Goal: Task Accomplishment & Management: Manage account settings

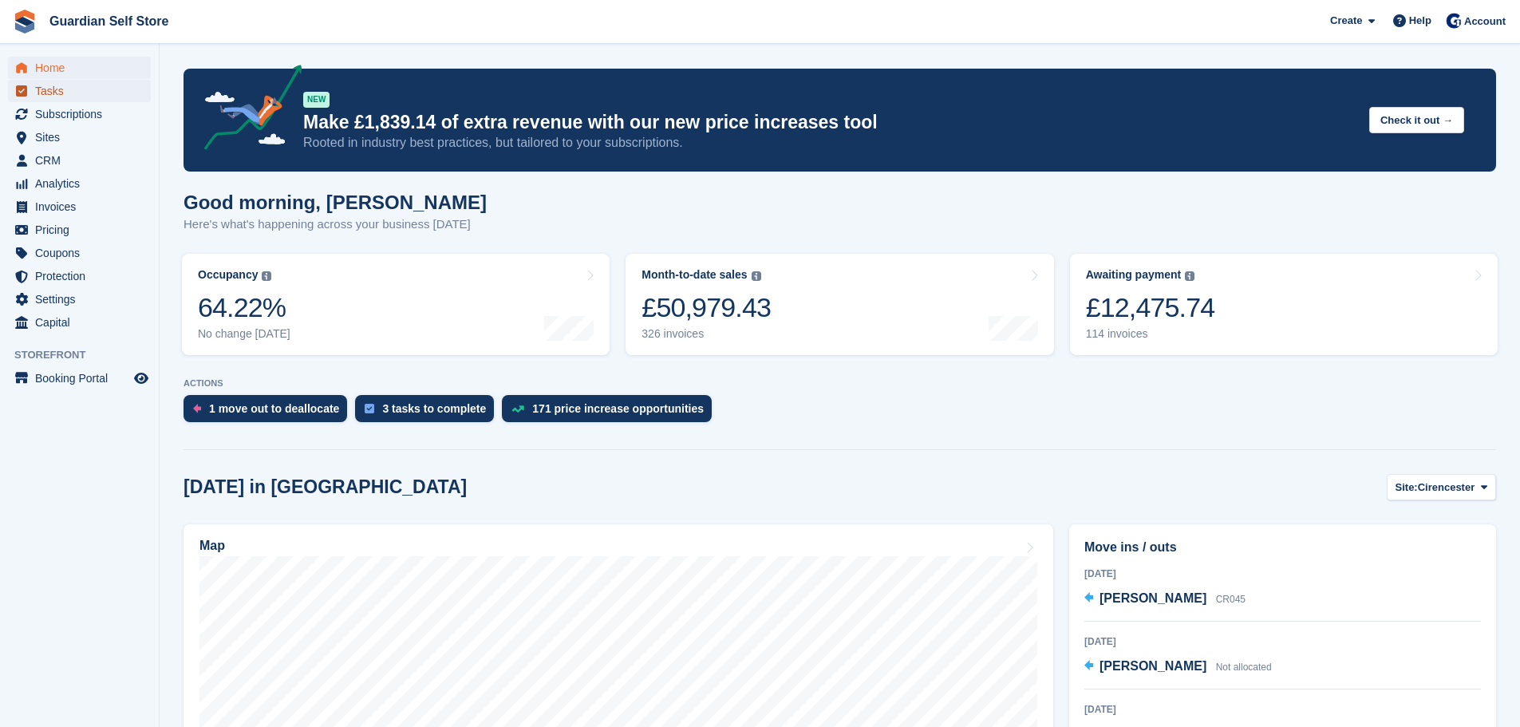
click at [73, 84] on span "Tasks" at bounding box center [83, 91] width 96 height 22
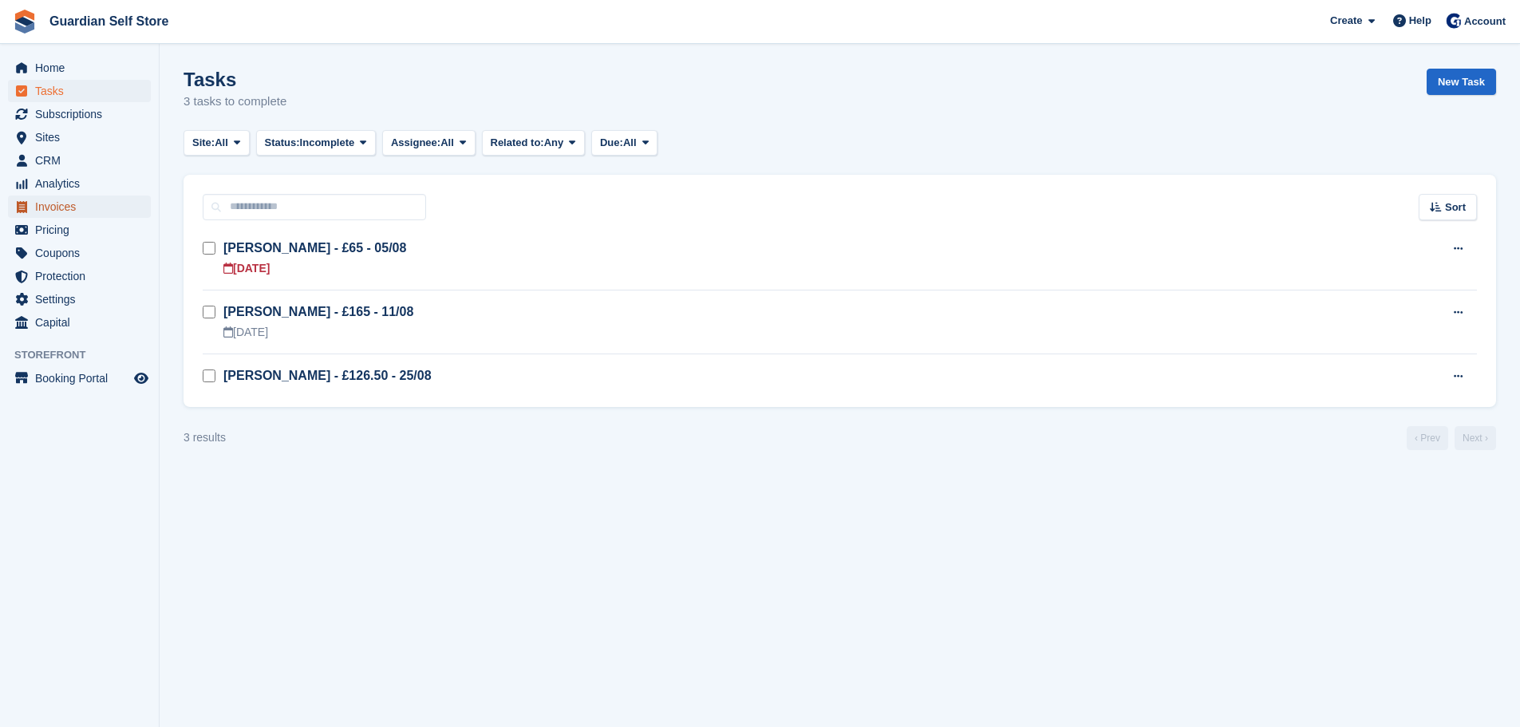
click at [71, 211] on span "Invoices" at bounding box center [83, 207] width 96 height 22
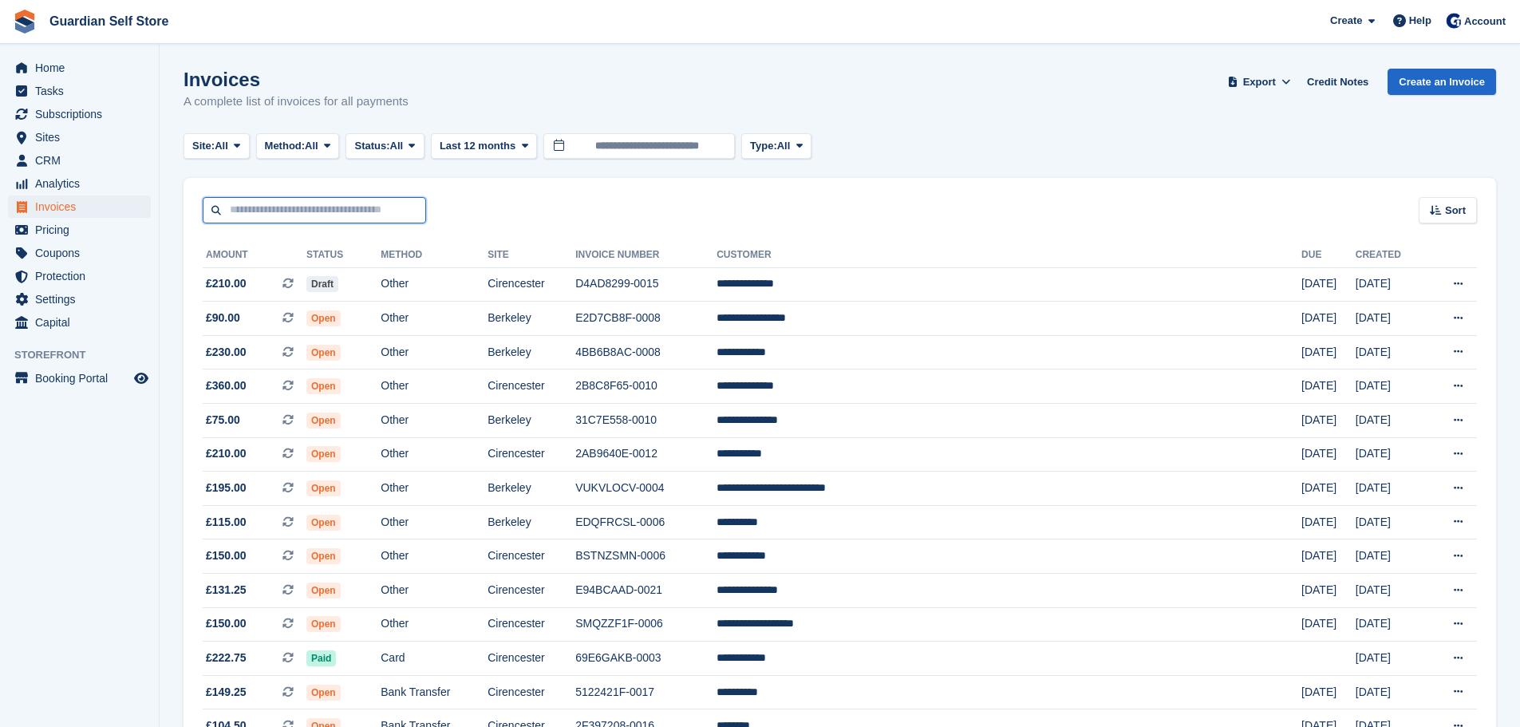
click at [282, 214] on input "text" at bounding box center [314, 210] width 223 height 26
type input "*****"
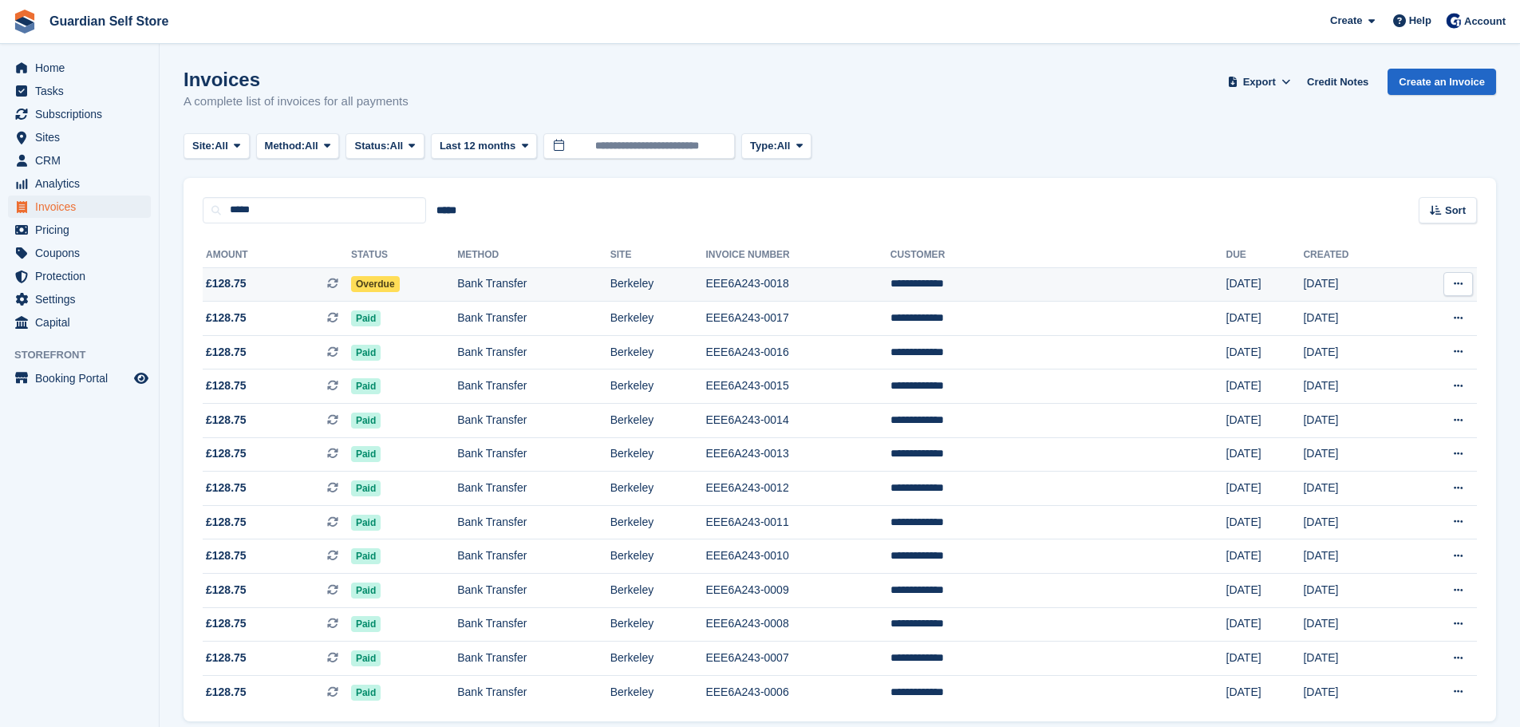
click at [326, 288] on span "£128.75 This is a recurring subscription invoice. This is a recurring subscript…" at bounding box center [277, 283] width 148 height 17
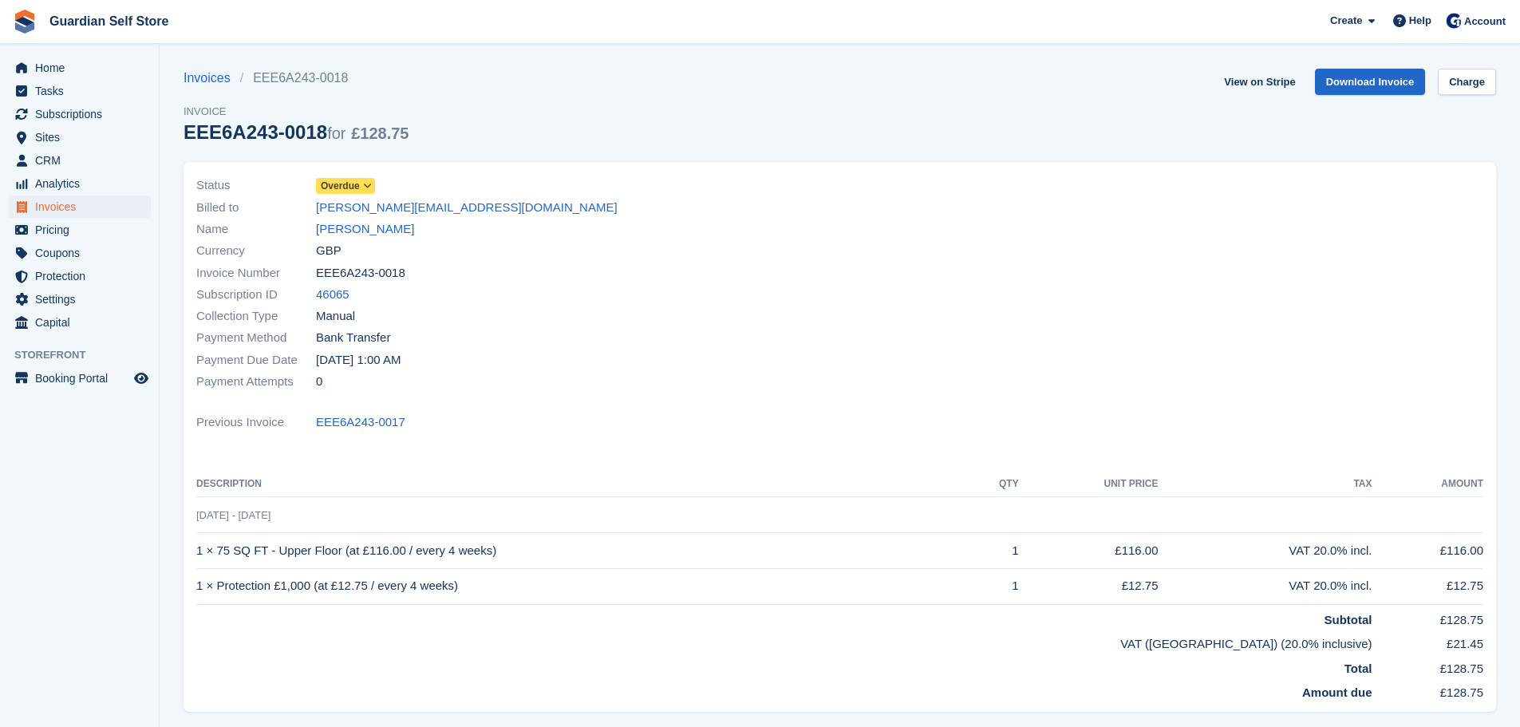
click at [338, 180] on span "Overdue" at bounding box center [340, 186] width 39 height 14
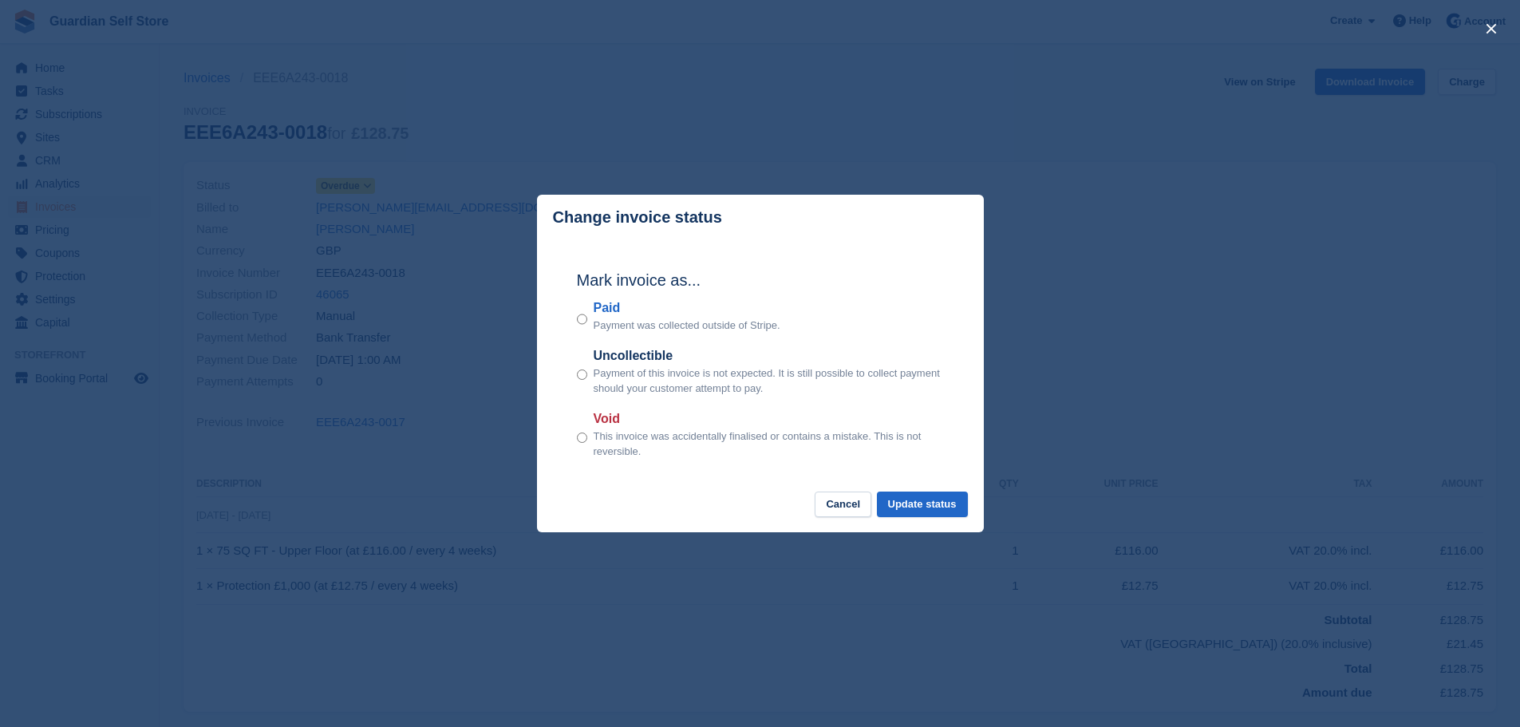
click at [601, 307] on label "Paid" at bounding box center [687, 307] width 187 height 19
click at [930, 508] on button "Update status" at bounding box center [922, 505] width 91 height 26
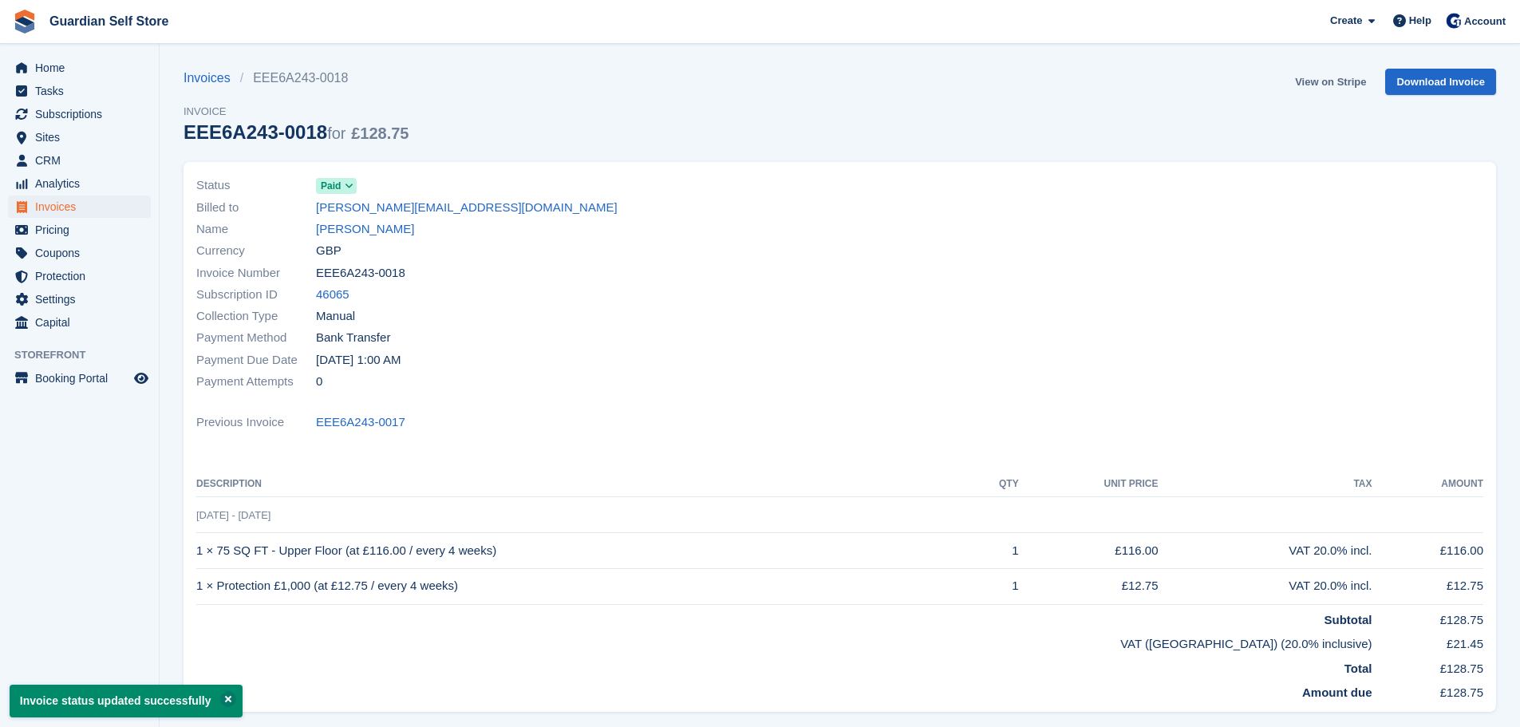
click at [1312, 83] on link "View on Stripe" at bounding box center [1331, 82] width 84 height 26
click at [87, 209] on span "Invoices" at bounding box center [83, 207] width 96 height 22
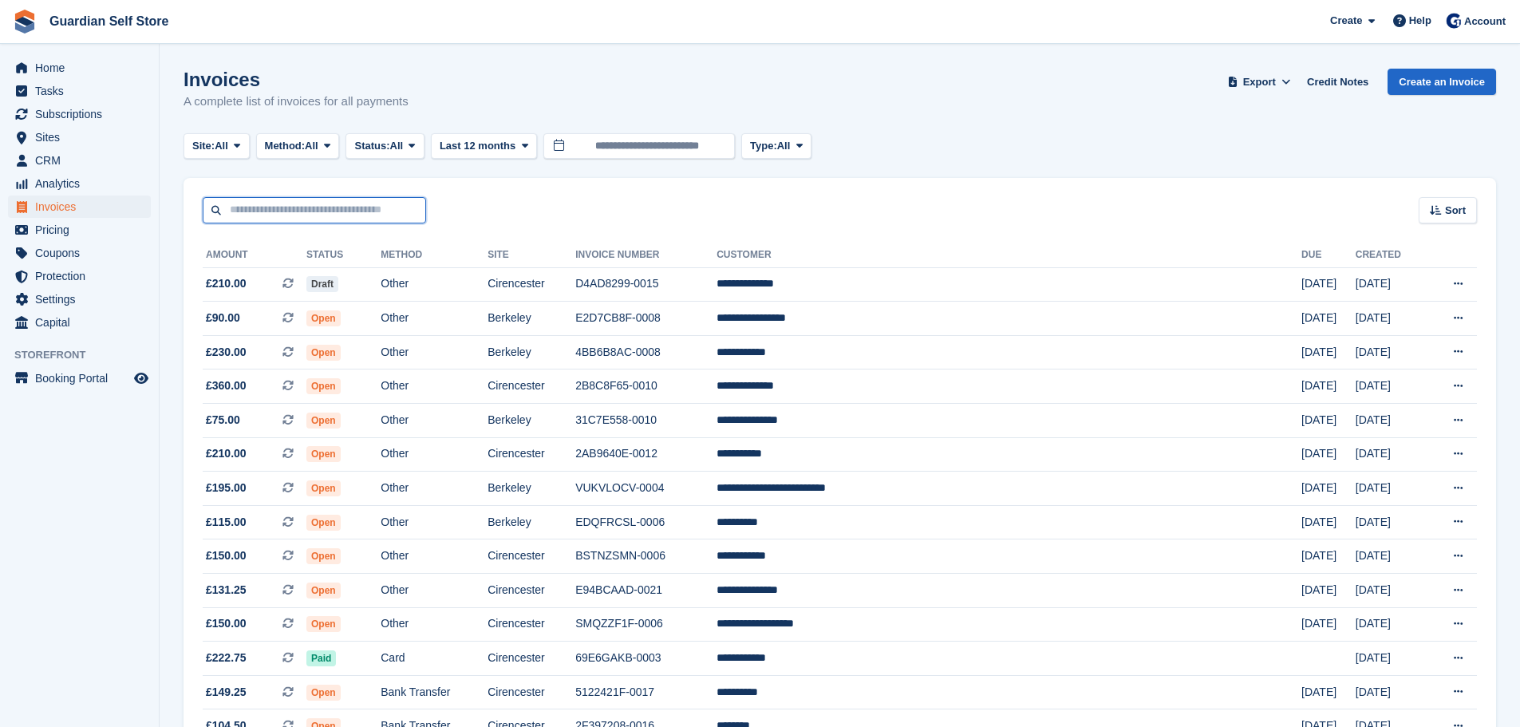
click at [298, 219] on input "text" at bounding box center [314, 210] width 223 height 26
type input "****"
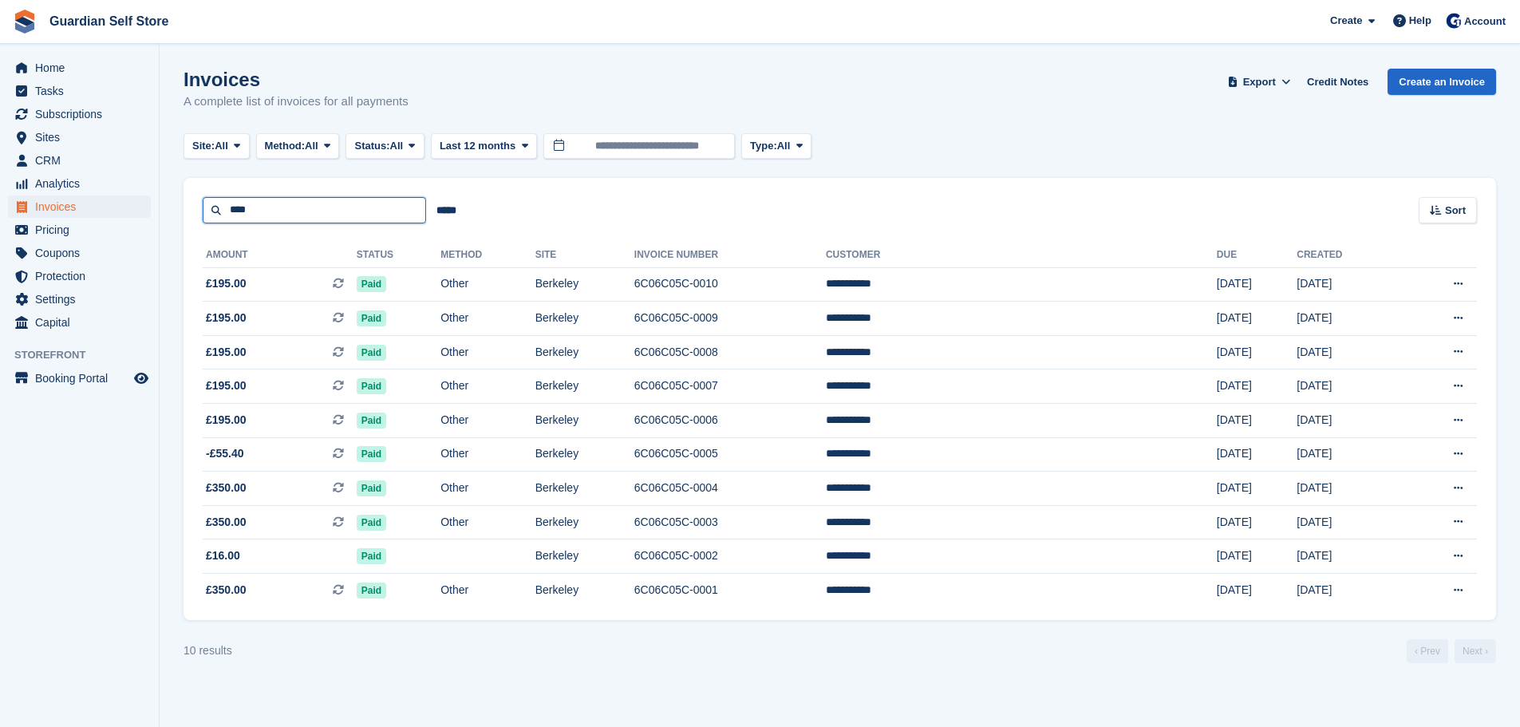
drag, startPoint x: 231, startPoint y: 207, endPoint x: 192, endPoint y: 207, distance: 39.1
click at [192, 207] on div "**** ***** Sort Sort by Date created Created (oldest first) Created (newest fir…" at bounding box center [840, 200] width 1313 height 45
type input "****"
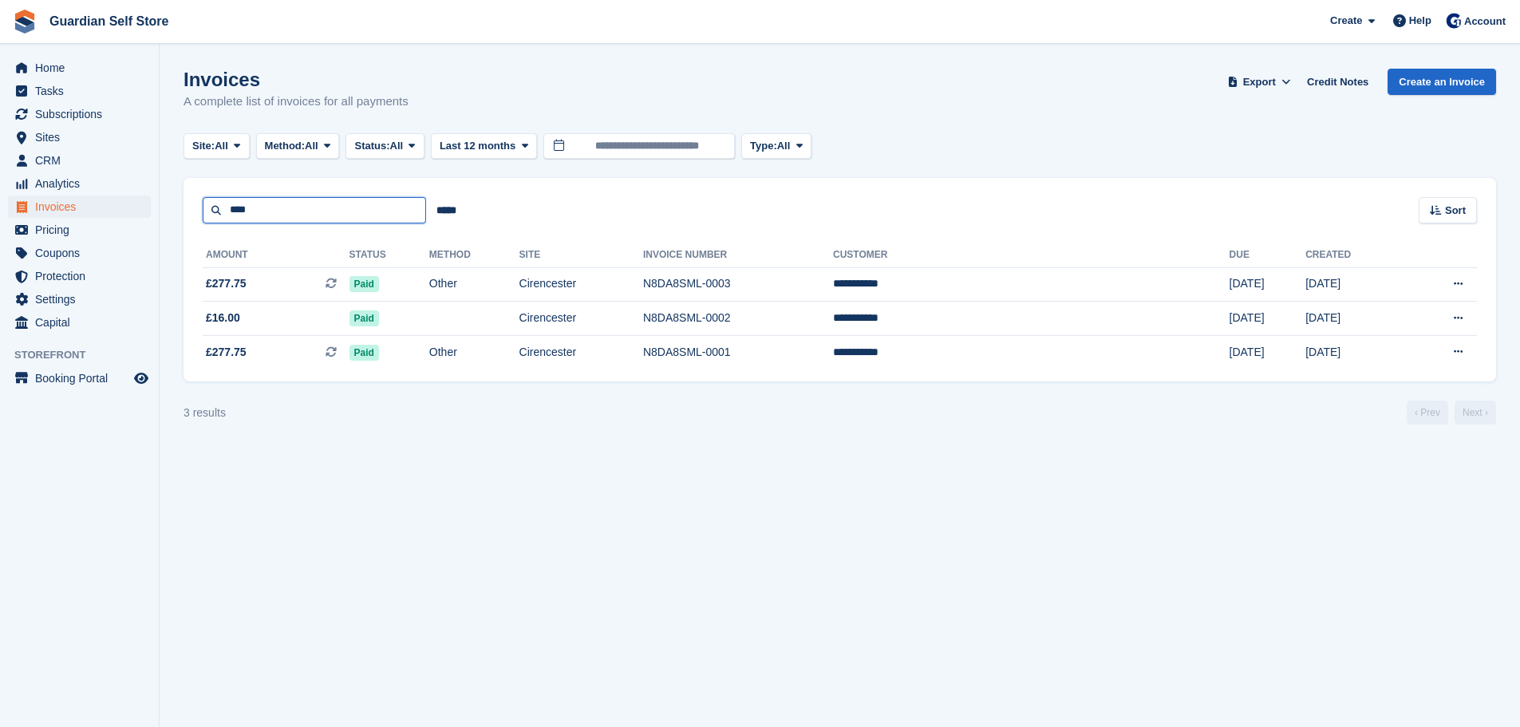
drag, startPoint x: 252, startPoint y: 207, endPoint x: 119, endPoint y: 206, distance: 133.3
click at [120, 206] on div "Home Tasks Subscriptions Subscriptions Subscriptions Price increases NEW Price …" at bounding box center [760, 363] width 1520 height 727
type input "*****"
drag, startPoint x: 294, startPoint y: 199, endPoint x: 147, endPoint y: 172, distance: 149.3
click at [148, 173] on div "Home Tasks Subscriptions Subscriptions Subscriptions Price increases NEW Price …" at bounding box center [760, 363] width 1520 height 727
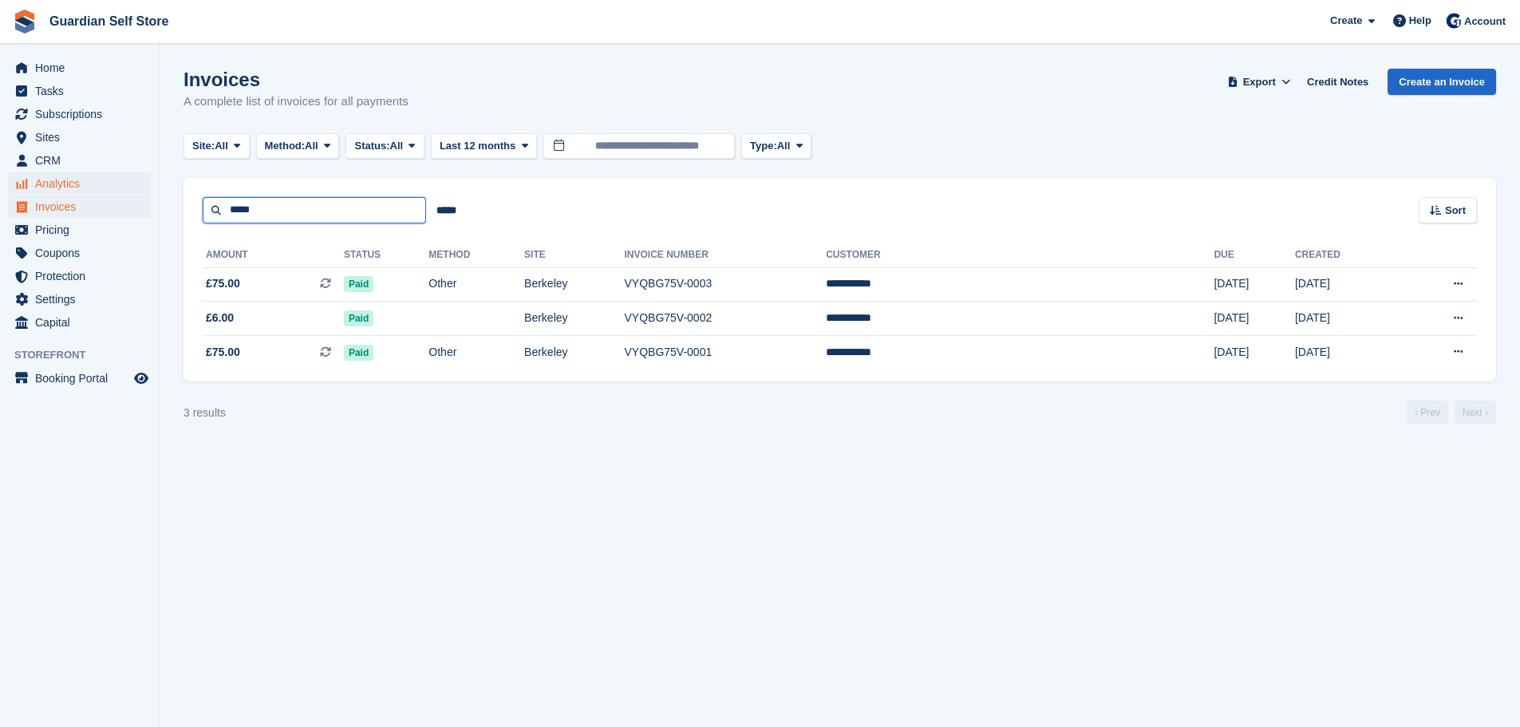
type input "*****"
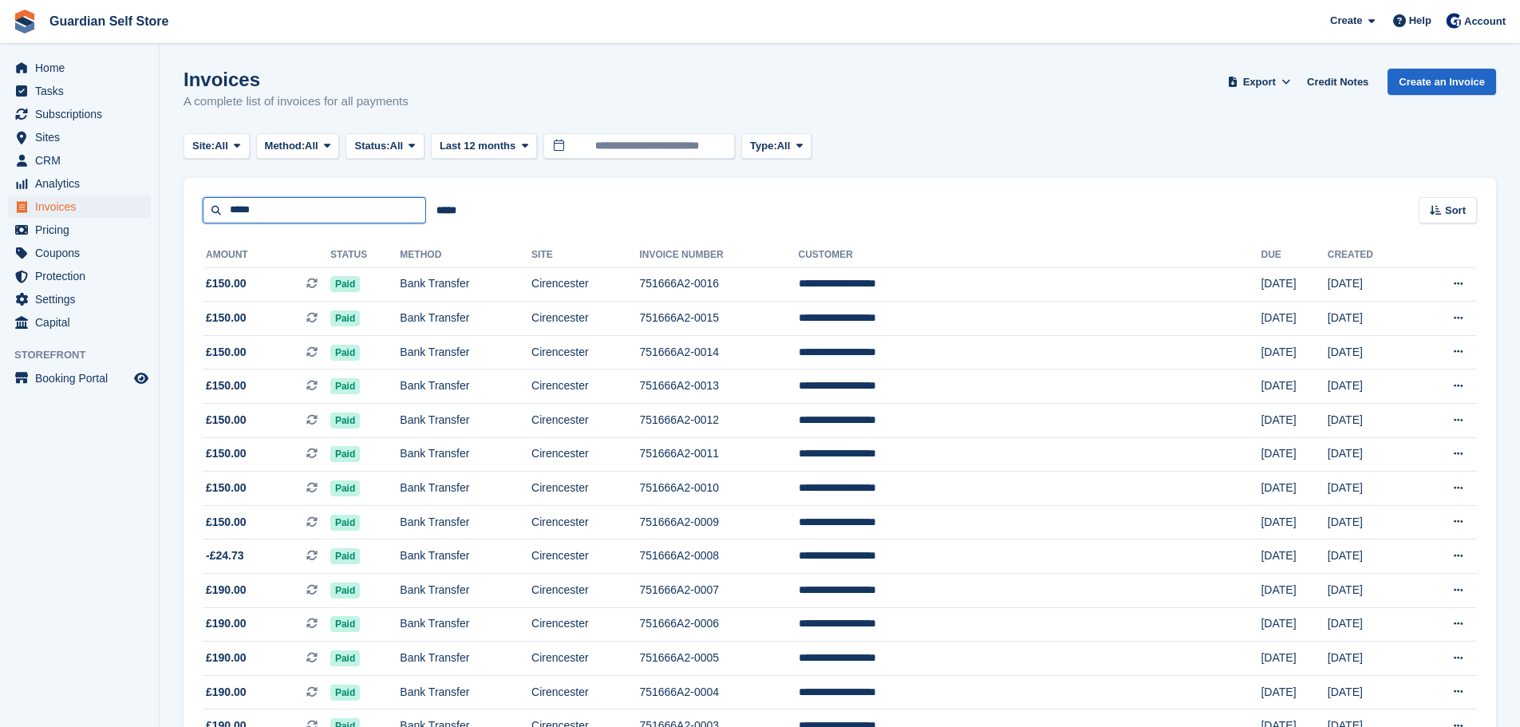
drag, startPoint x: 327, startPoint y: 211, endPoint x: 57, endPoint y: 196, distance: 270.9
click at [57, 196] on div "Home Tasks Subscriptions Subscriptions Subscriptions Price increases NEW Price …" at bounding box center [760, 428] width 1520 height 857
type input "*"
type input "*****"
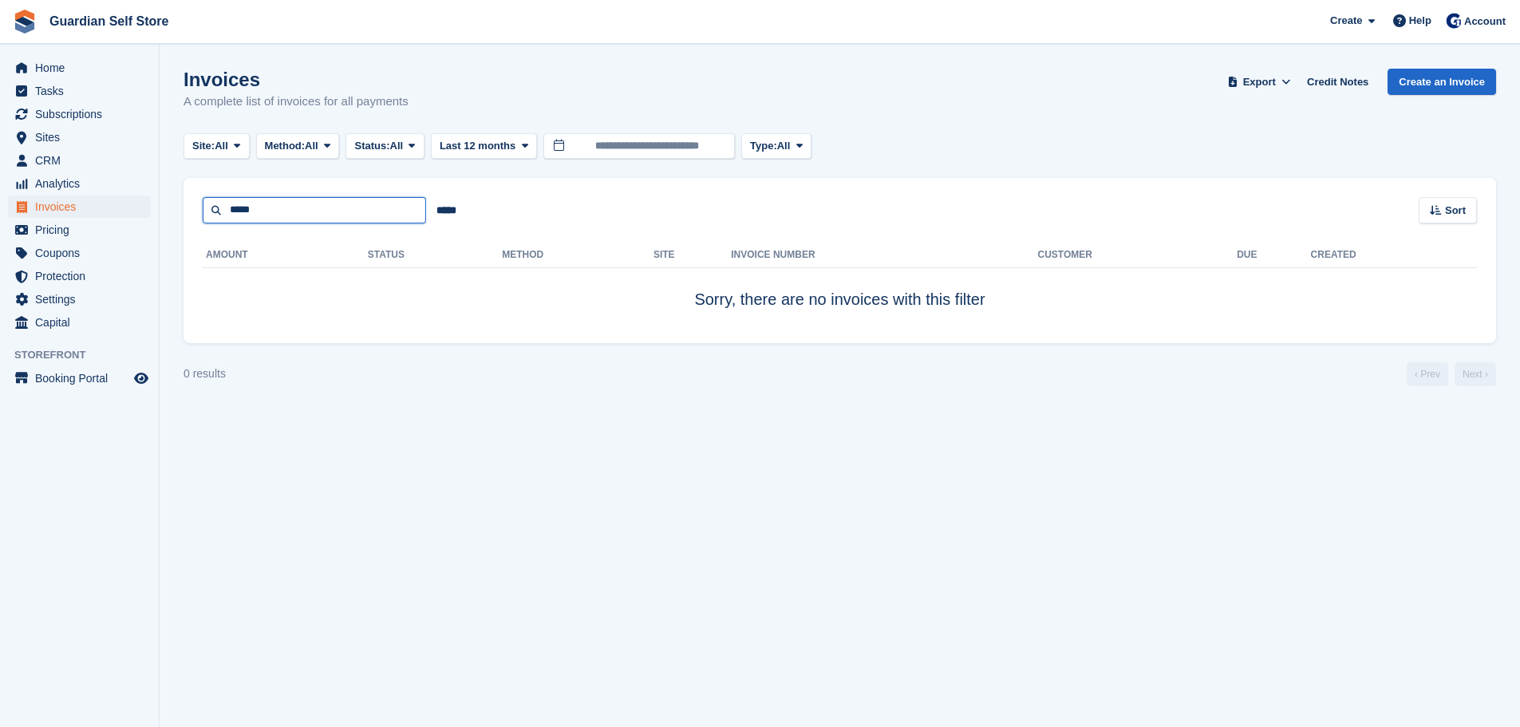
drag, startPoint x: 286, startPoint y: 212, endPoint x: 204, endPoint y: 203, distance: 82.7
click at [204, 203] on input "*****" at bounding box center [314, 210] width 223 height 26
type input "***"
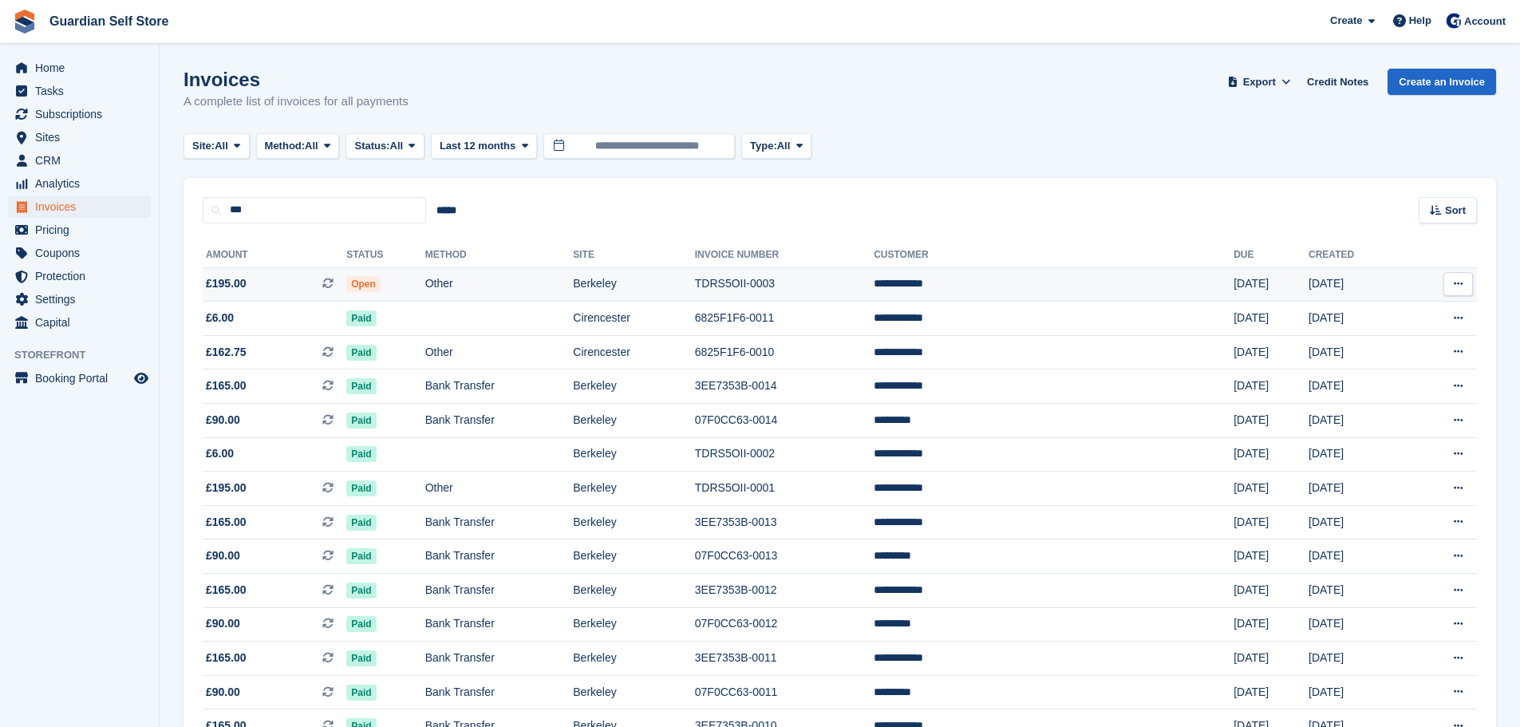
click at [228, 285] on span "£195.00" at bounding box center [226, 283] width 41 height 17
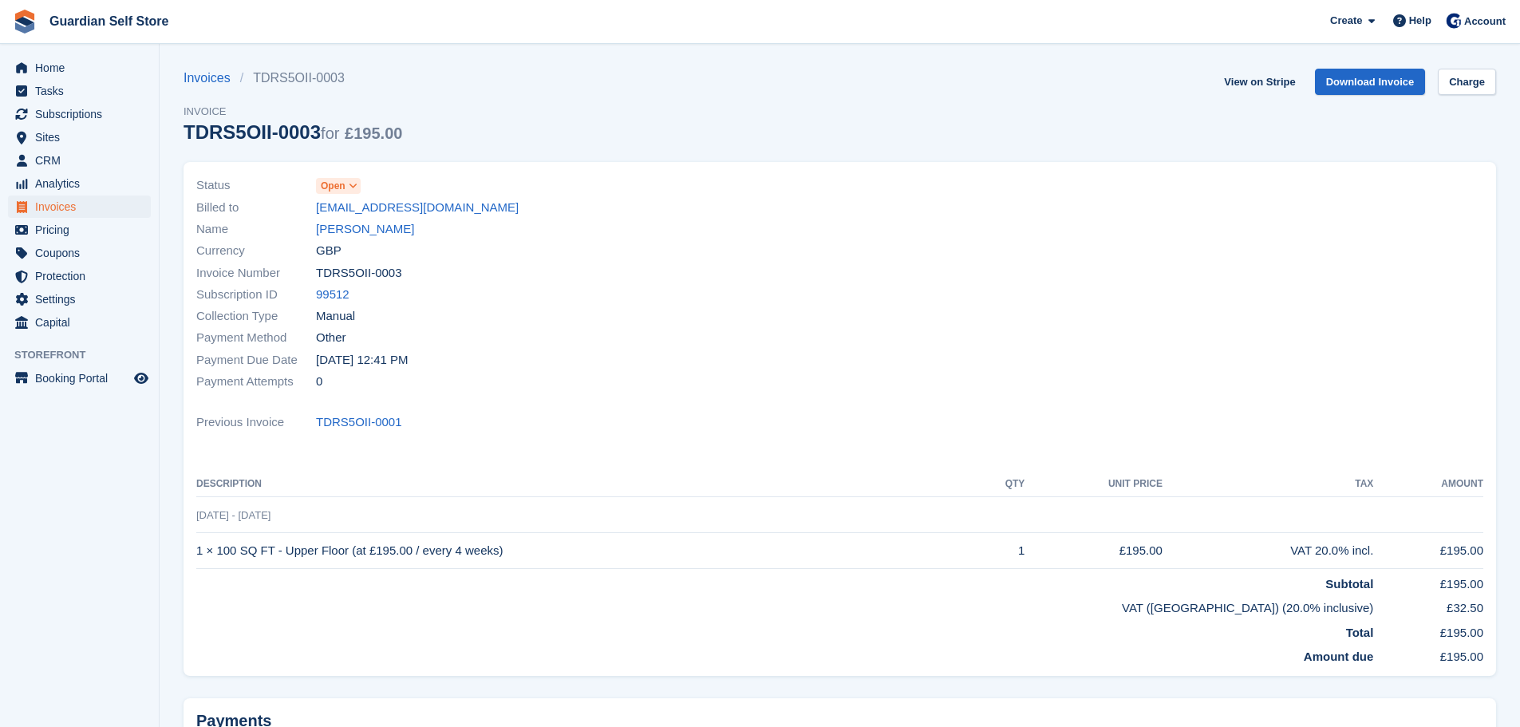
click at [331, 184] on span "Open" at bounding box center [333, 186] width 25 height 14
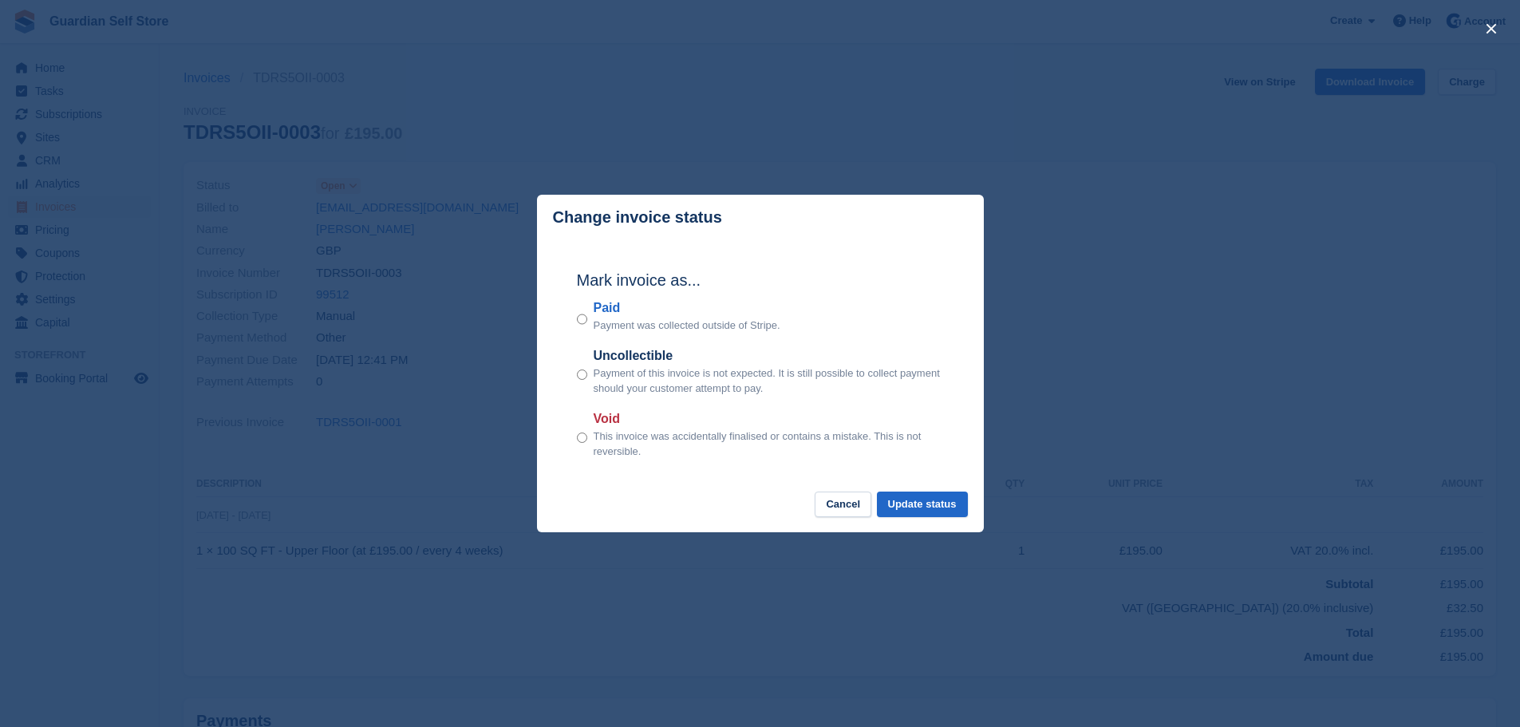
click at [596, 310] on label "Paid" at bounding box center [687, 307] width 187 height 19
drag, startPoint x: 887, startPoint y: 485, endPoint x: 899, endPoint y: 499, distance: 18.1
click at [887, 486] on div "Mark invoice as... Paid Payment was collected outside of Stripe. Uncollectible …" at bounding box center [760, 365] width 399 height 251
click at [901, 504] on button "Update status" at bounding box center [922, 505] width 91 height 26
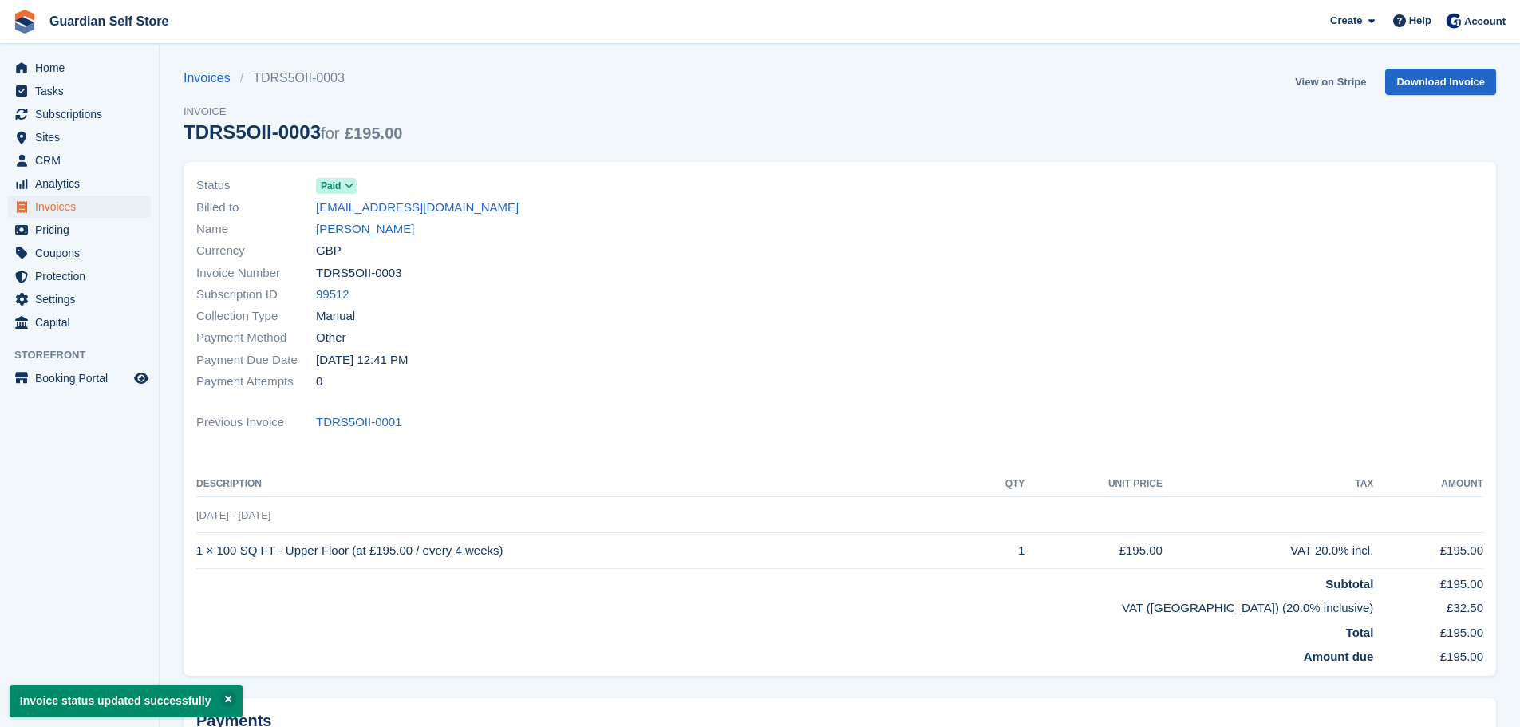
click at [1310, 82] on link "View on Stripe" at bounding box center [1331, 82] width 84 height 26
click at [102, 200] on span "Invoices" at bounding box center [83, 207] width 96 height 22
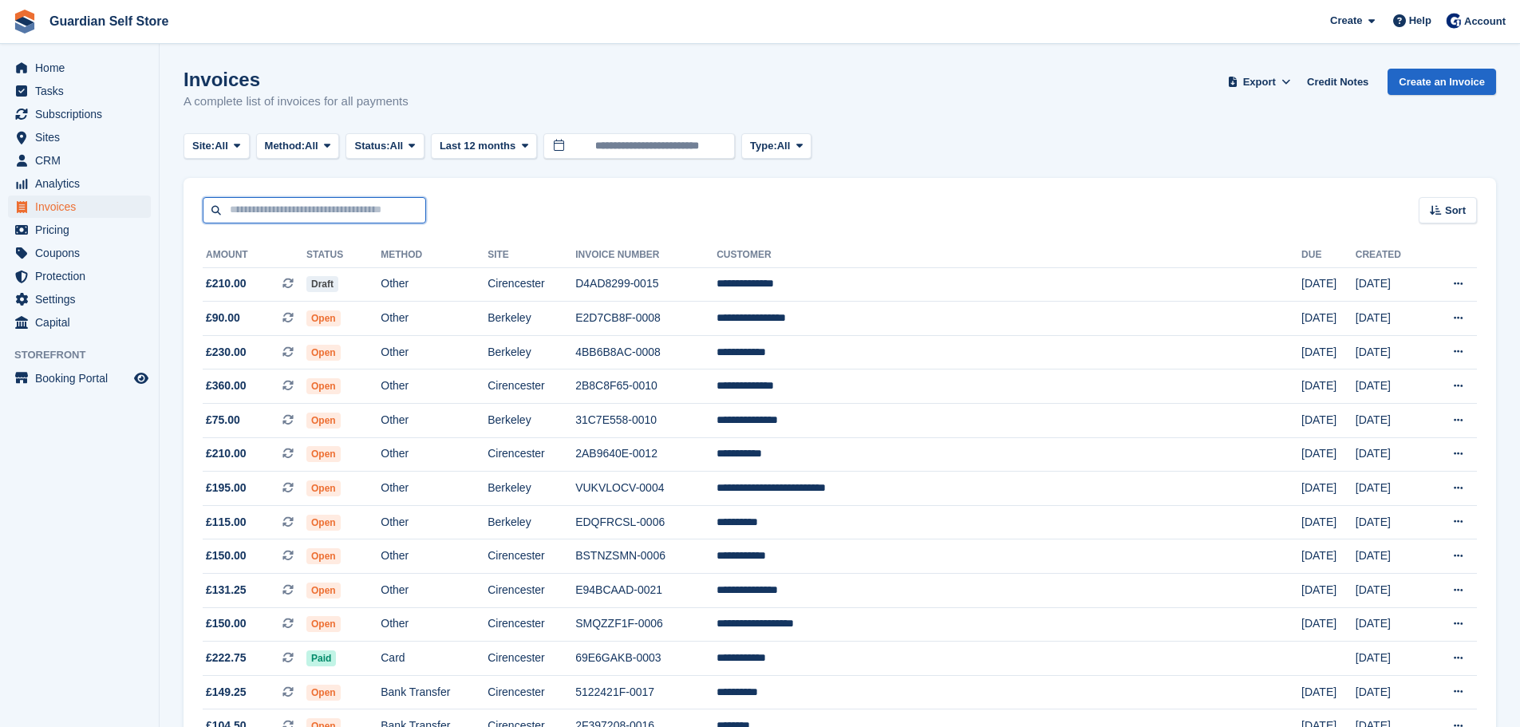
click at [271, 201] on input "text" at bounding box center [314, 210] width 223 height 26
type input "*******"
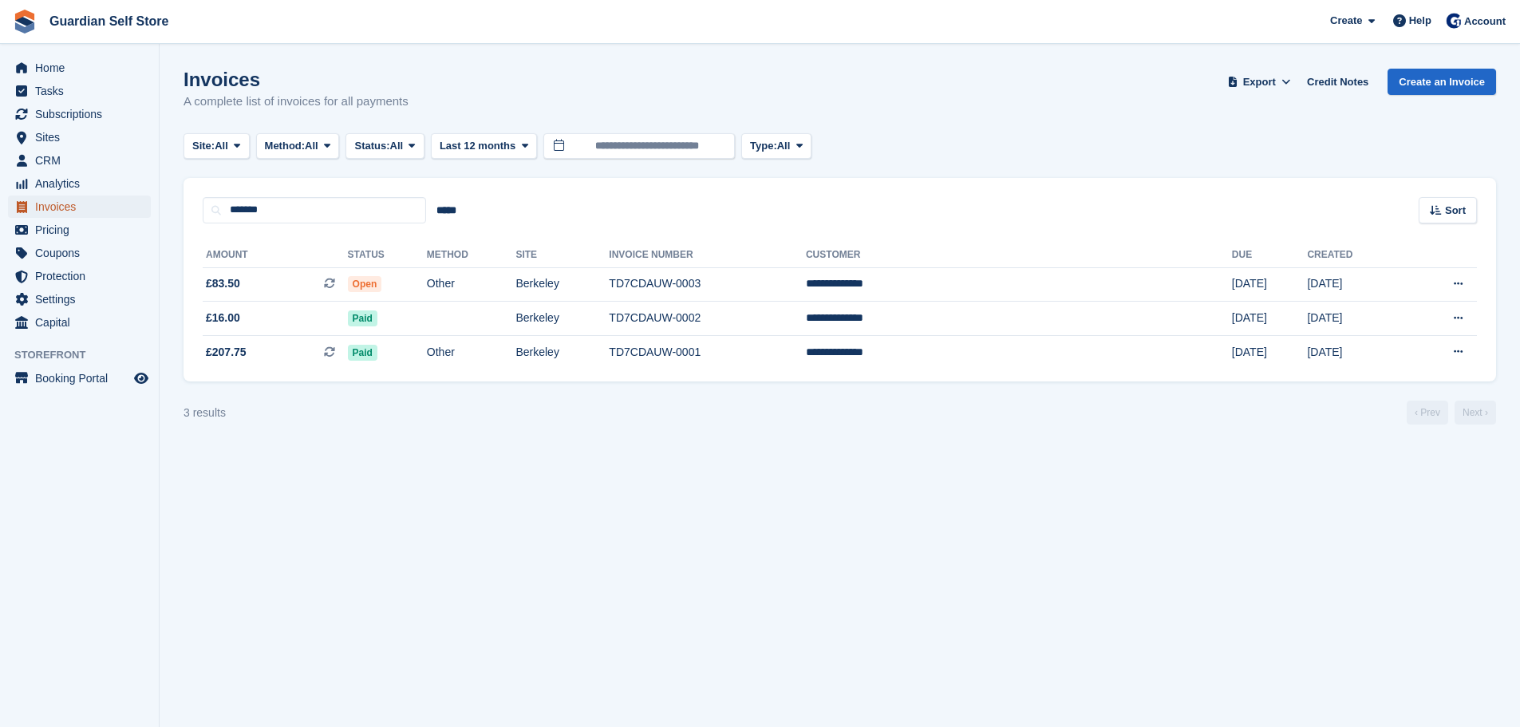
click at [70, 214] on span "Invoices" at bounding box center [83, 207] width 96 height 22
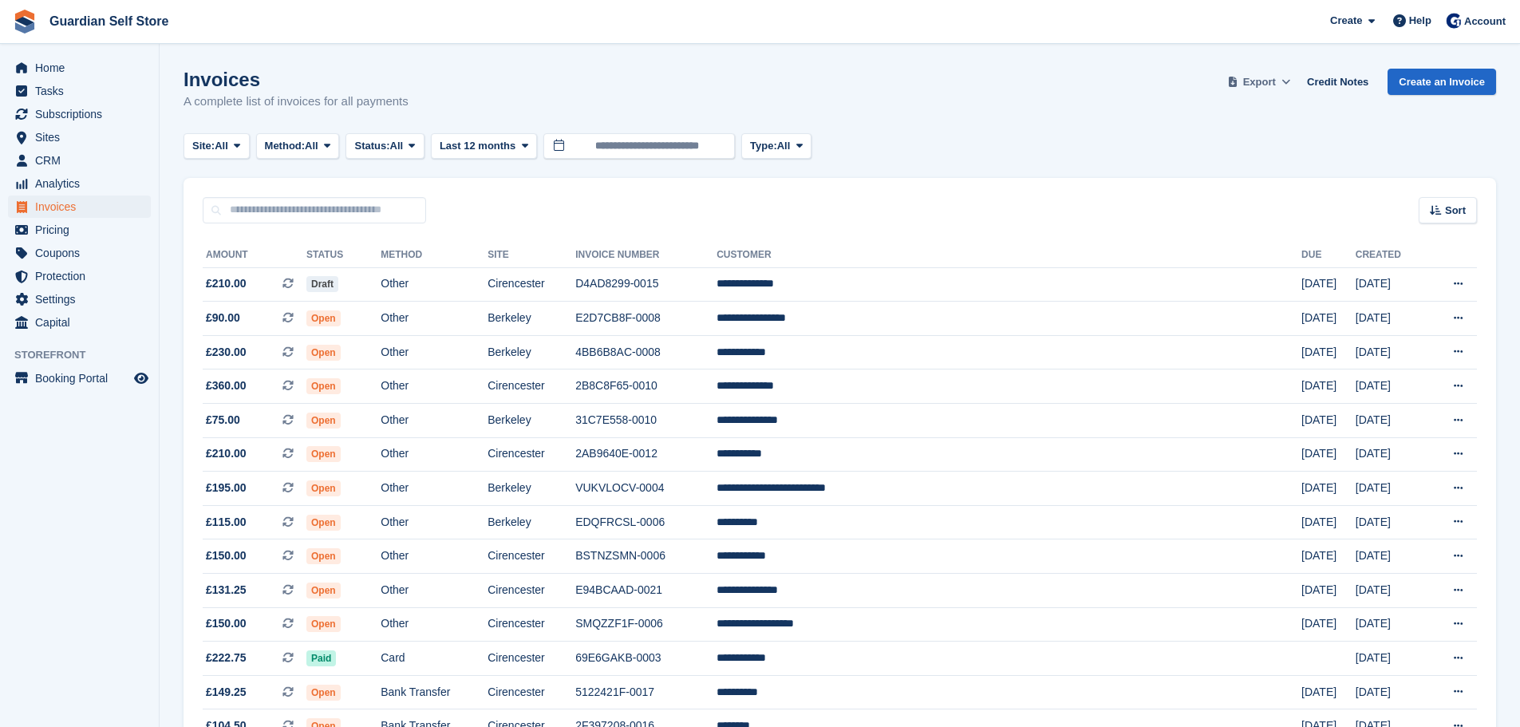
click at [1276, 86] on span "Export" at bounding box center [1259, 82] width 33 height 16
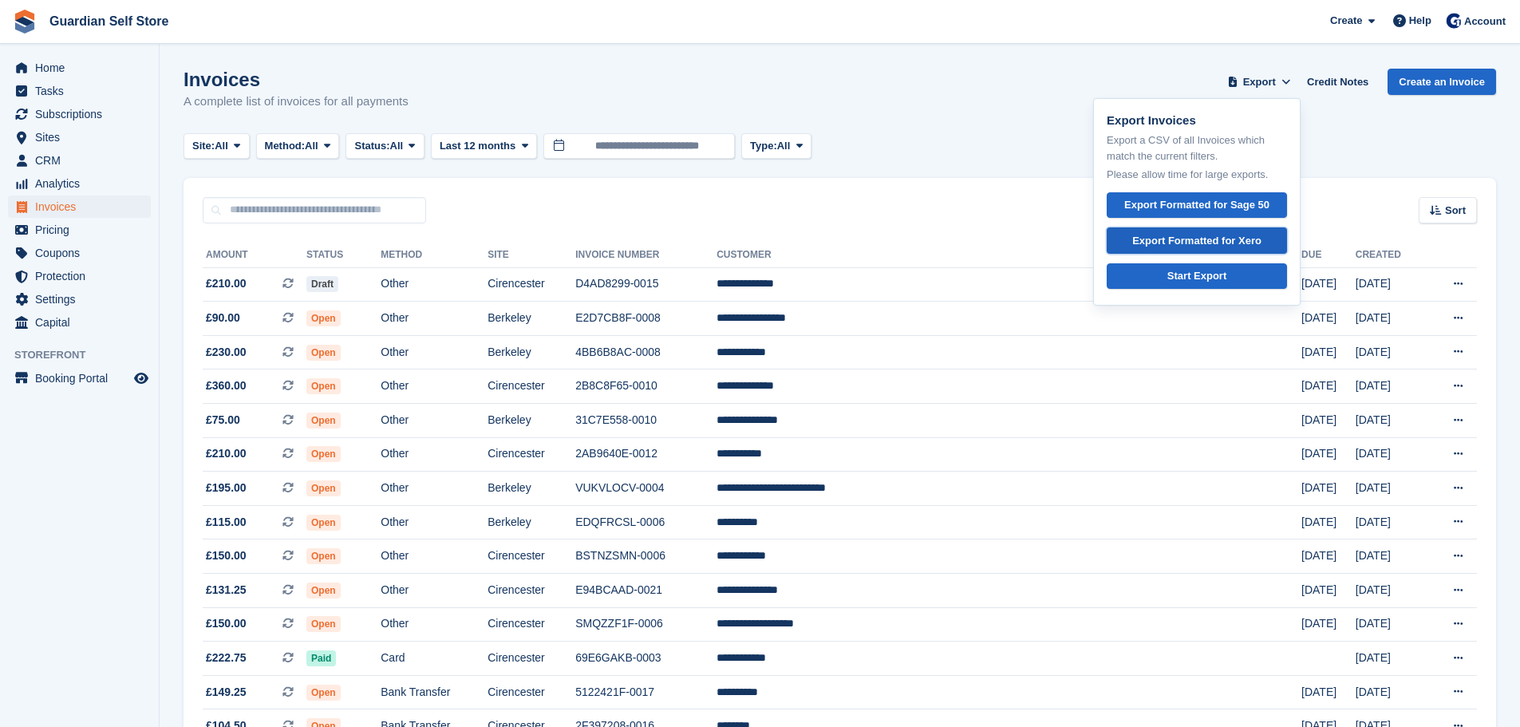
click at [1228, 237] on div "Export Formatted for Xero" at bounding box center [1196, 241] width 129 height 16
click at [575, 281] on td "Cirencester" at bounding box center [532, 284] width 88 height 34
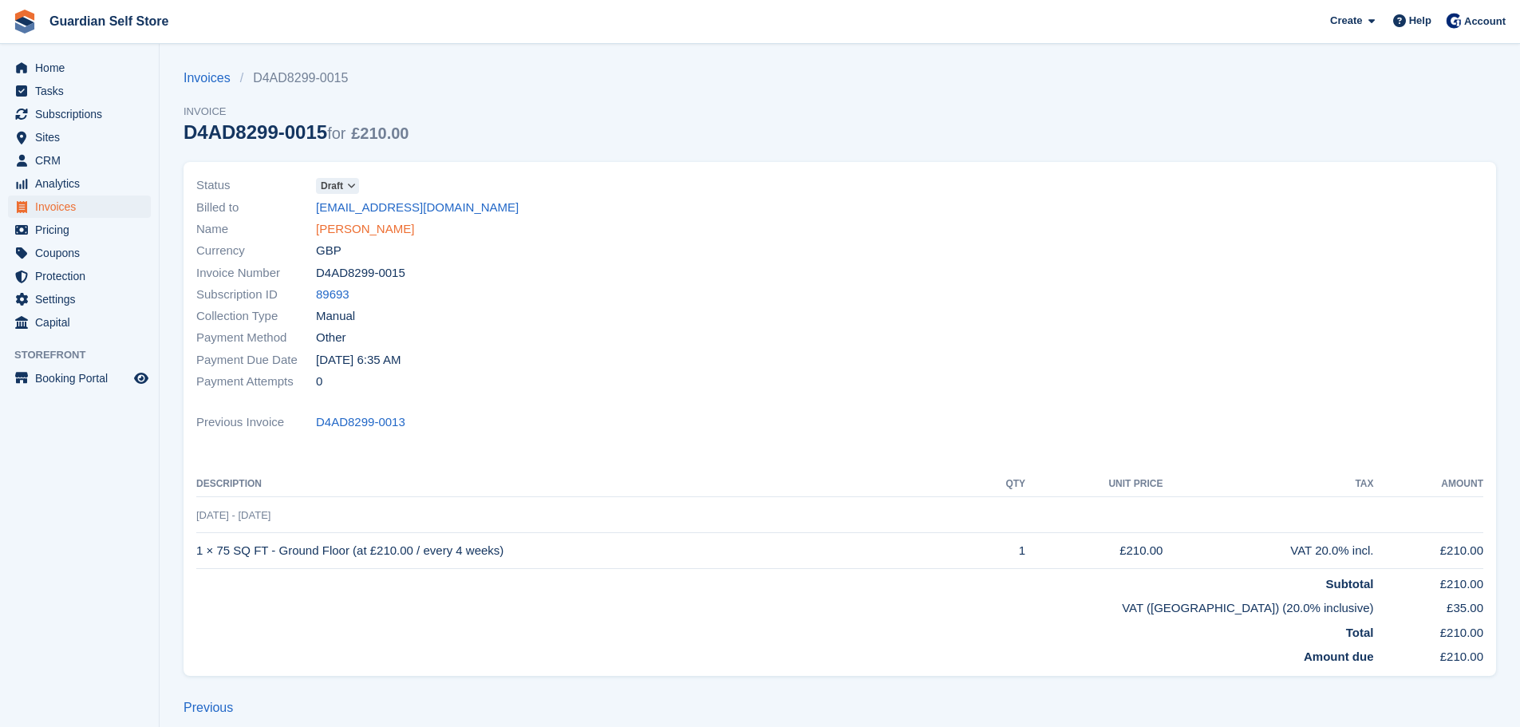
click at [372, 228] on link "[PERSON_NAME]" at bounding box center [365, 229] width 98 height 18
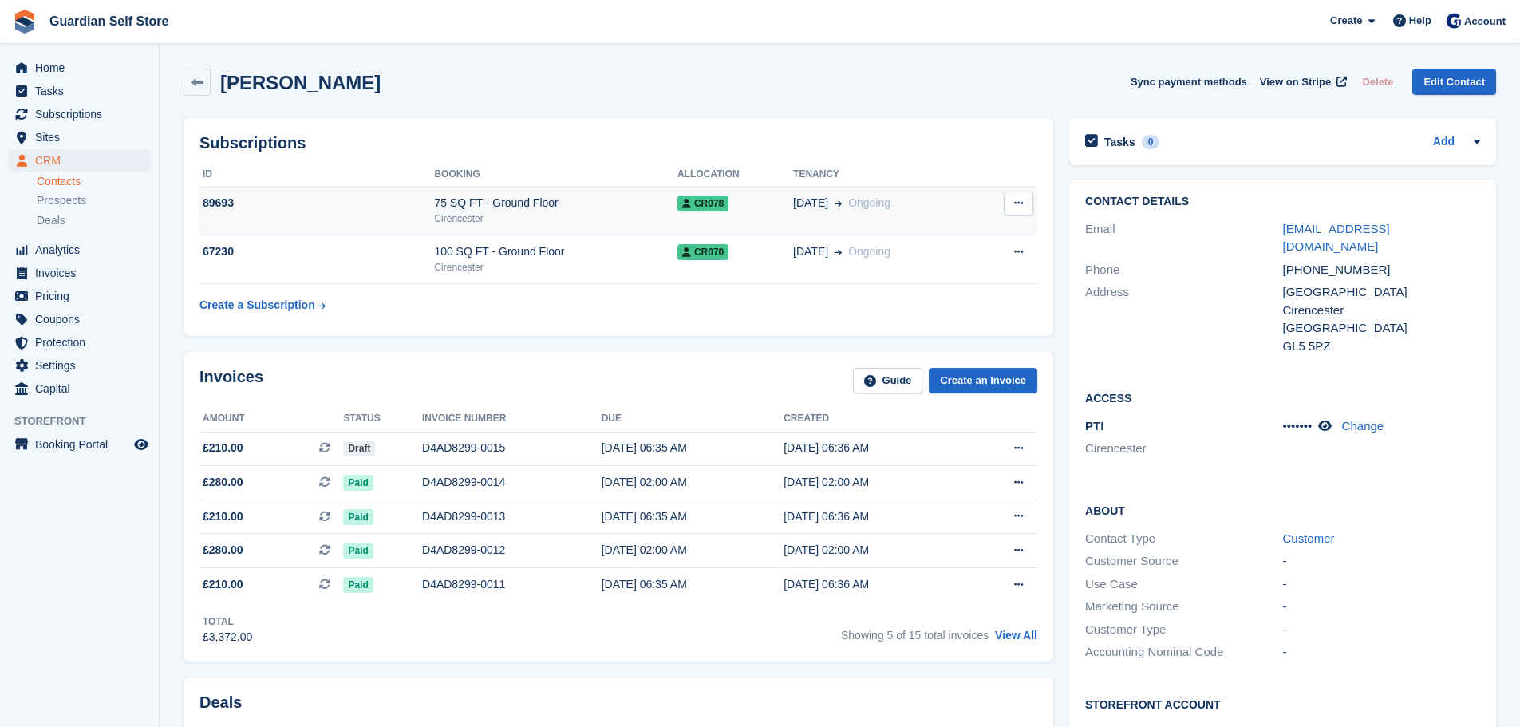
click at [500, 212] on div "Cirencester" at bounding box center [555, 218] width 243 height 14
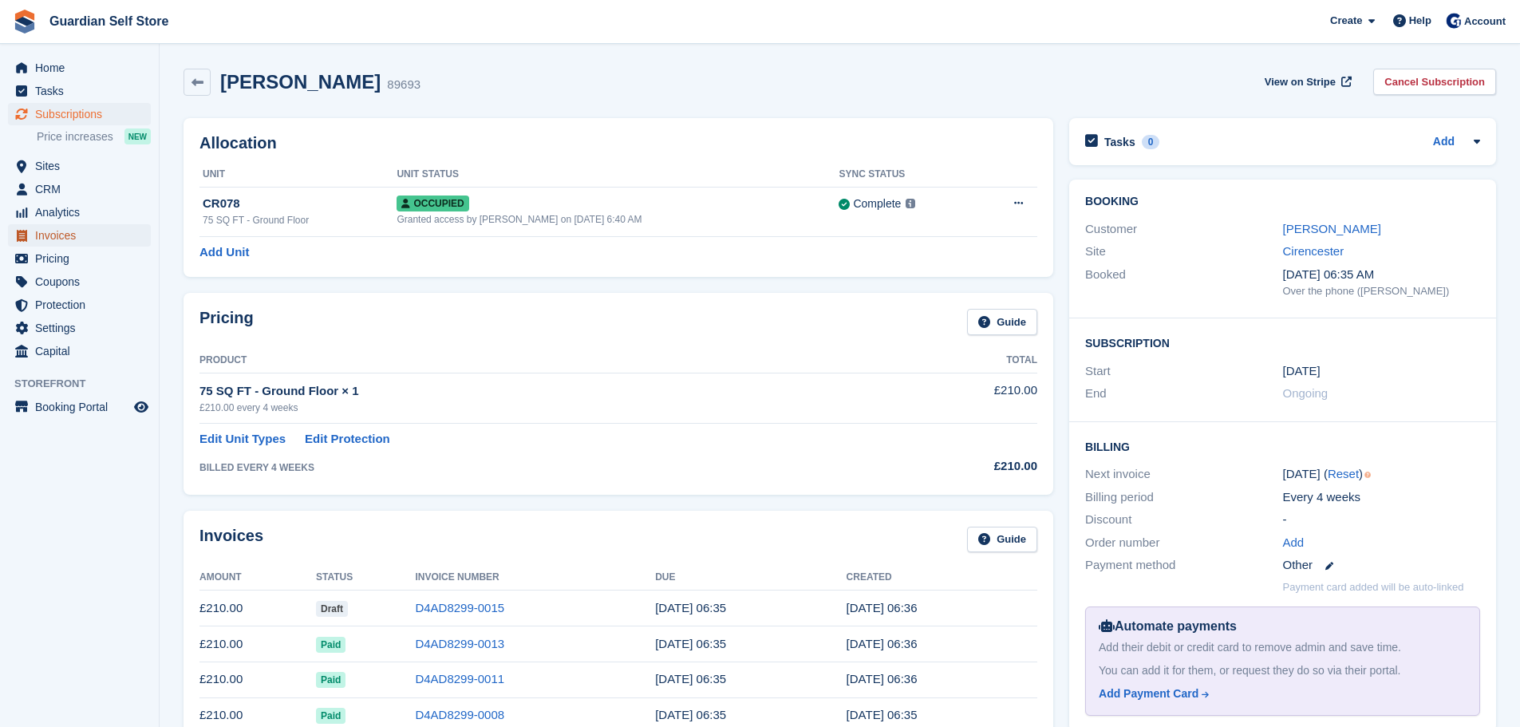
click at [70, 238] on span "Invoices" at bounding box center [83, 235] width 96 height 22
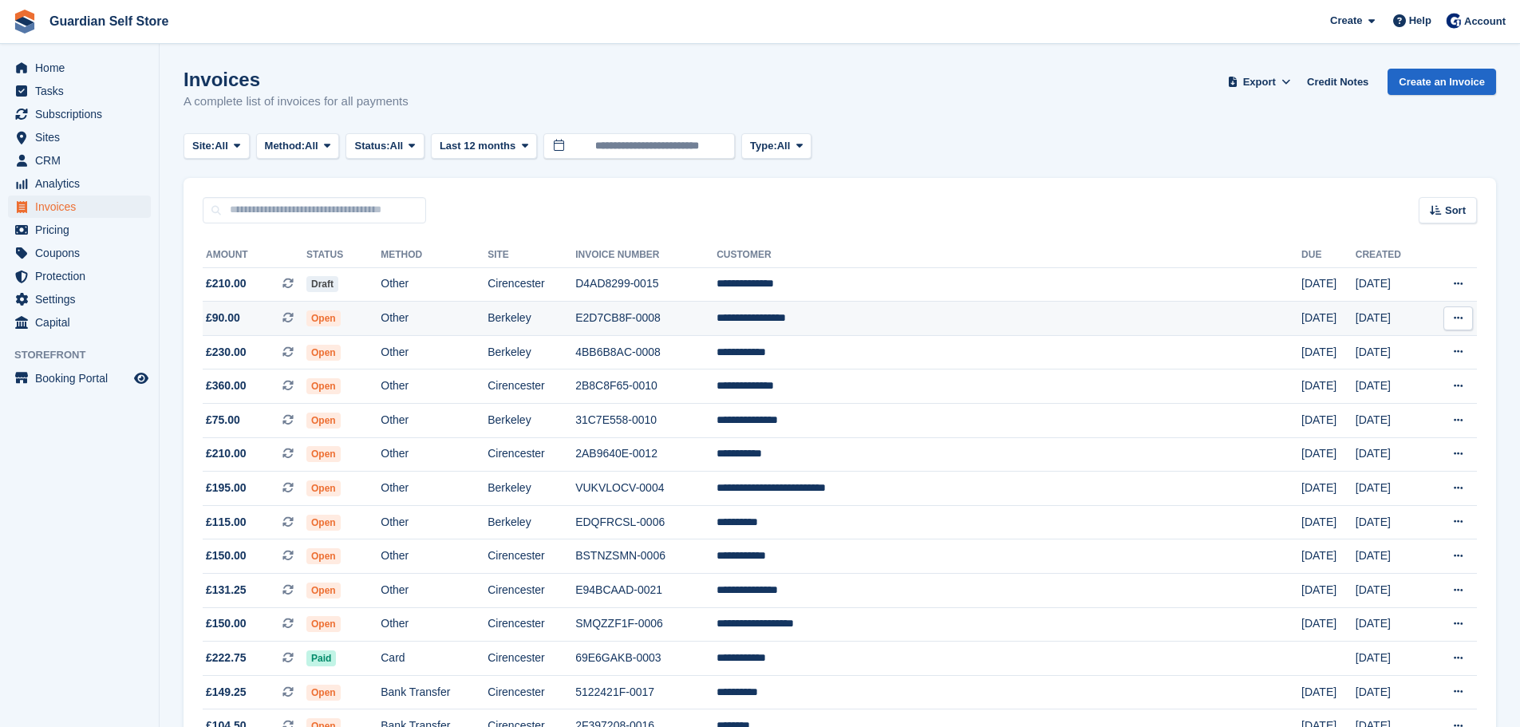
click at [341, 321] on span "Open" at bounding box center [323, 318] width 34 height 16
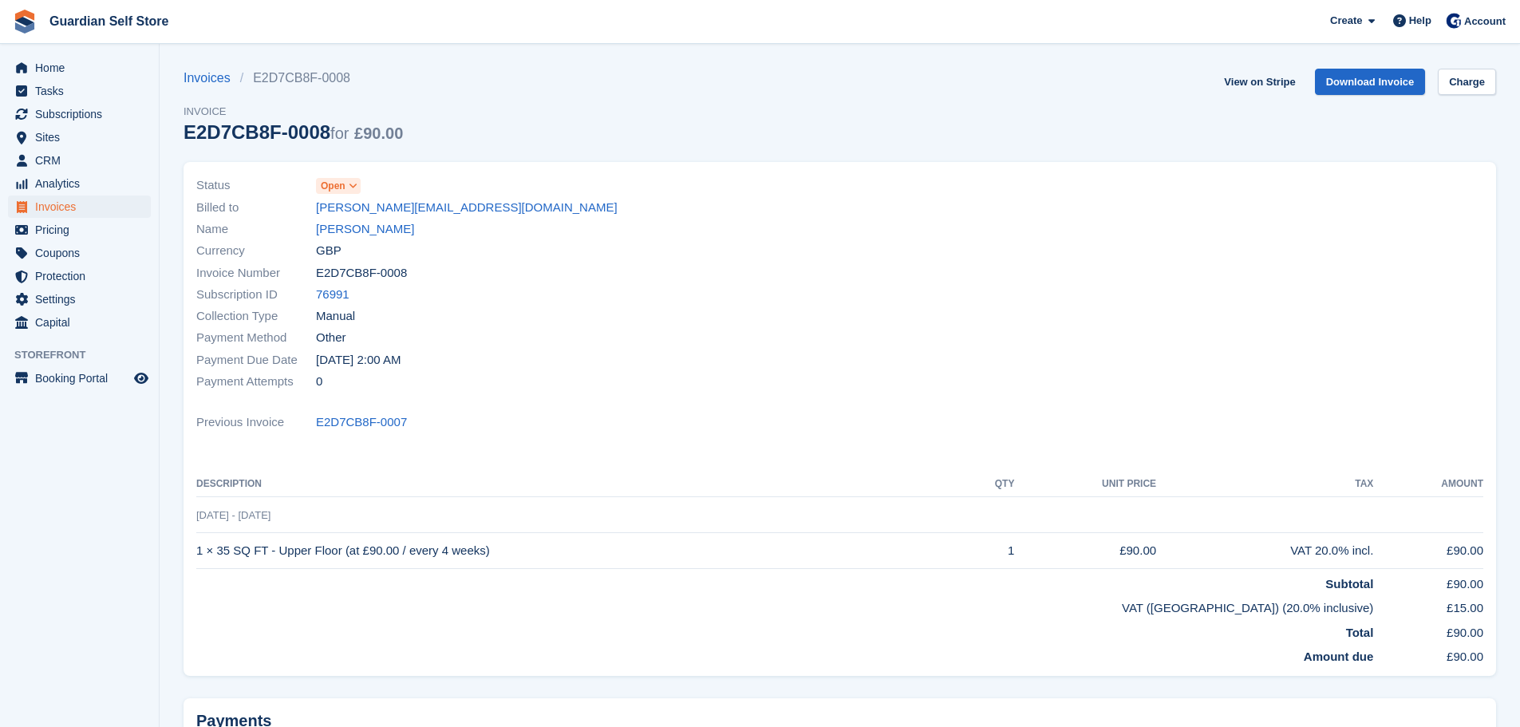
click at [364, 233] on link "[PERSON_NAME]" at bounding box center [365, 229] width 98 height 18
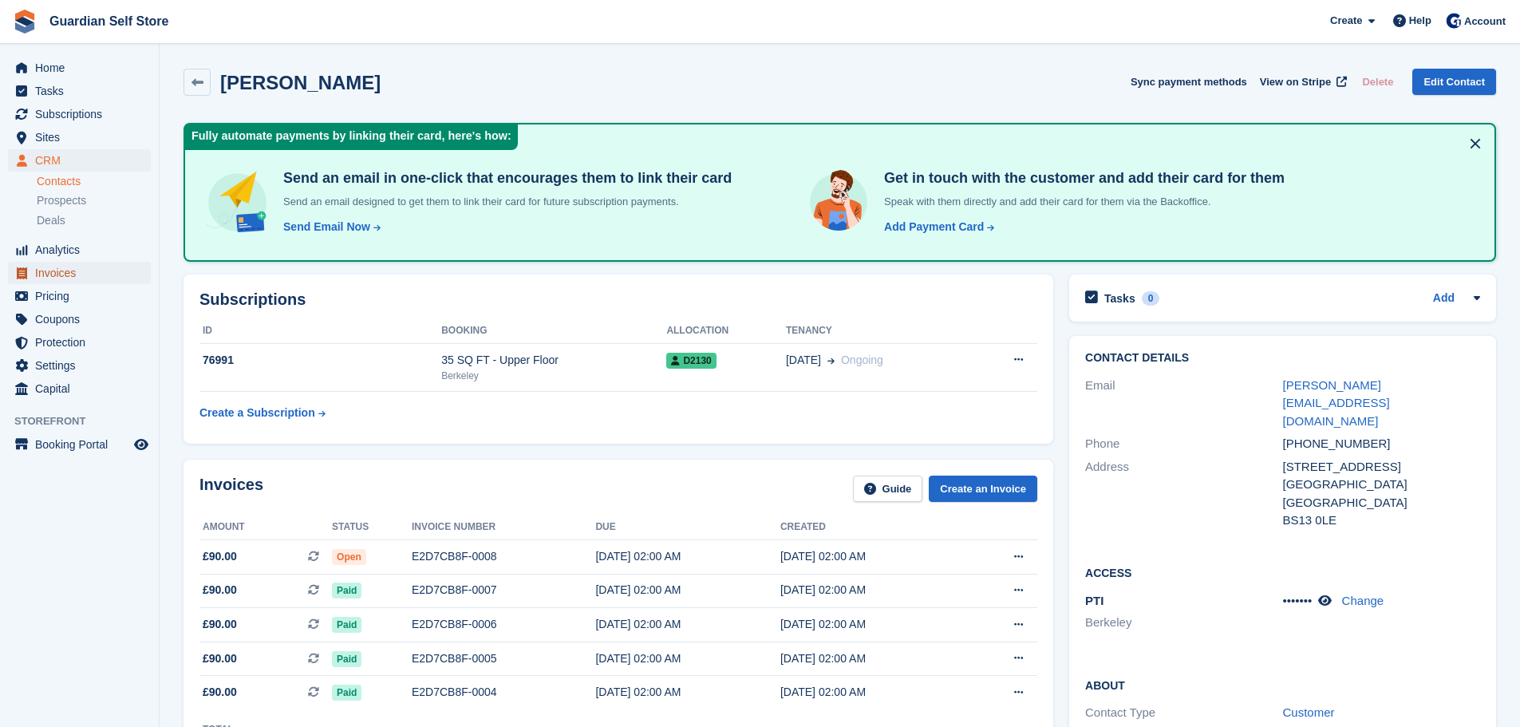
click at [91, 263] on span "Invoices" at bounding box center [83, 273] width 96 height 22
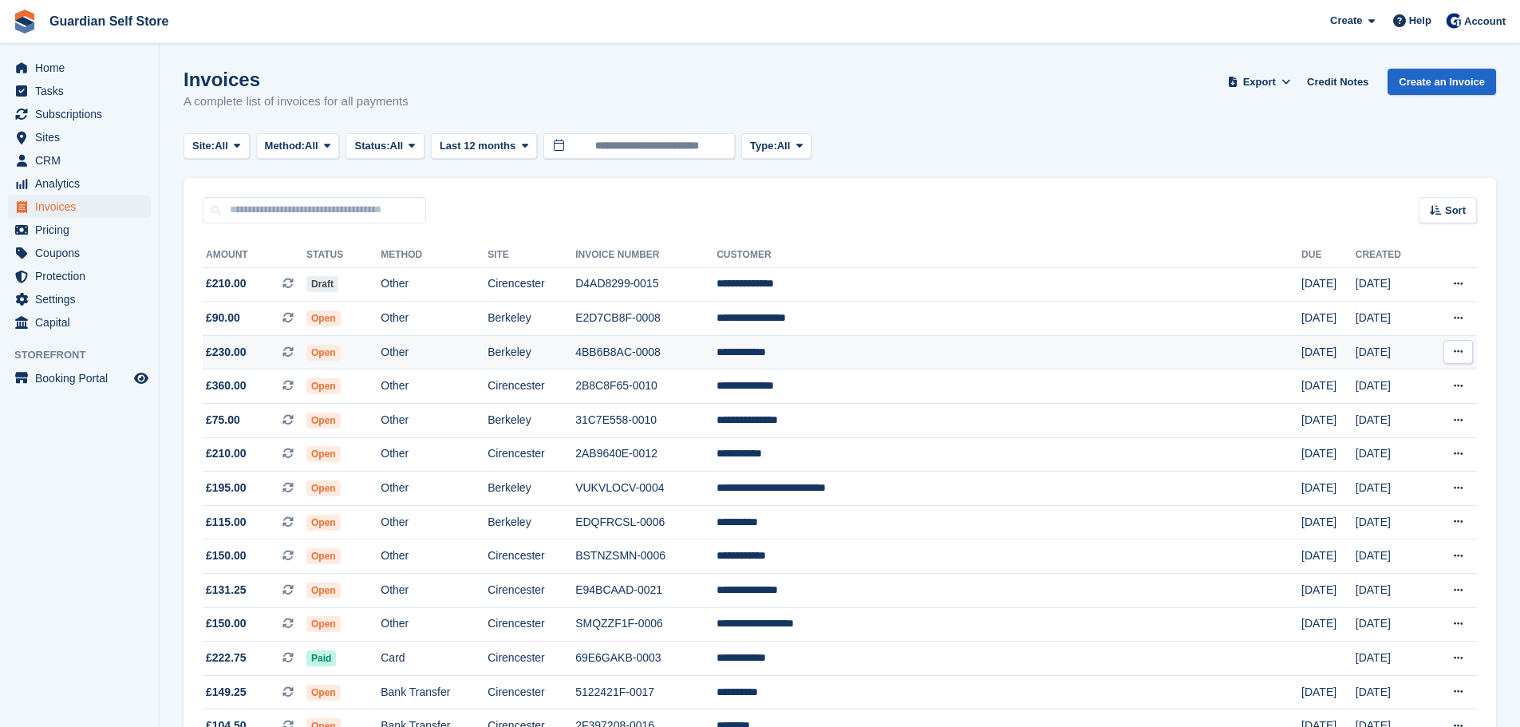
click at [488, 342] on td "Other" at bounding box center [434, 352] width 107 height 34
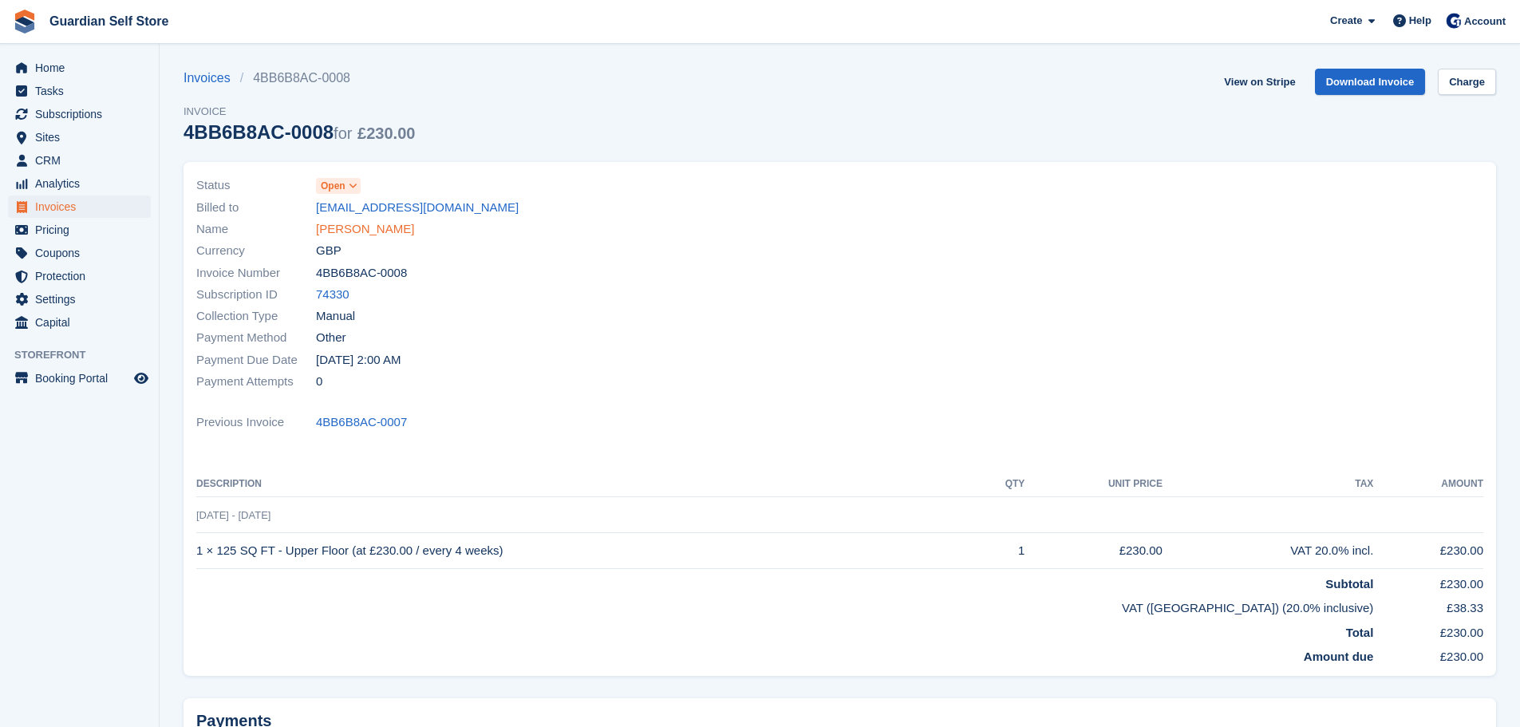
click at [372, 223] on link "[PERSON_NAME]" at bounding box center [365, 229] width 98 height 18
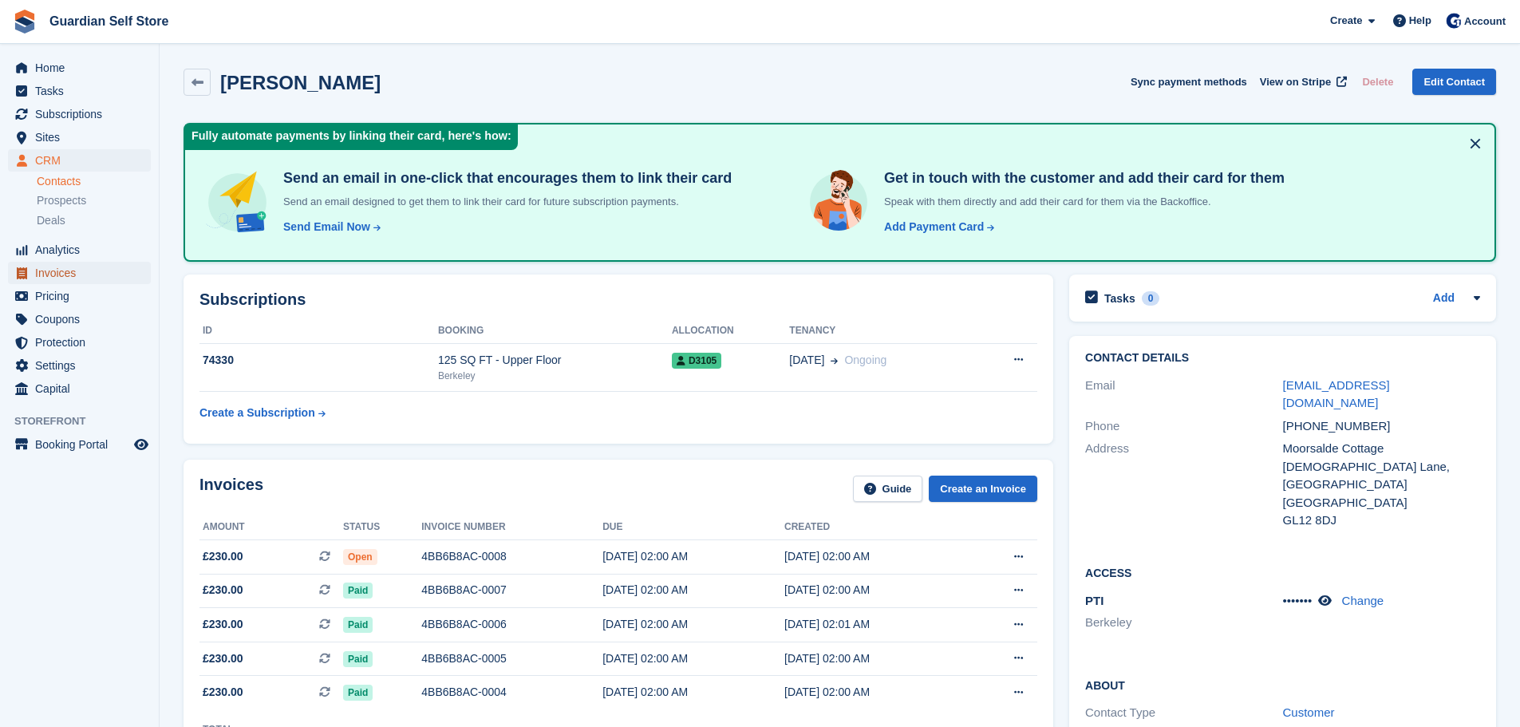
click at [67, 275] on span "Invoices" at bounding box center [83, 273] width 96 height 22
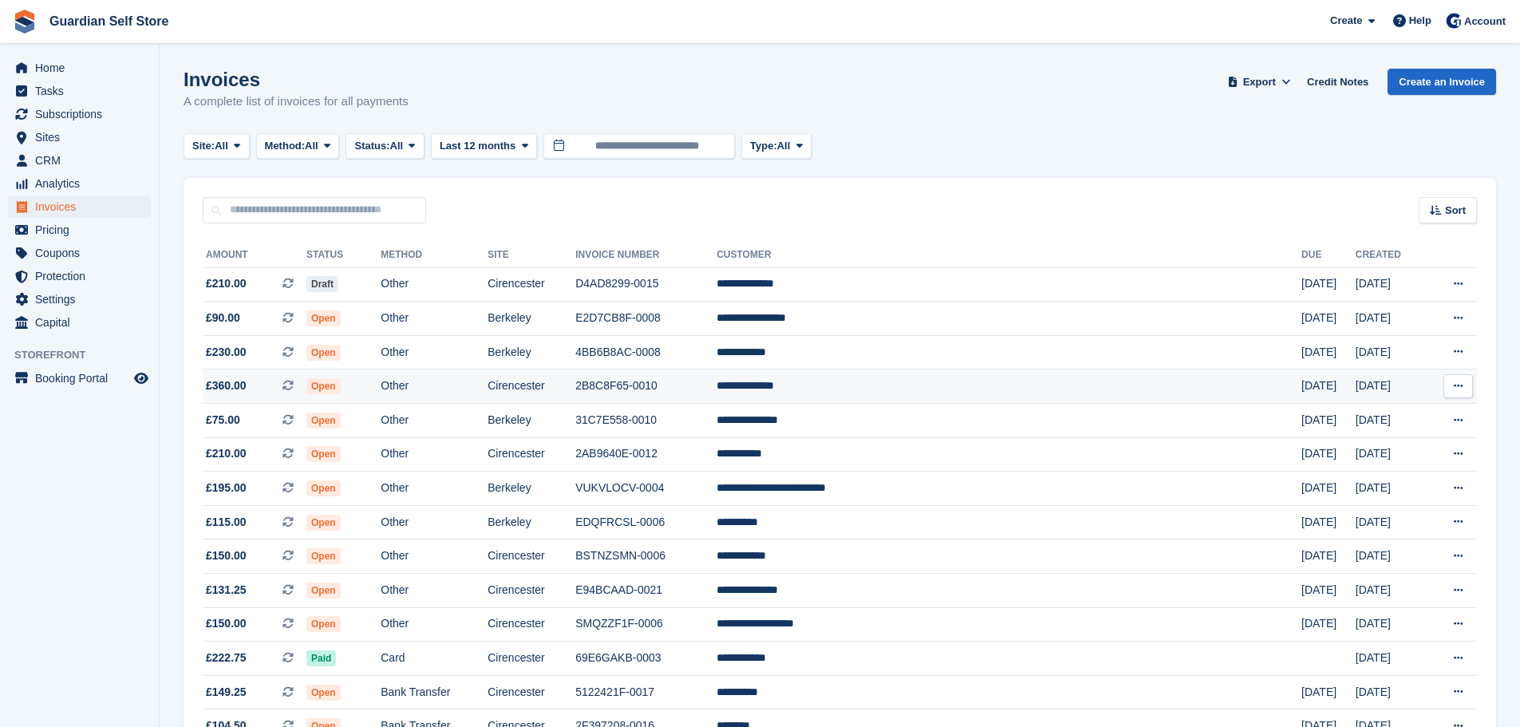
click at [717, 397] on td "2B8C8F65-0010" at bounding box center [645, 386] width 141 height 34
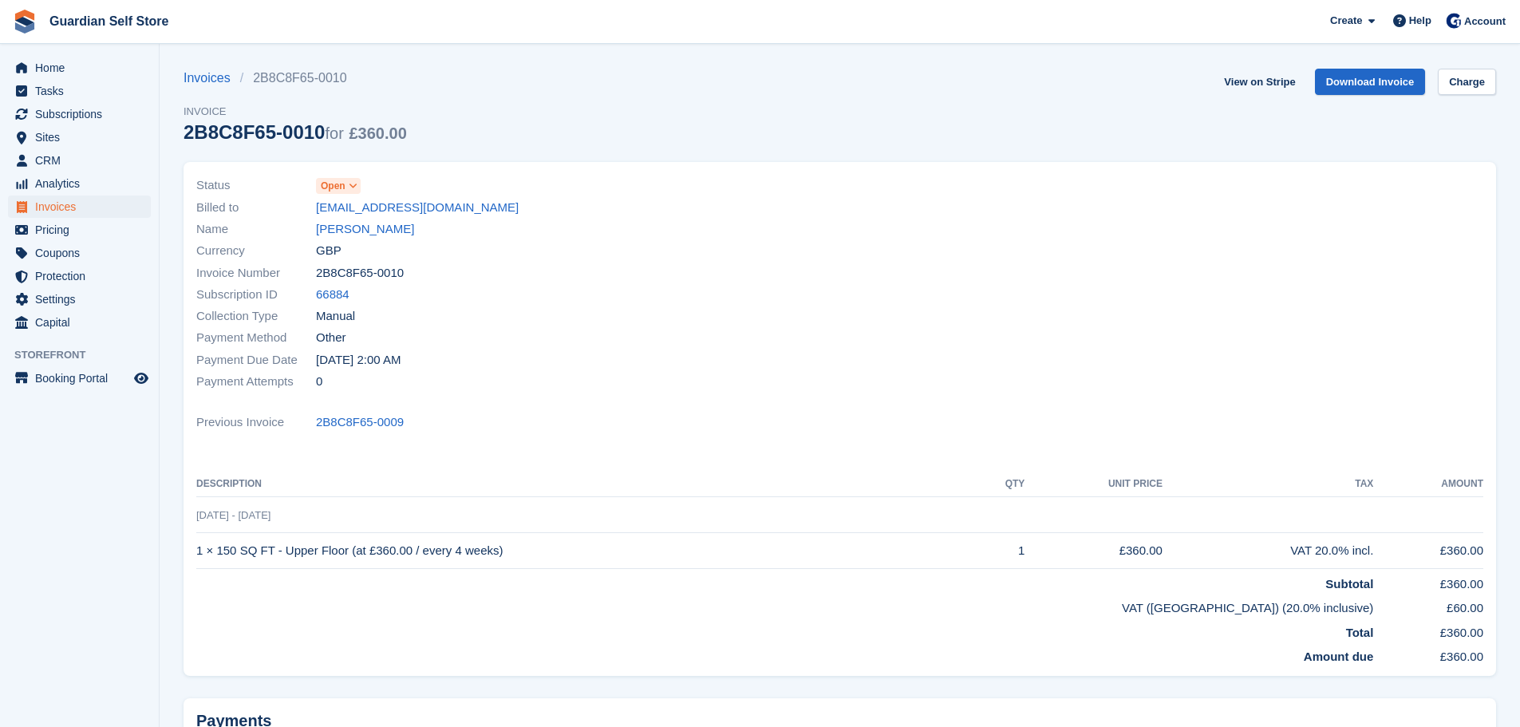
click at [361, 232] on link "[PERSON_NAME]" at bounding box center [365, 229] width 98 height 18
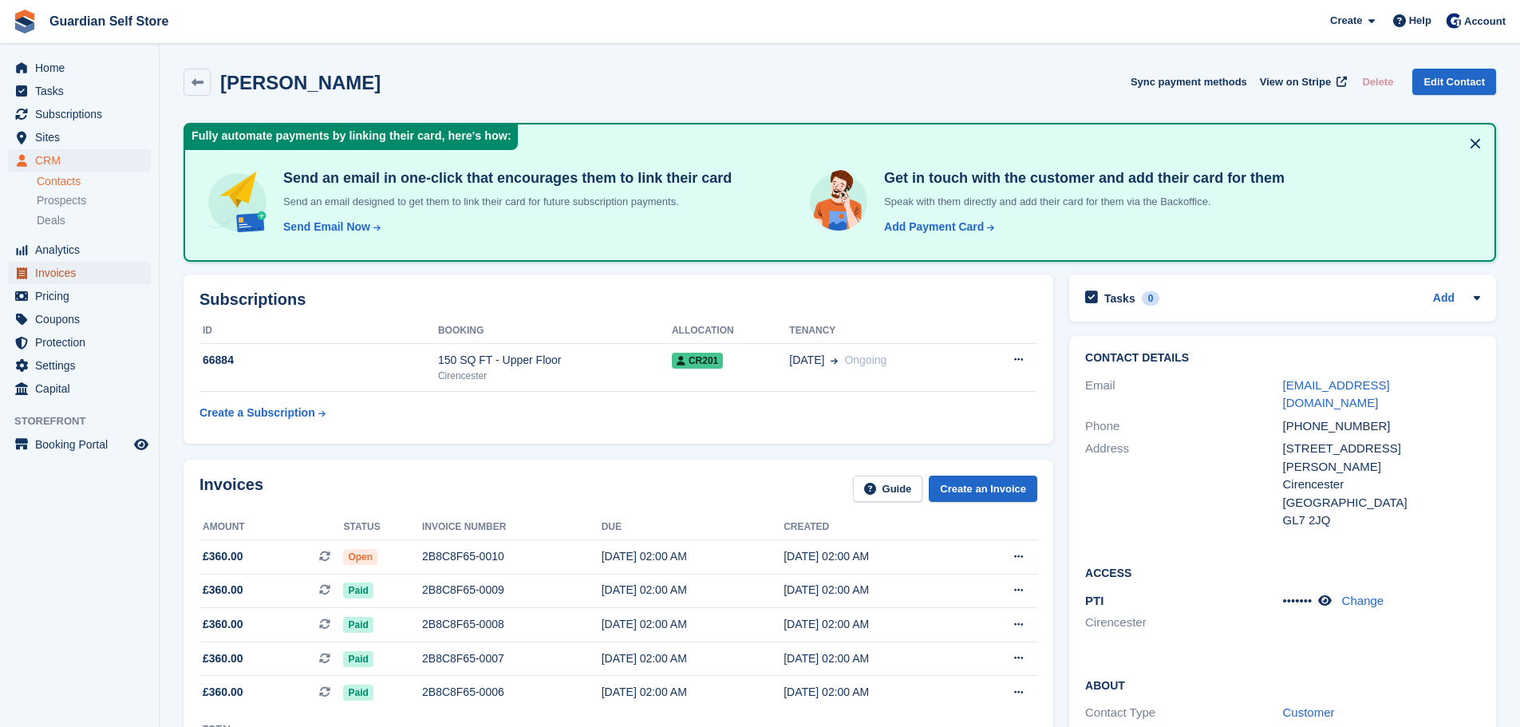
click at [56, 272] on span "Invoices" at bounding box center [83, 273] width 96 height 22
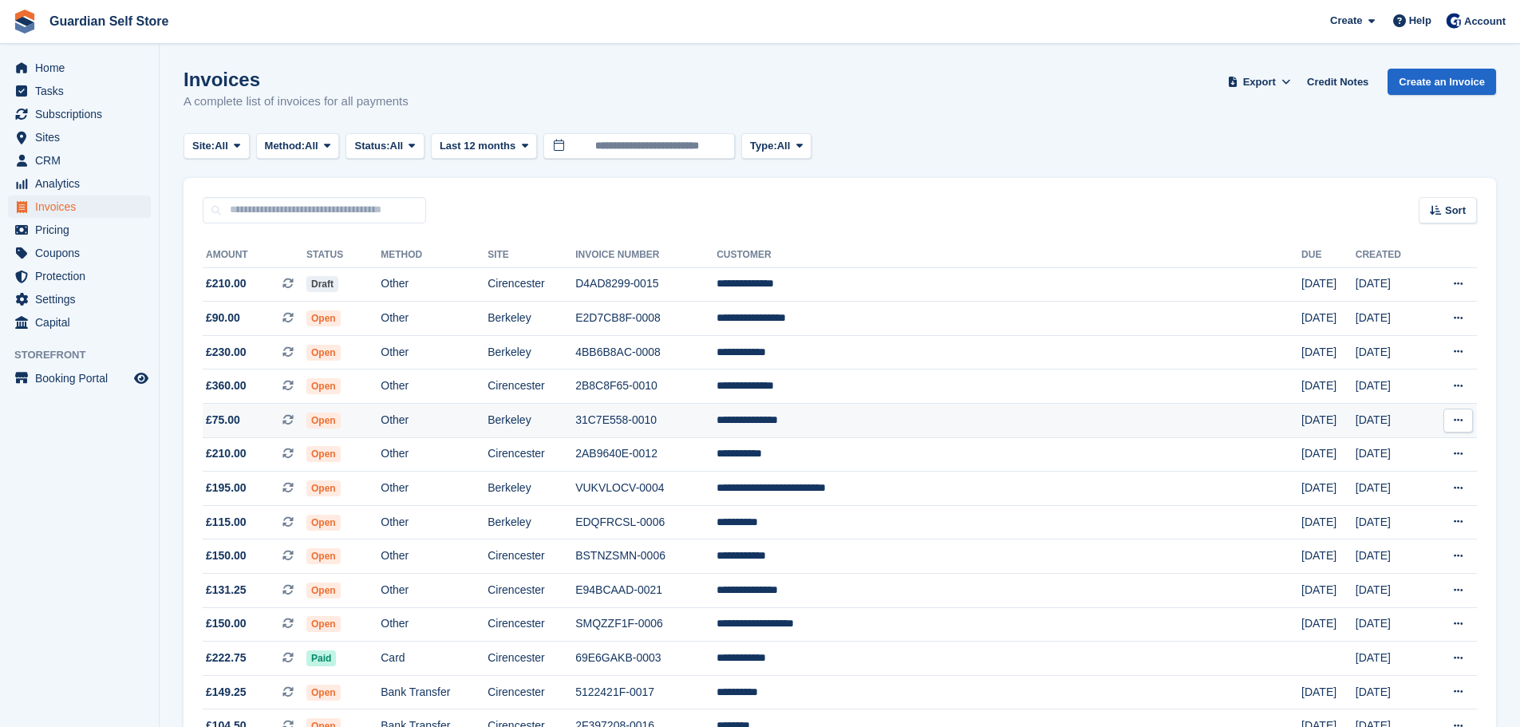
click at [717, 426] on td "31C7E558-0010" at bounding box center [645, 421] width 141 height 34
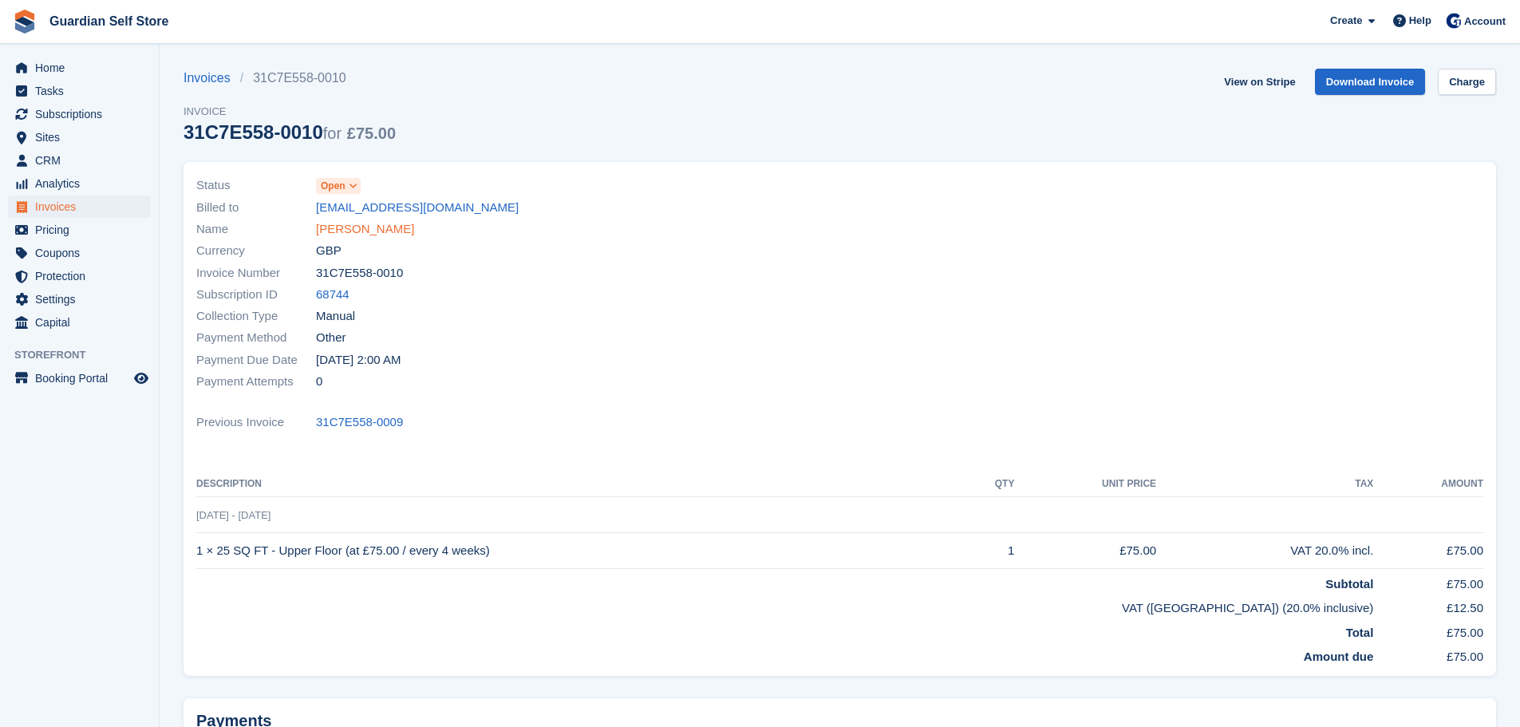
click at [389, 233] on link "[PERSON_NAME]" at bounding box center [365, 229] width 98 height 18
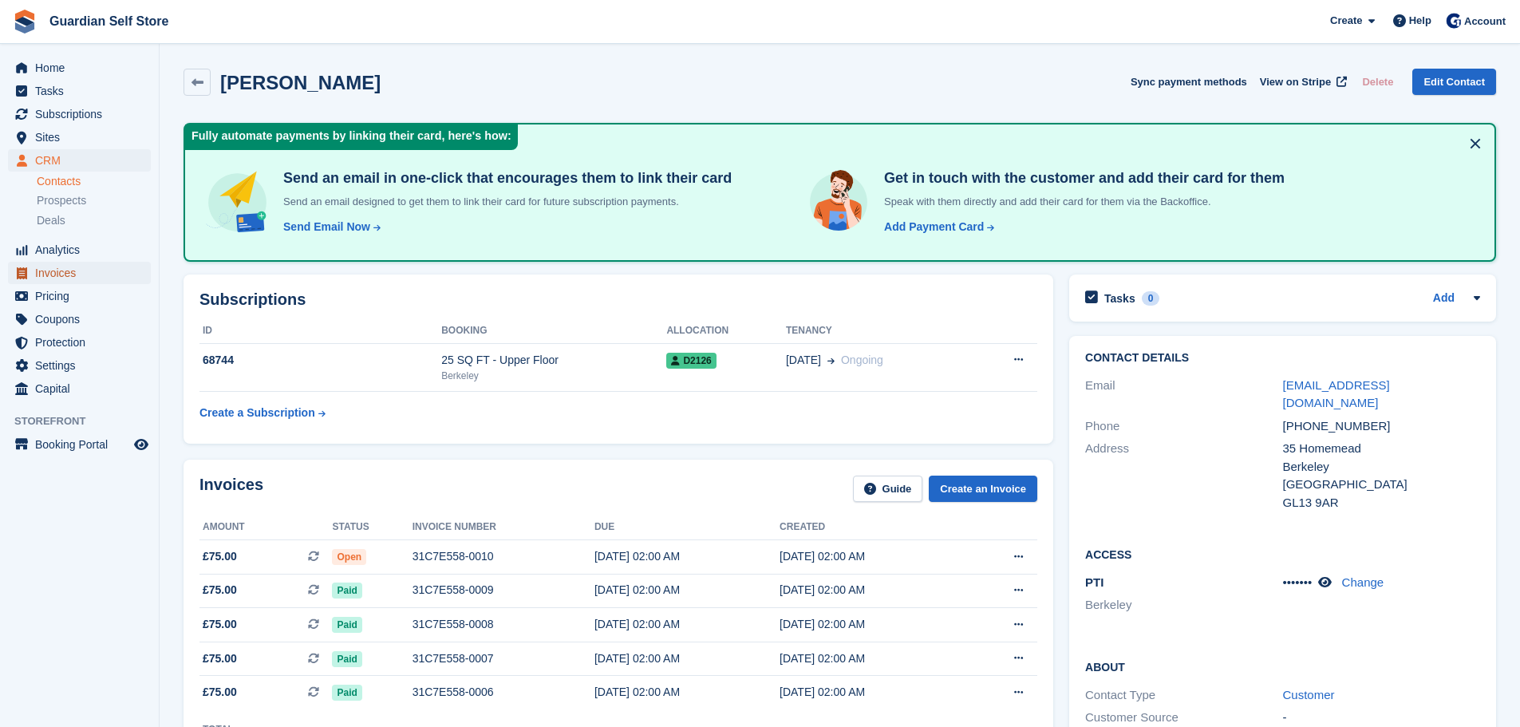
click at [65, 270] on span "Invoices" at bounding box center [83, 273] width 96 height 22
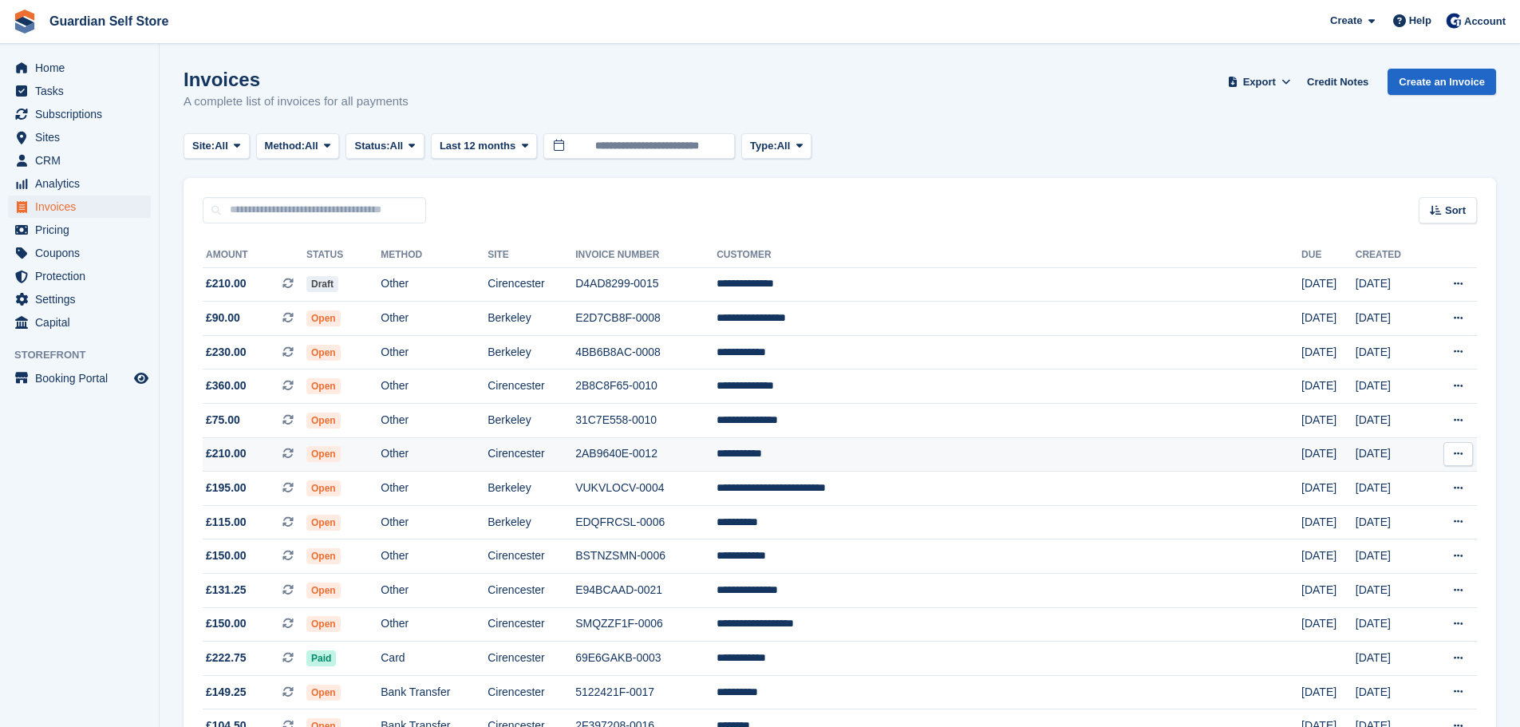
click at [575, 443] on td "Cirencester" at bounding box center [532, 454] width 88 height 34
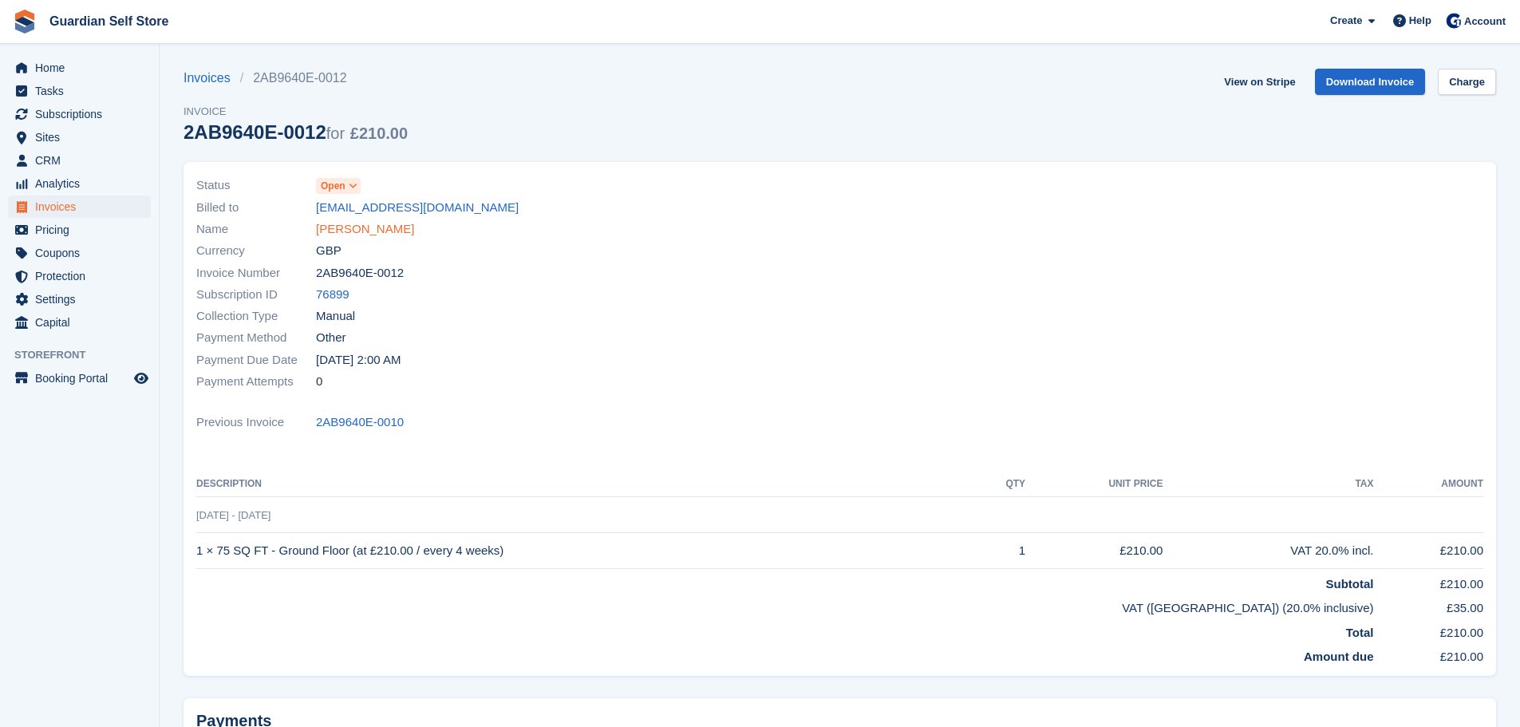
click at [373, 231] on link "Monica Neil" at bounding box center [365, 229] width 98 height 18
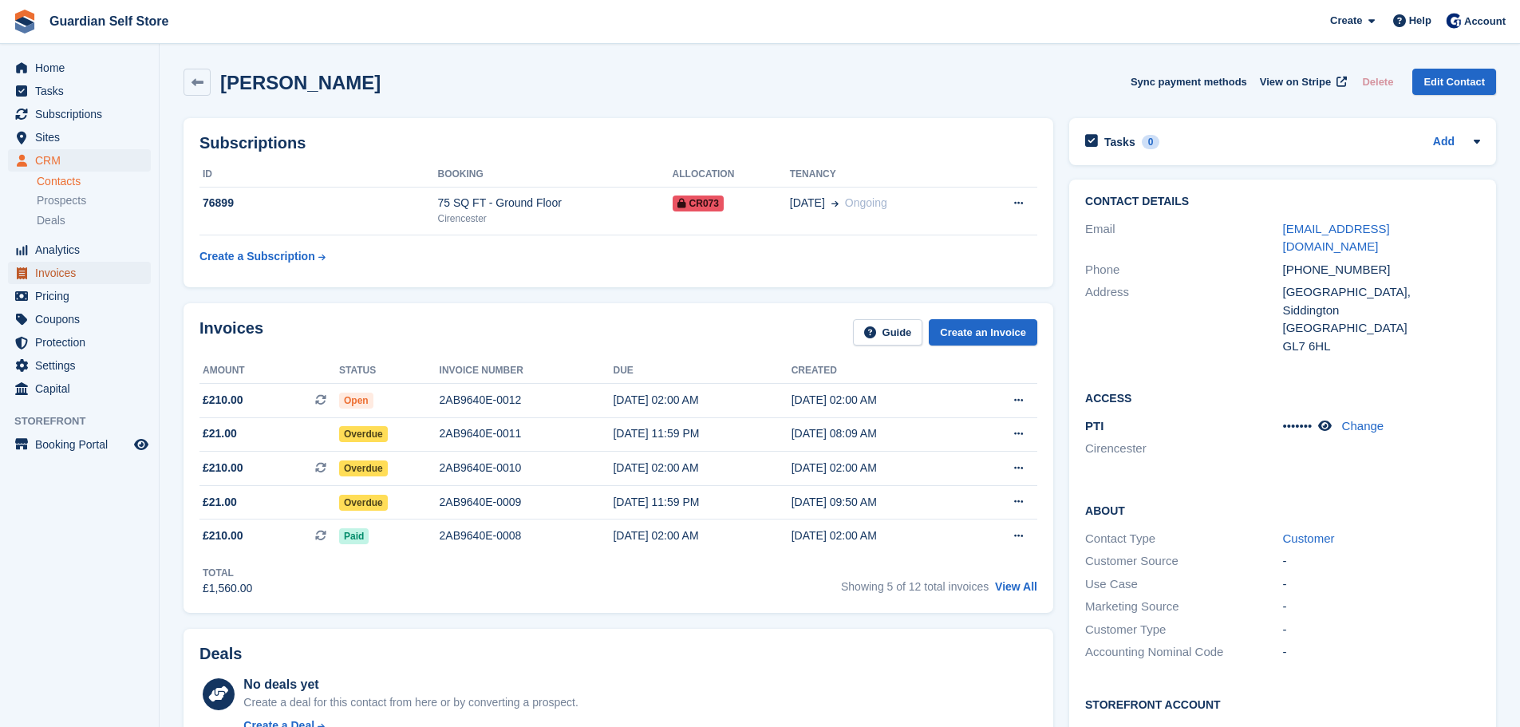
click at [110, 268] on span "Invoices" at bounding box center [83, 273] width 96 height 22
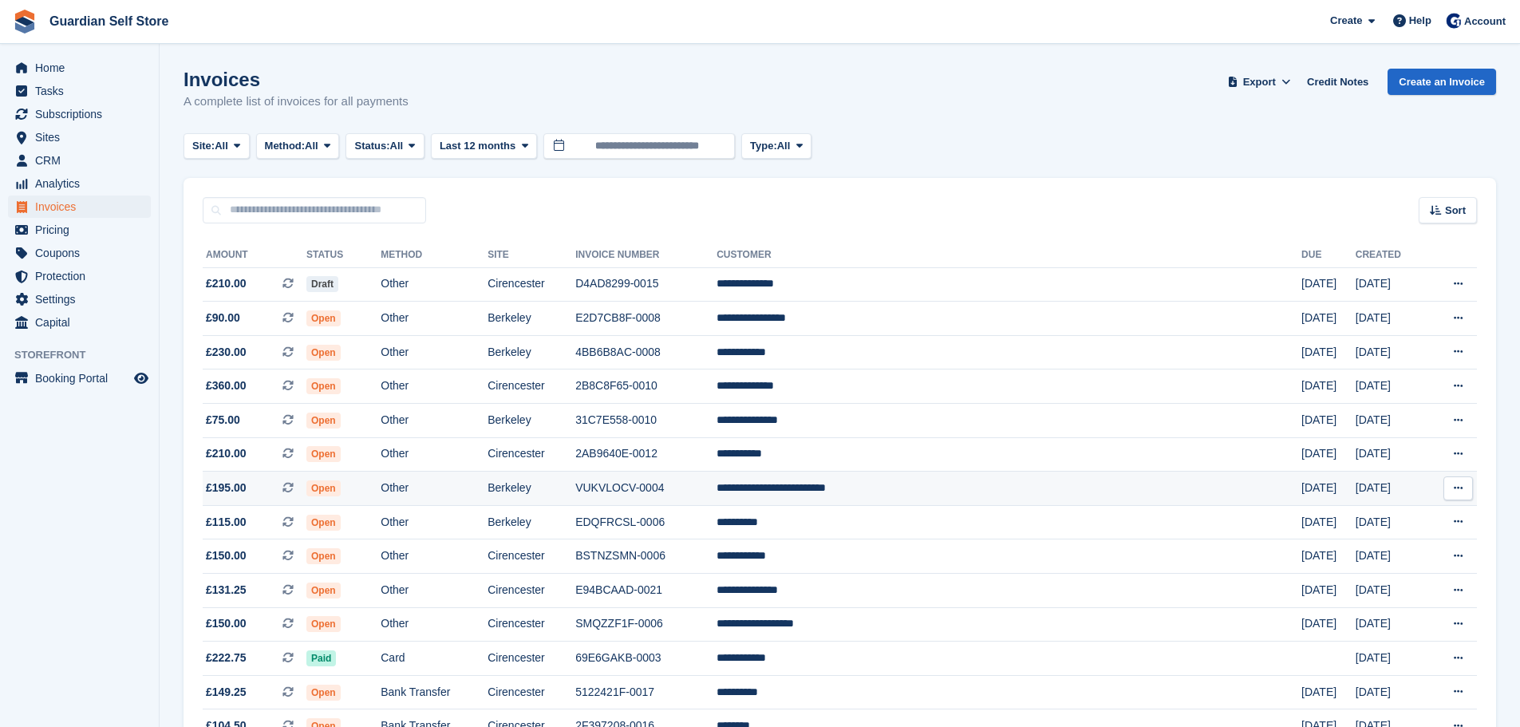
click at [717, 475] on td "VUKVLOCV-0004" at bounding box center [645, 489] width 141 height 34
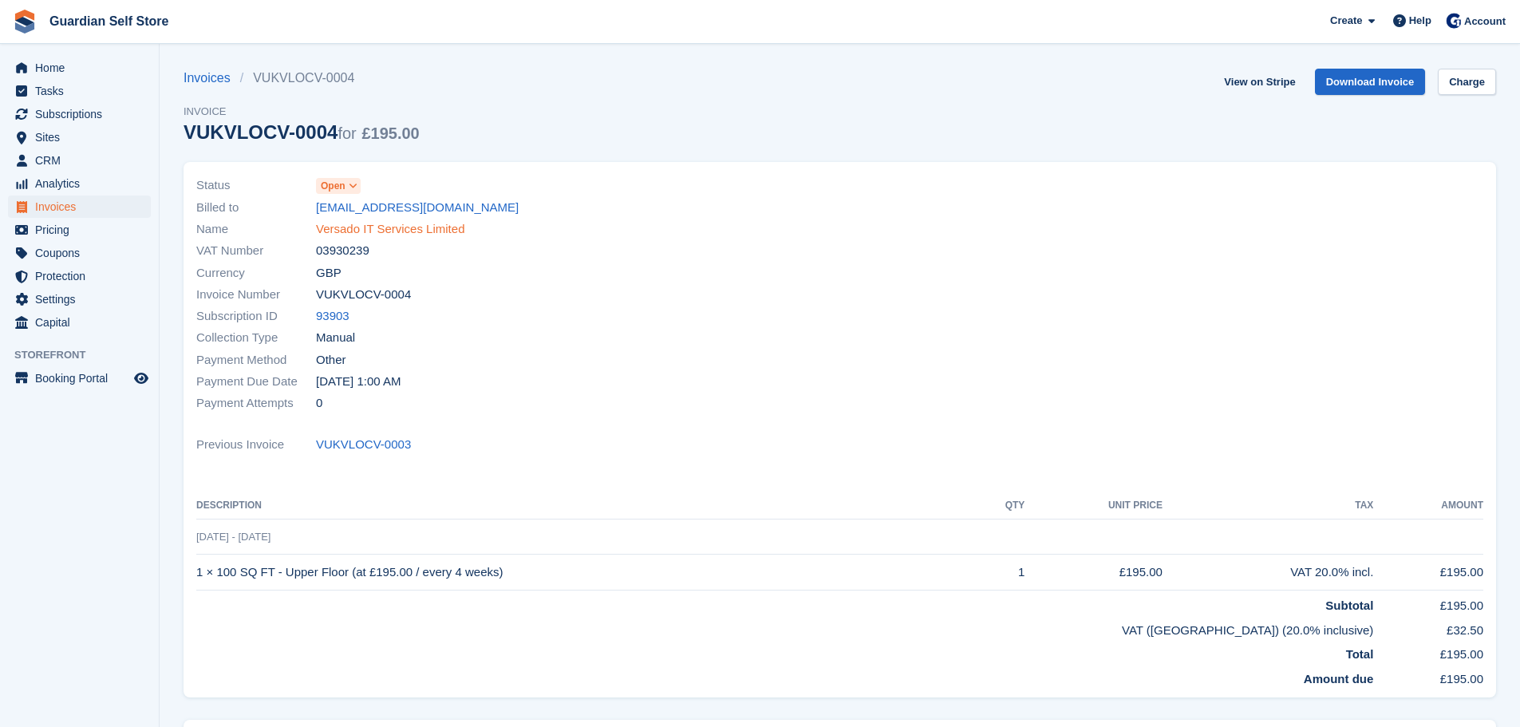
click at [406, 227] on link "Versado IT Services Limited" at bounding box center [390, 229] width 148 height 18
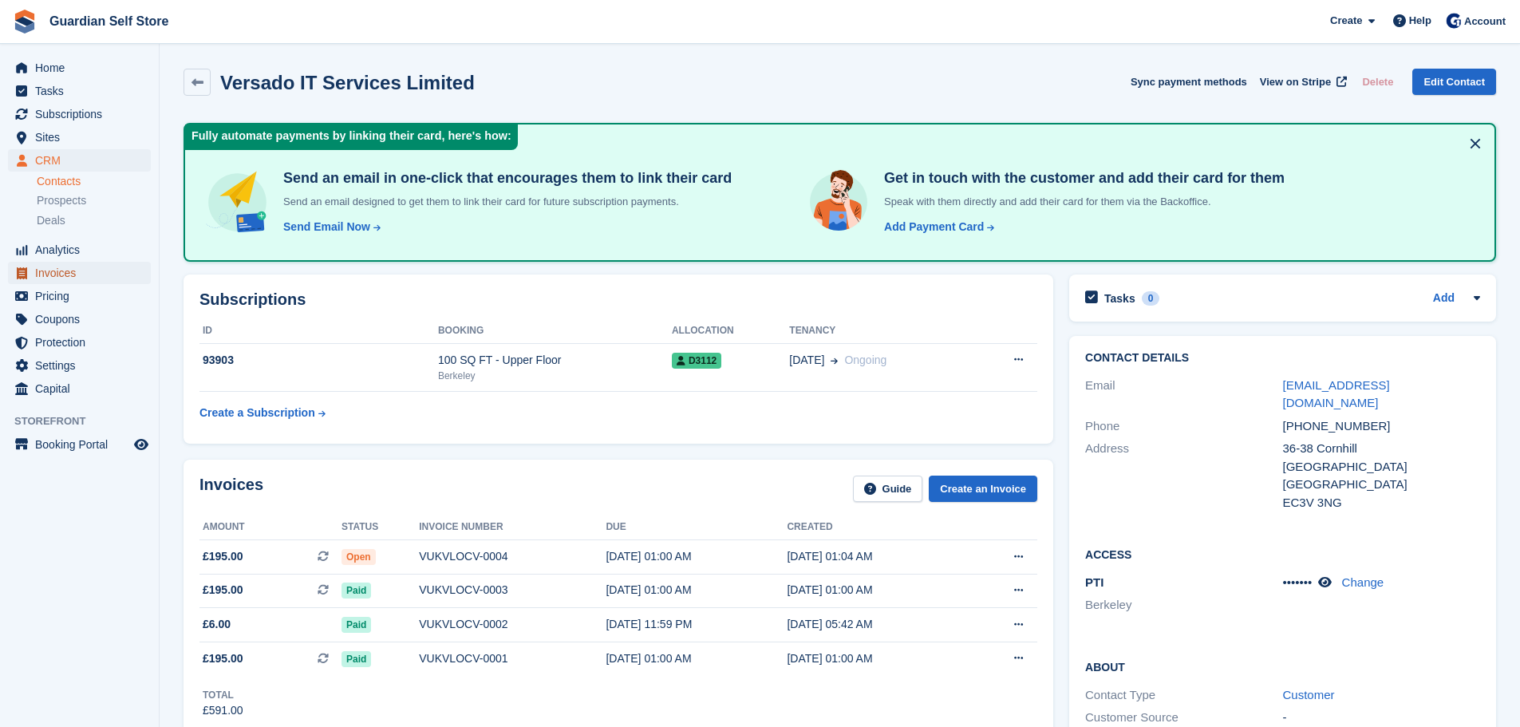
click at [53, 272] on span "Invoices" at bounding box center [83, 273] width 96 height 22
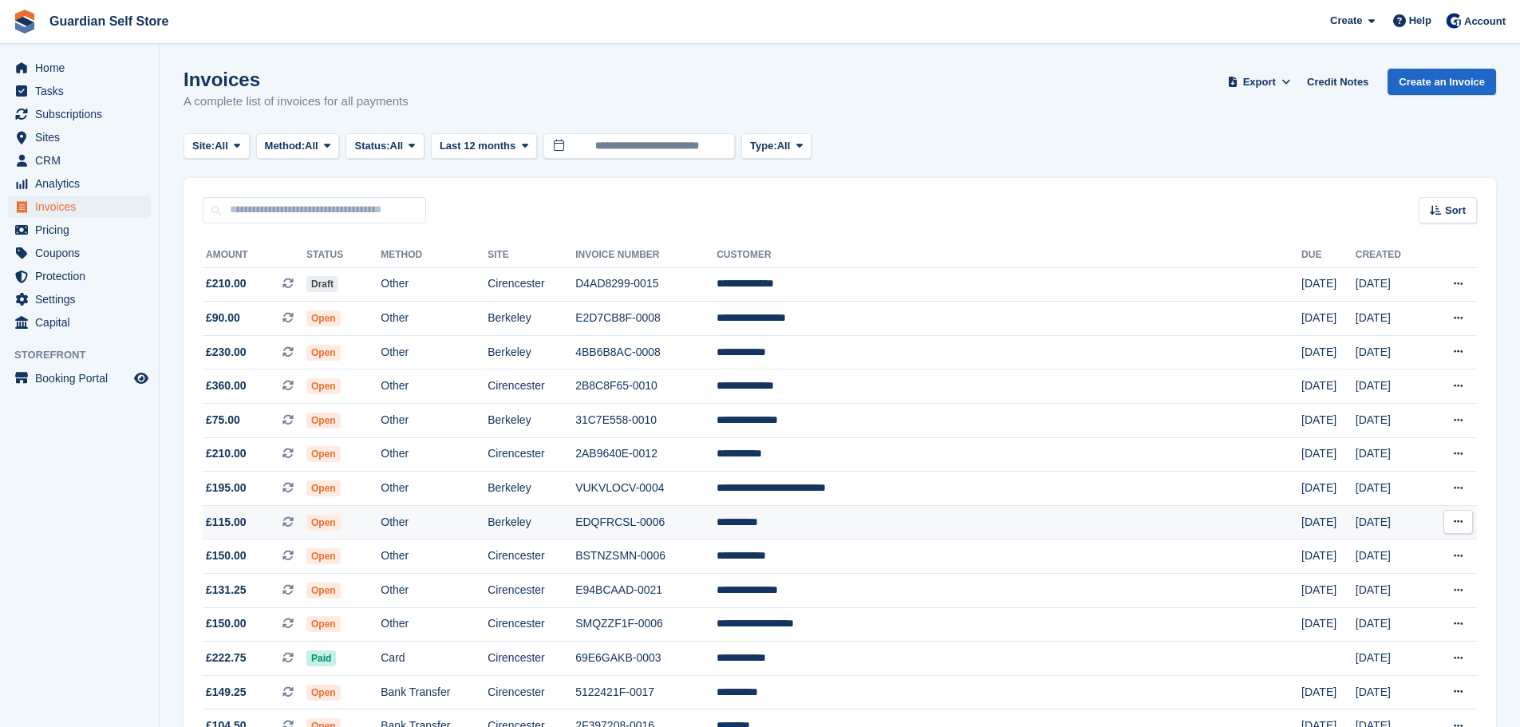
click at [575, 519] on td "Berkeley" at bounding box center [532, 522] width 88 height 34
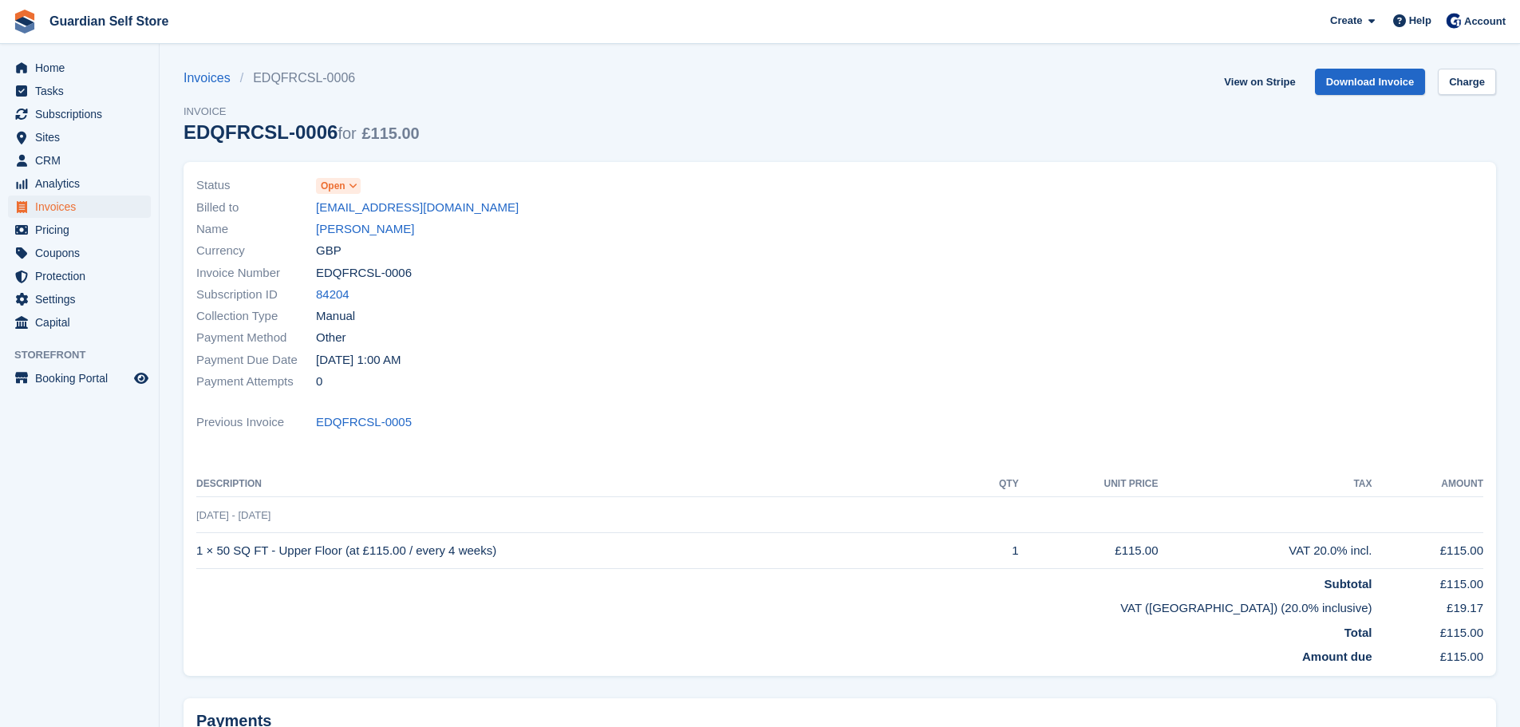
click at [348, 236] on link "[PERSON_NAME]" at bounding box center [365, 229] width 98 height 18
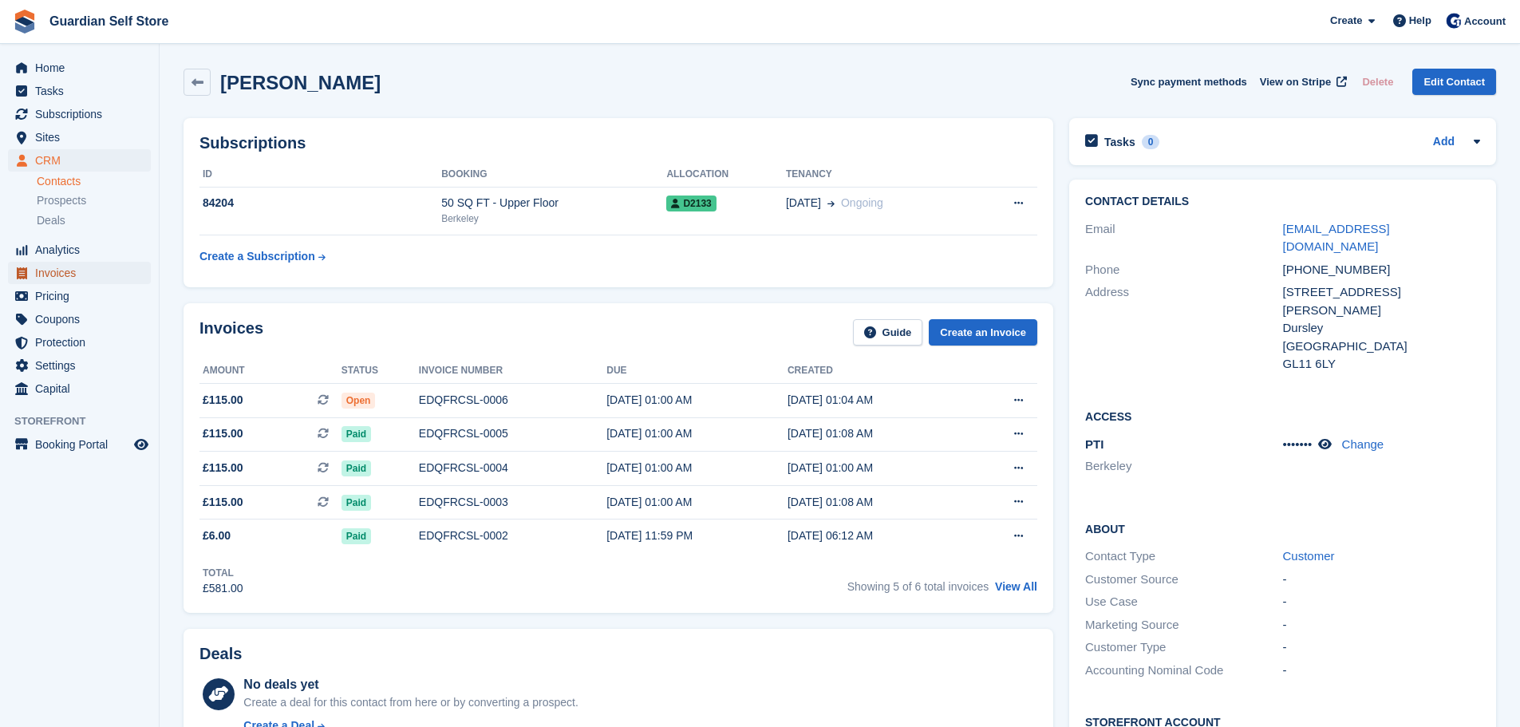
click at [110, 275] on span "Invoices" at bounding box center [83, 273] width 96 height 22
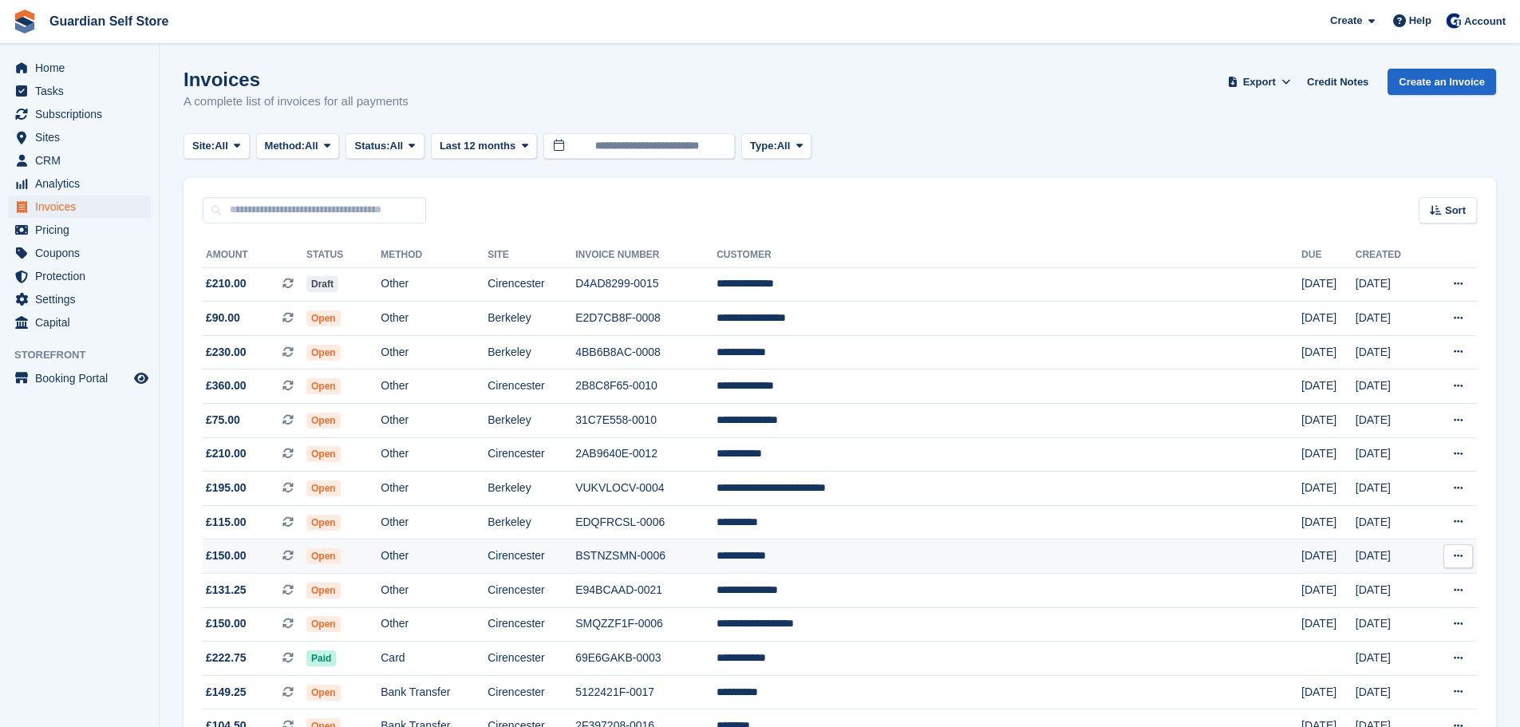
click at [717, 558] on td "BSTNZSMN-0006" at bounding box center [645, 556] width 141 height 34
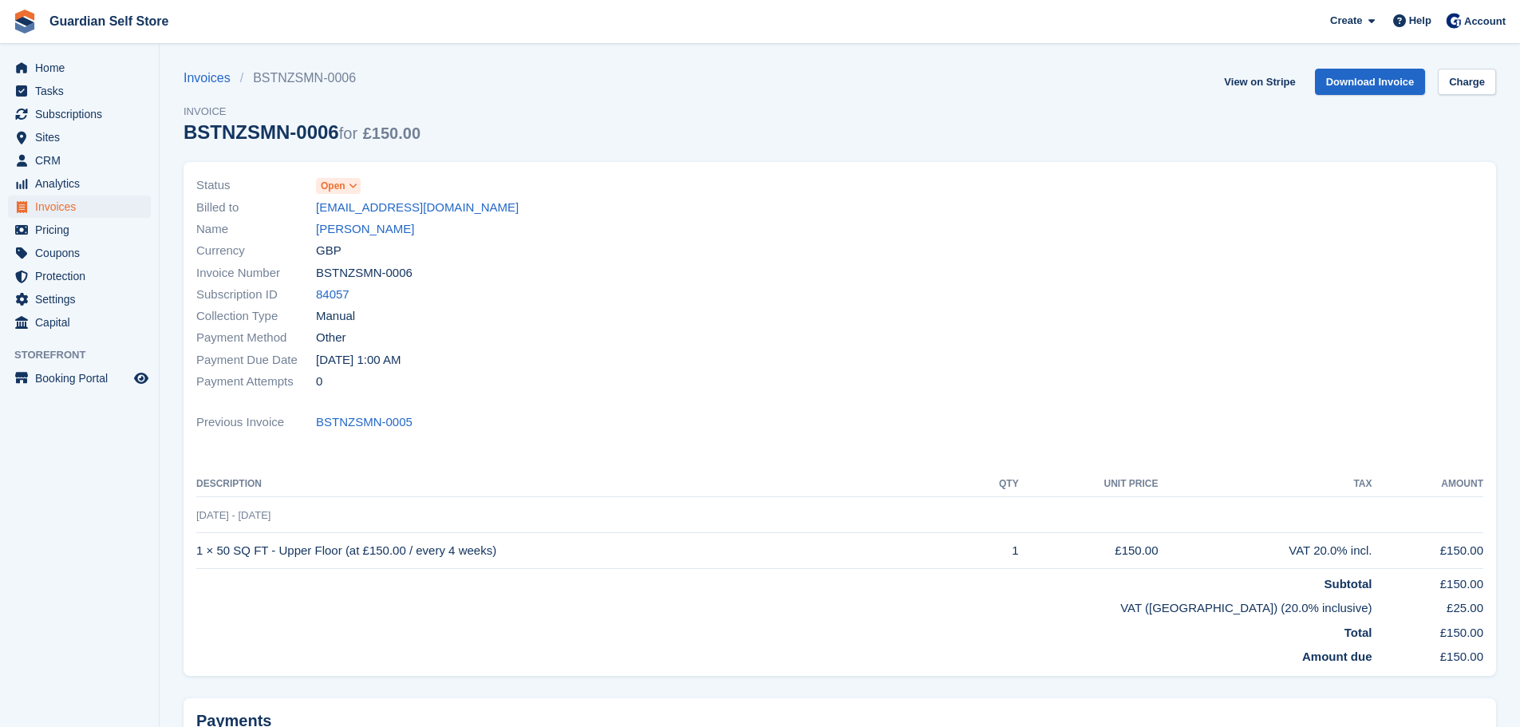
click at [363, 228] on link "Beccy Gorton" at bounding box center [365, 229] width 98 height 18
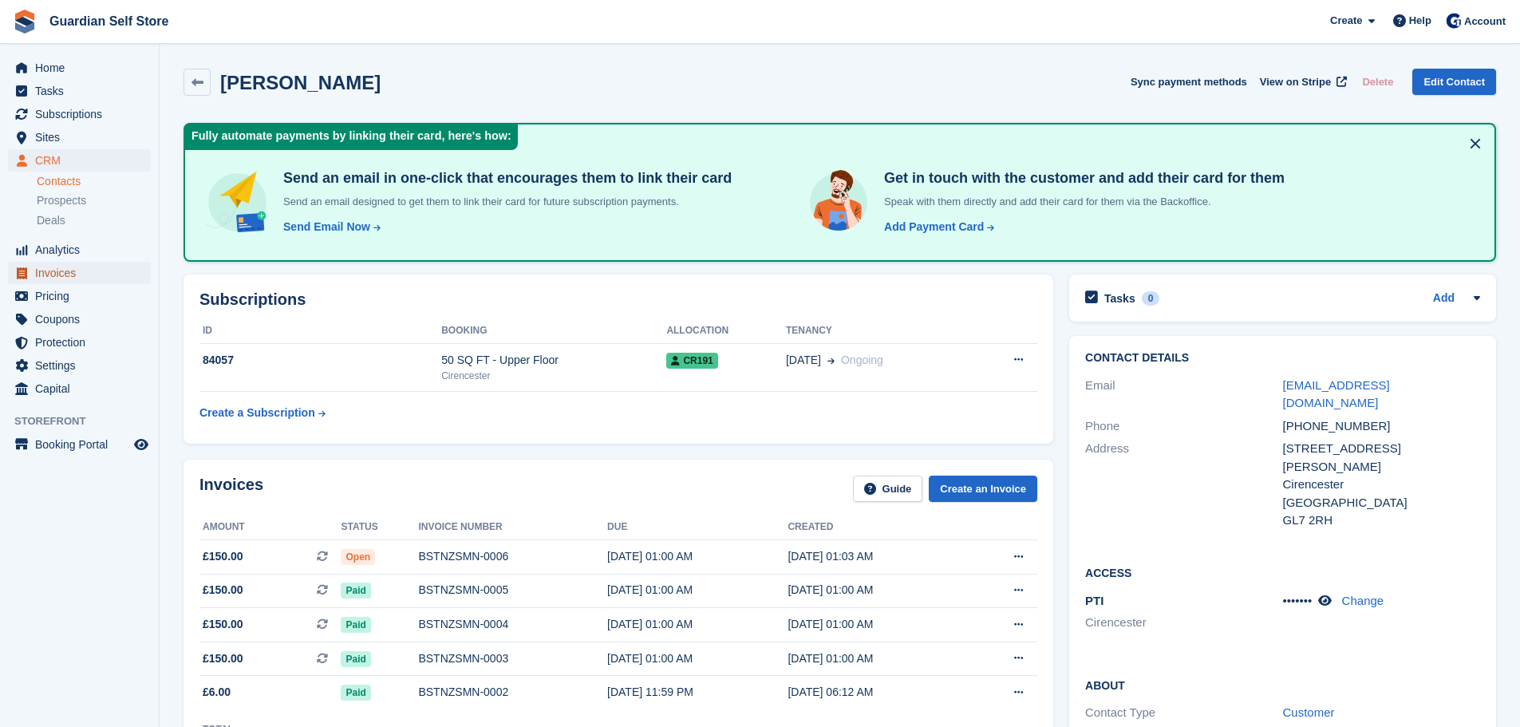
click at [109, 277] on span "Invoices" at bounding box center [83, 273] width 96 height 22
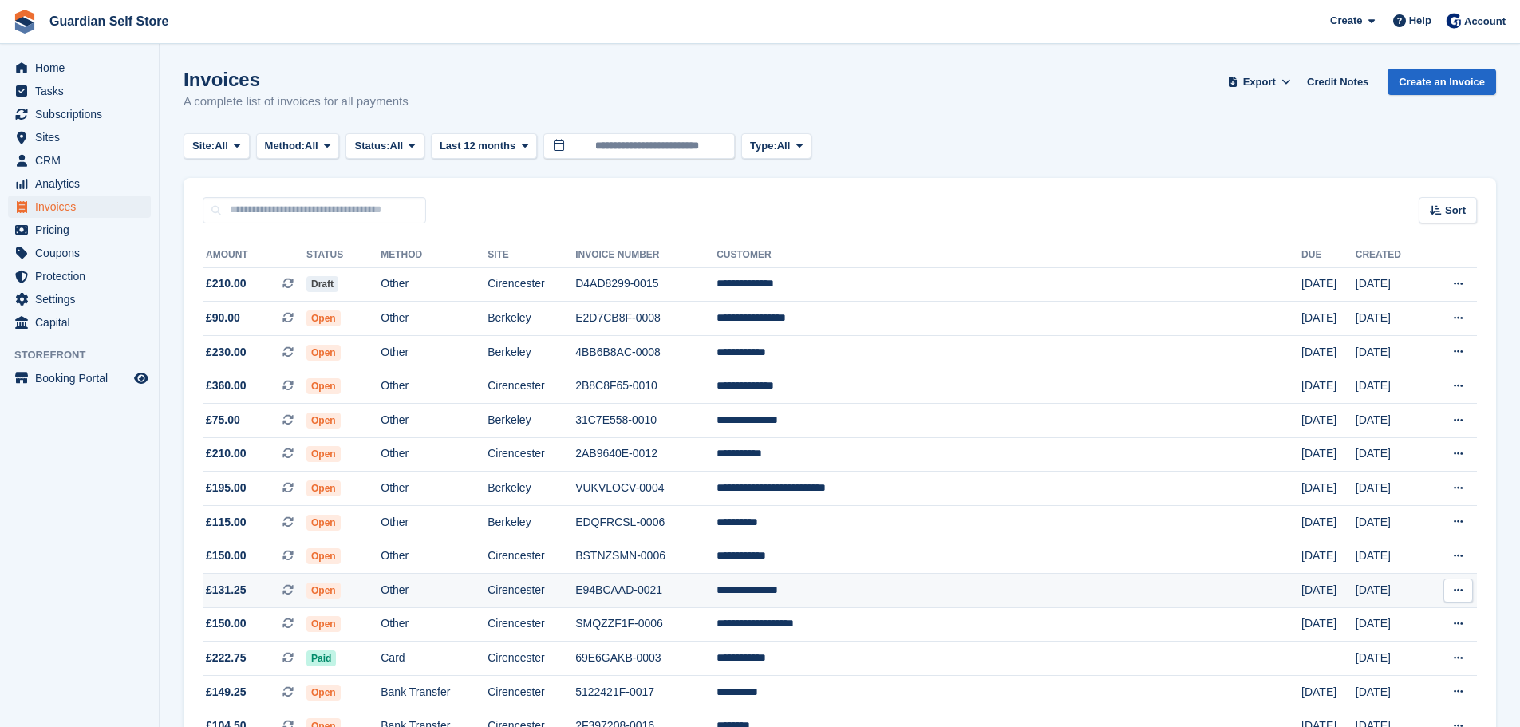
click at [717, 597] on td "E94BCAAD-0021" at bounding box center [645, 591] width 141 height 34
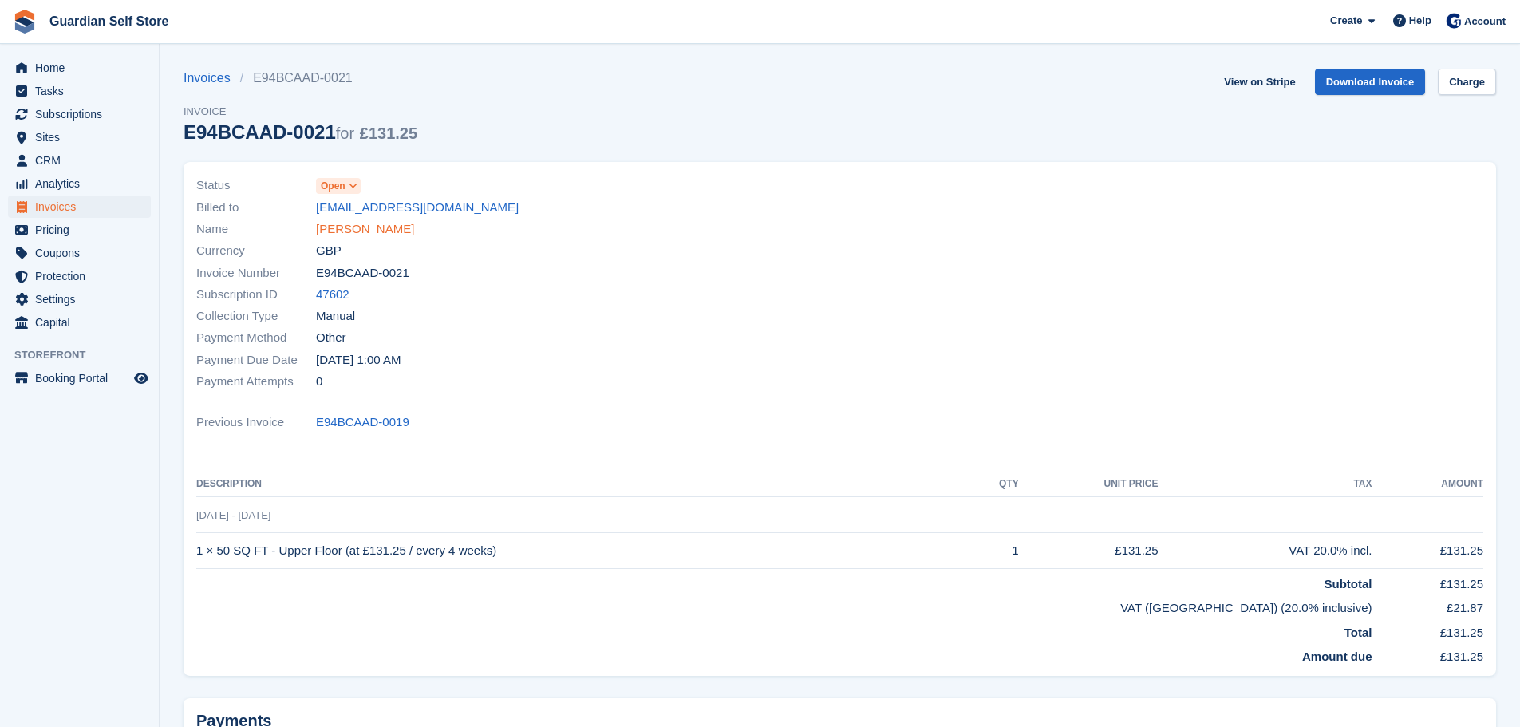
click at [376, 233] on link "[PERSON_NAME]" at bounding box center [365, 229] width 98 height 18
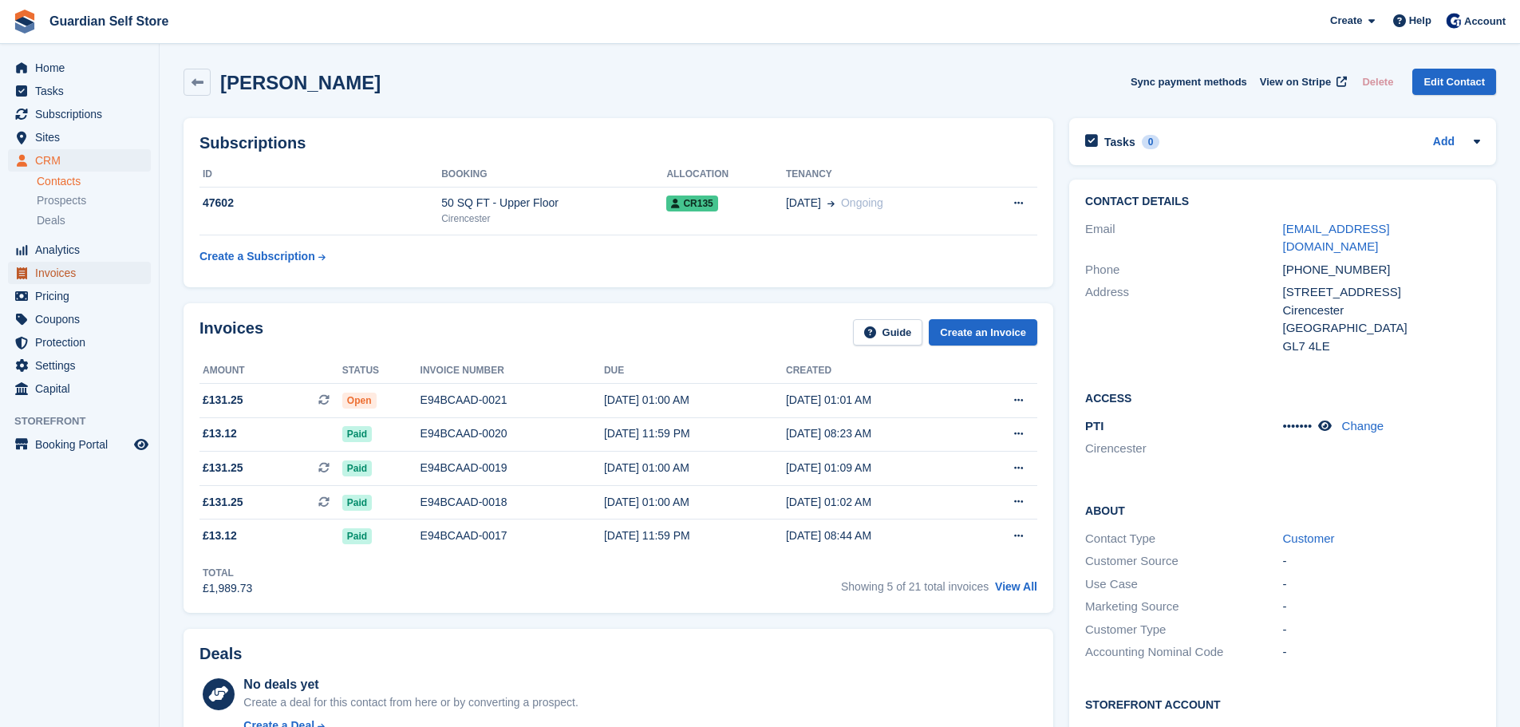
click at [105, 277] on span "Invoices" at bounding box center [83, 273] width 96 height 22
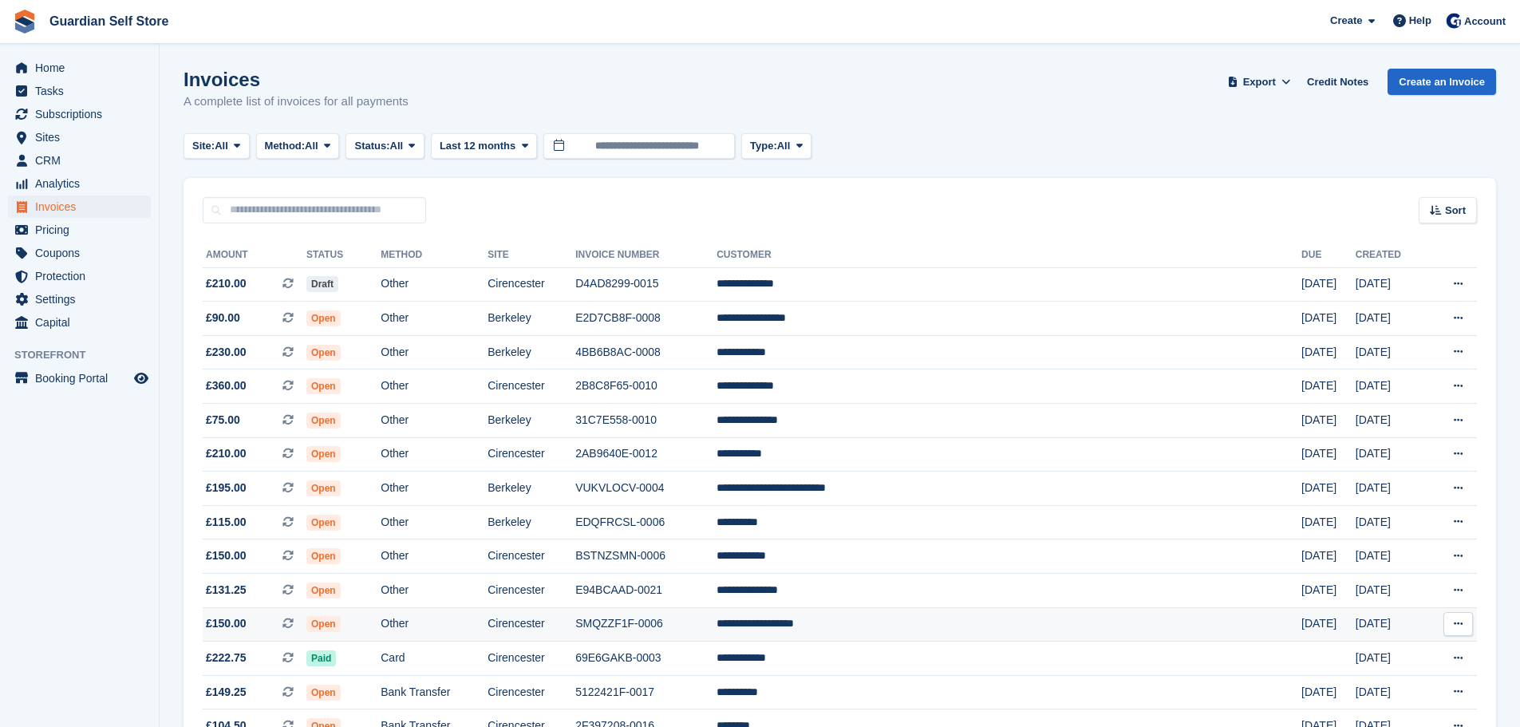
click at [575, 617] on td "Cirencester" at bounding box center [532, 624] width 88 height 34
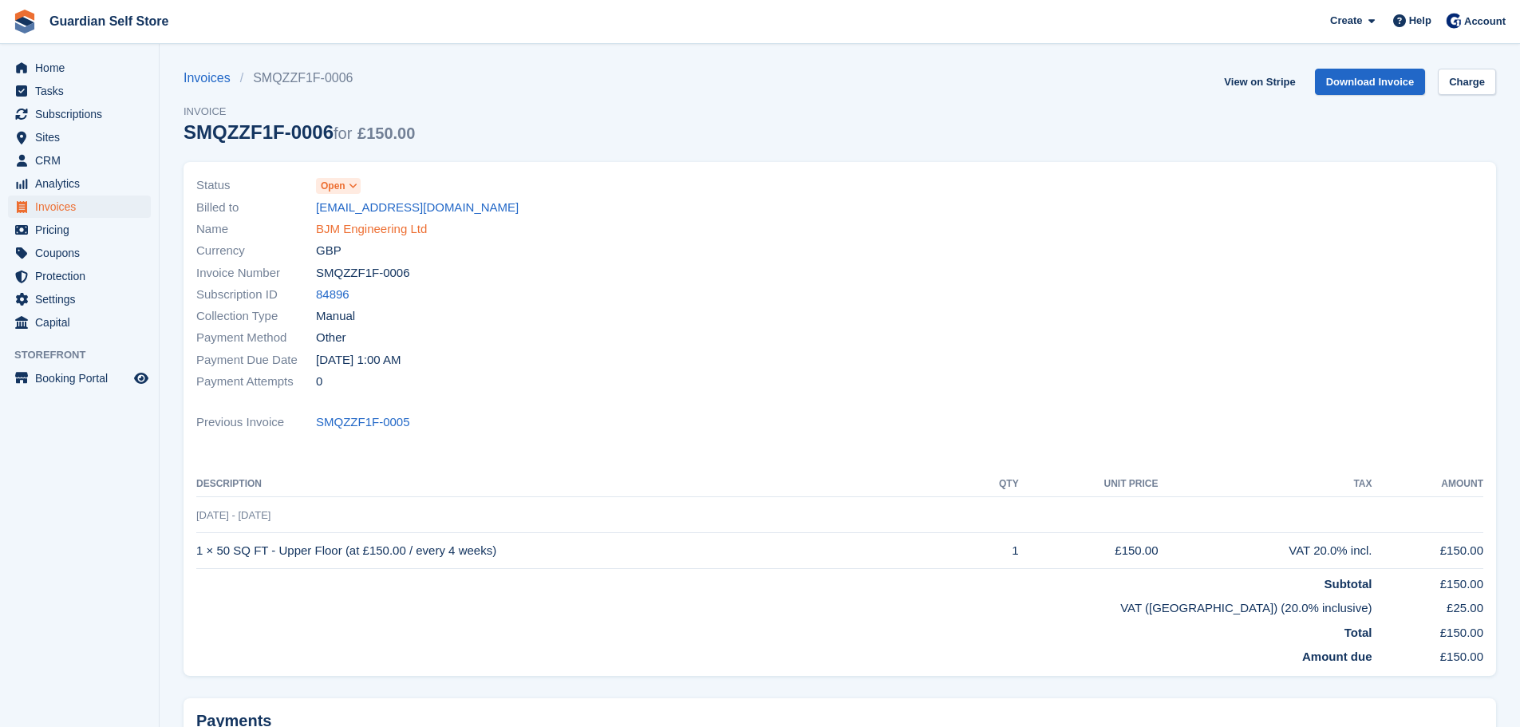
click at [379, 224] on link "BJM Engineering Ltd" at bounding box center [371, 229] width 111 height 18
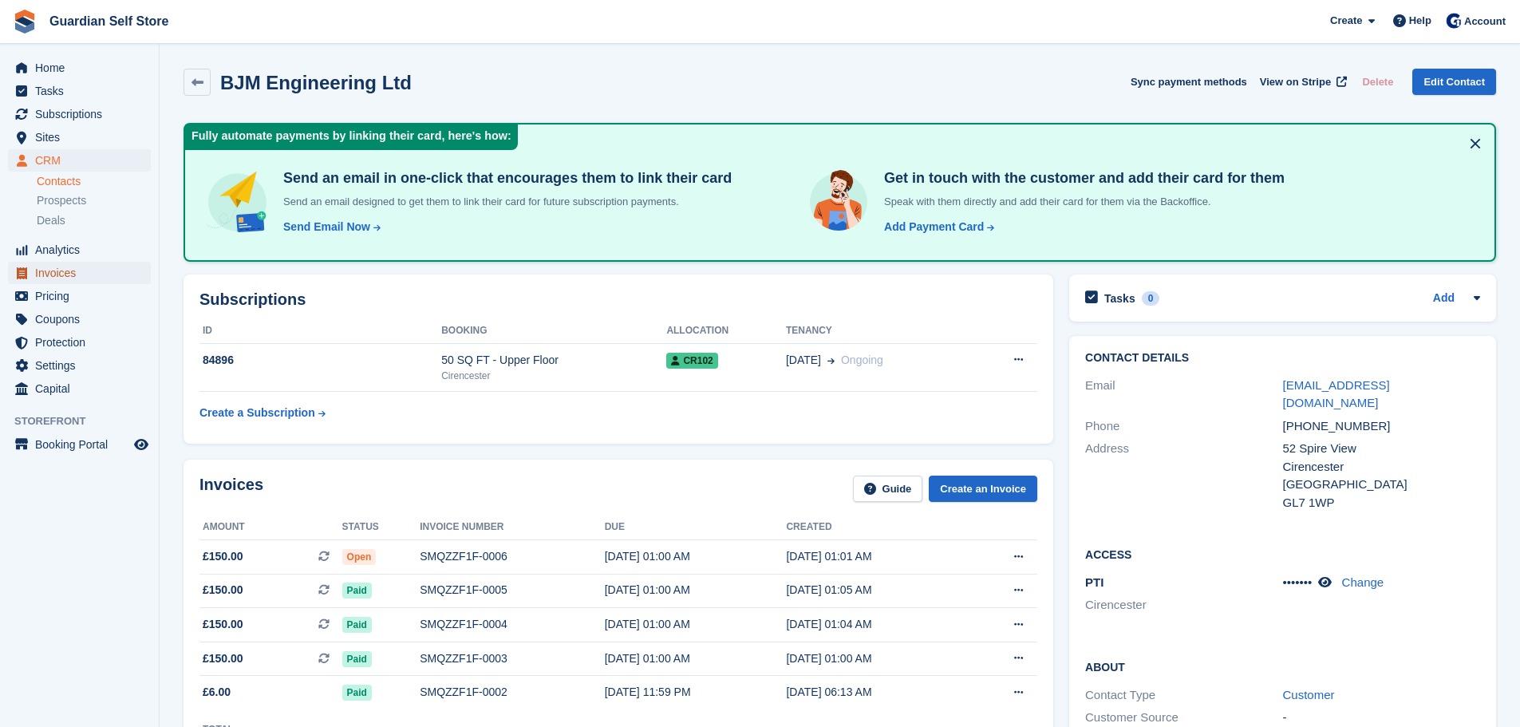
click at [76, 277] on span "Invoices" at bounding box center [83, 273] width 96 height 22
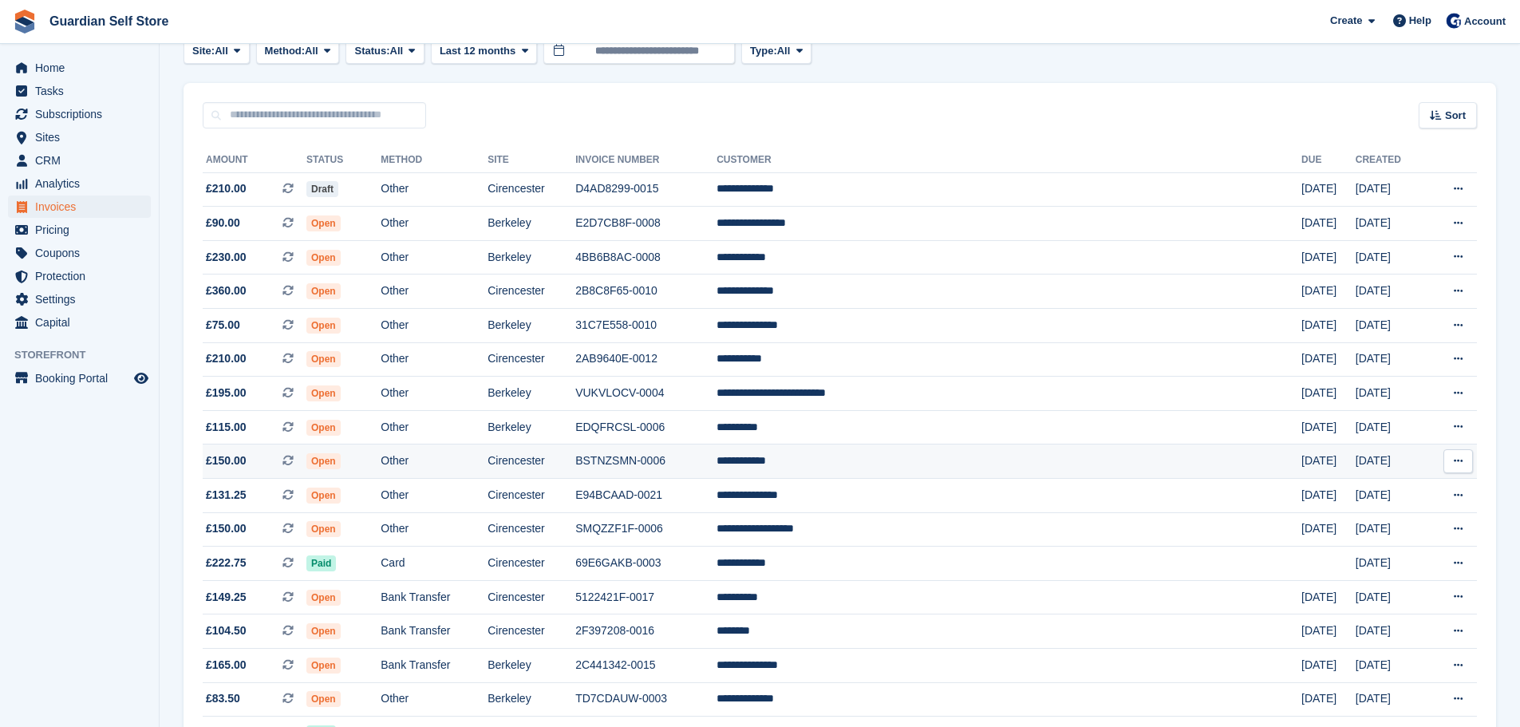
scroll to position [133, 0]
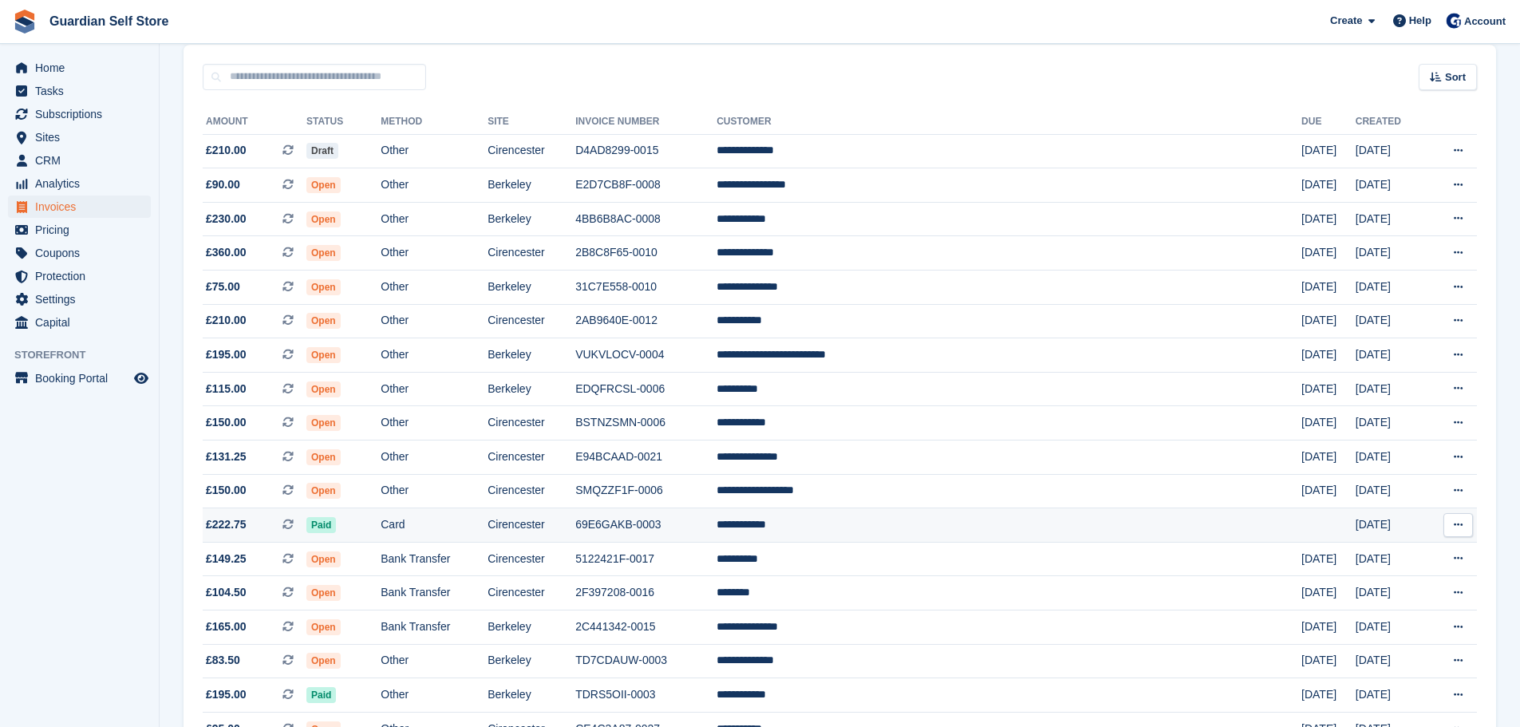
click at [715, 535] on td "69E6GAKB-0003" at bounding box center [645, 525] width 141 height 34
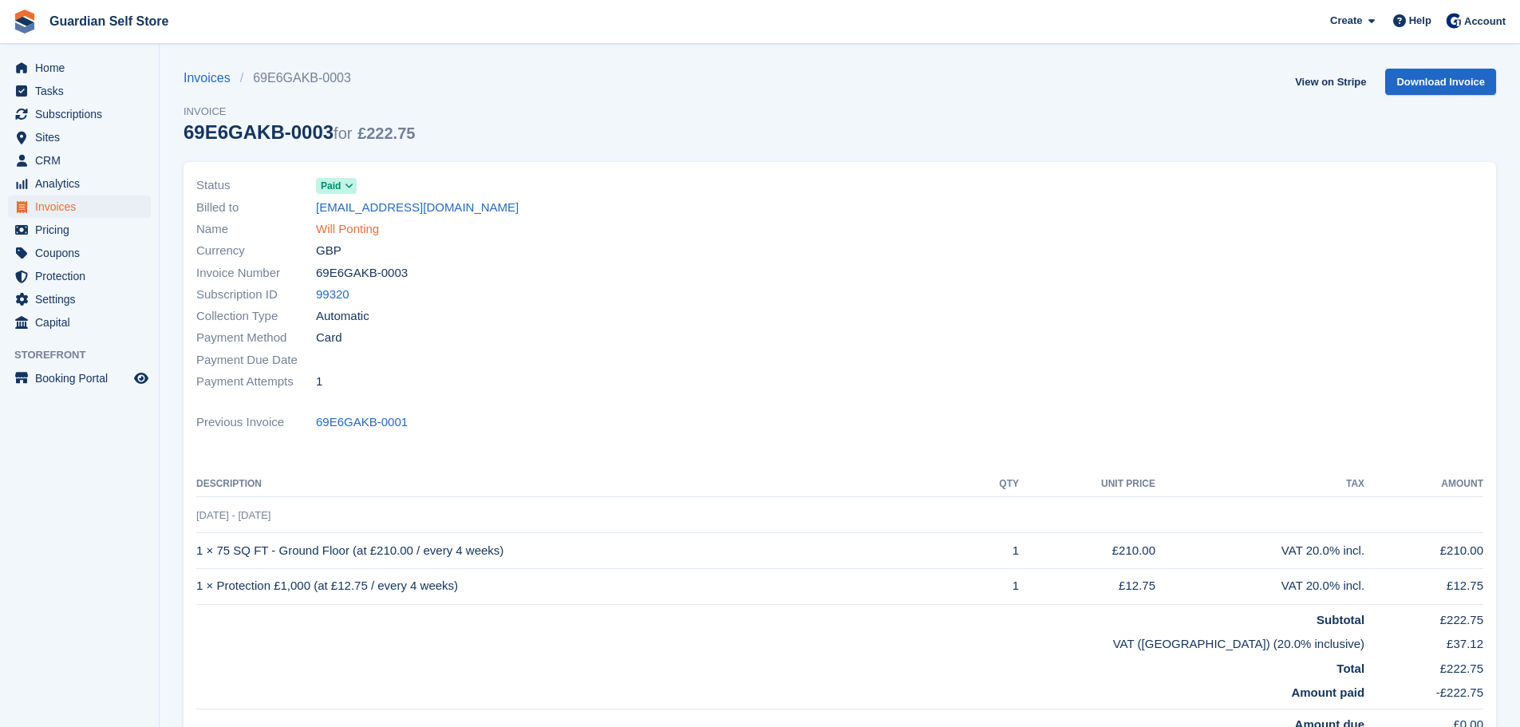
click at [358, 234] on link "Will Ponting" at bounding box center [347, 229] width 63 height 18
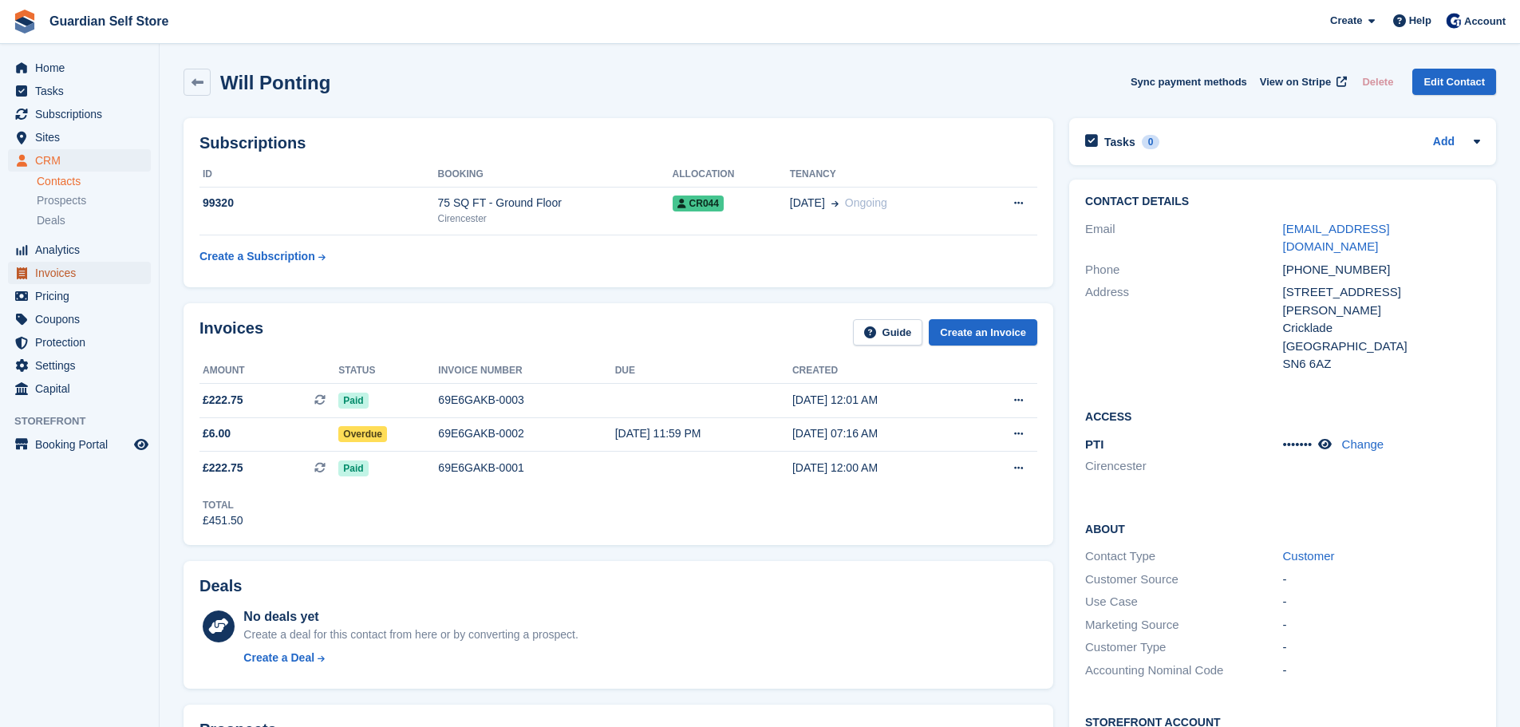
click at [86, 263] on span "Invoices" at bounding box center [83, 273] width 96 height 22
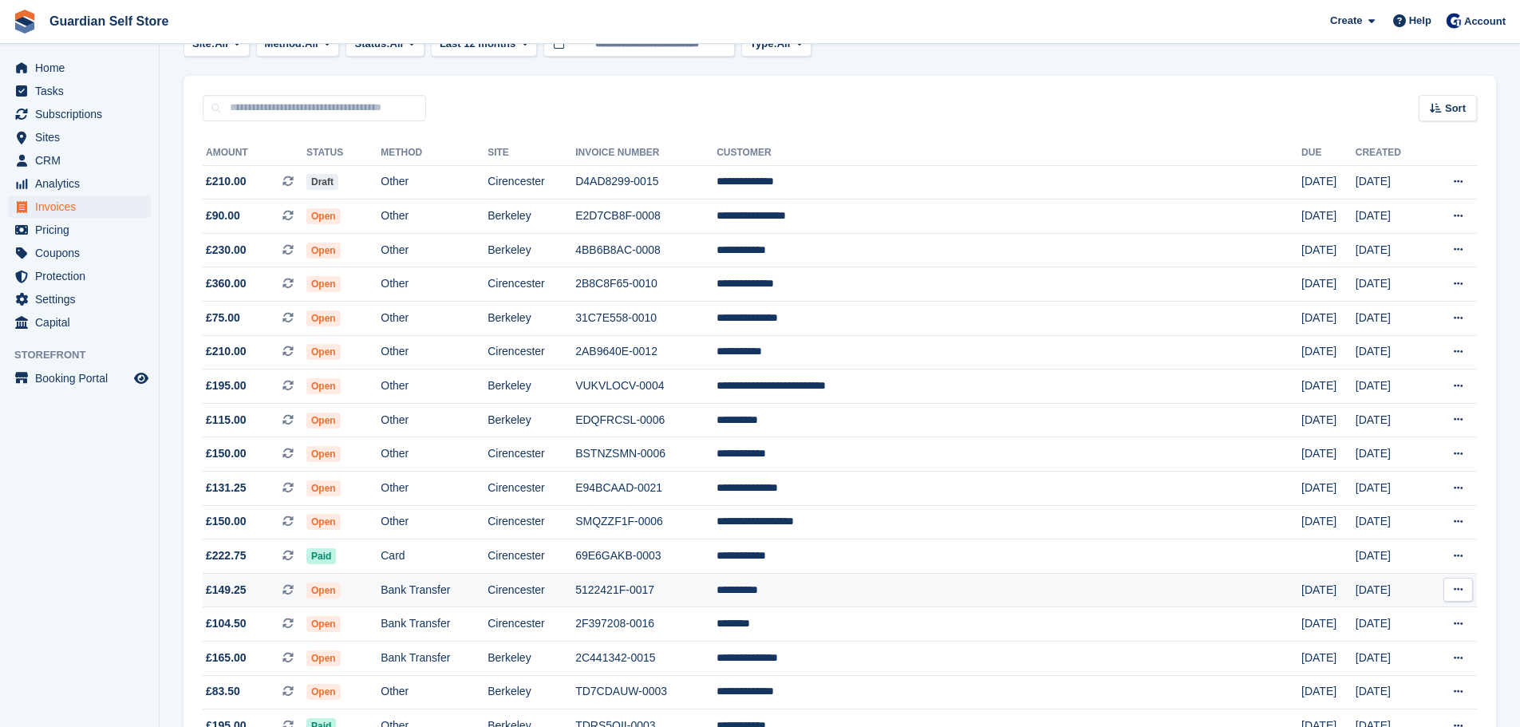
scroll to position [133, 0]
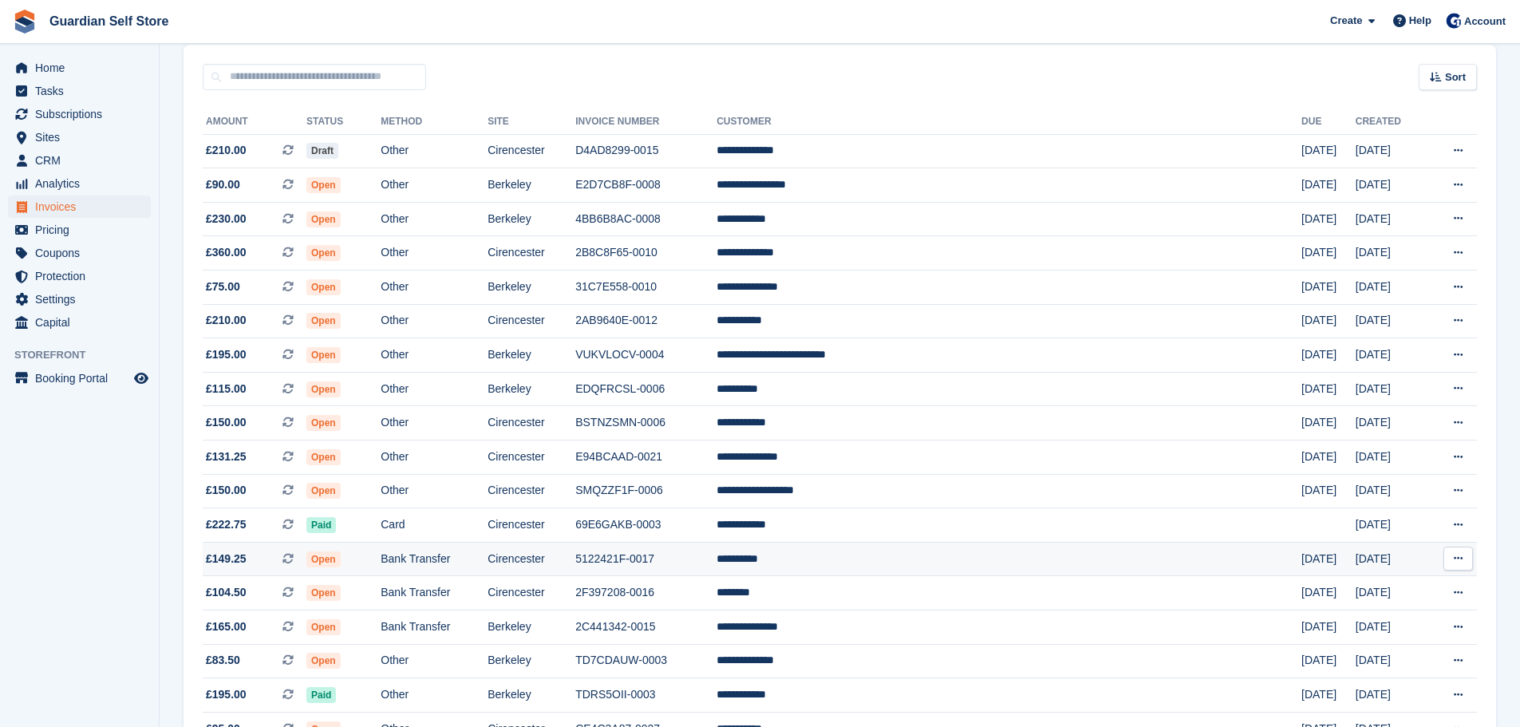
click at [575, 558] on td "Cirencester" at bounding box center [532, 559] width 88 height 34
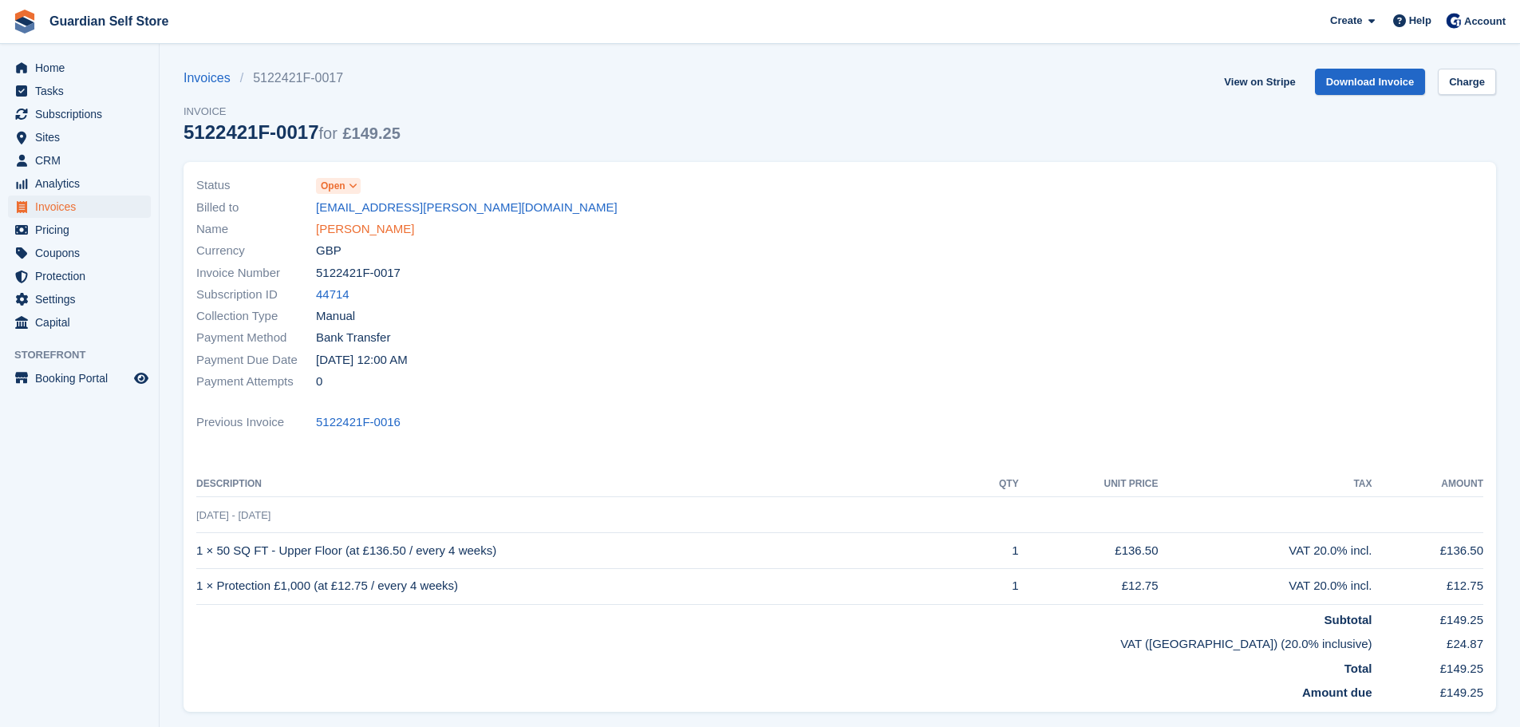
click at [342, 233] on link "Lucy James" at bounding box center [365, 229] width 98 height 18
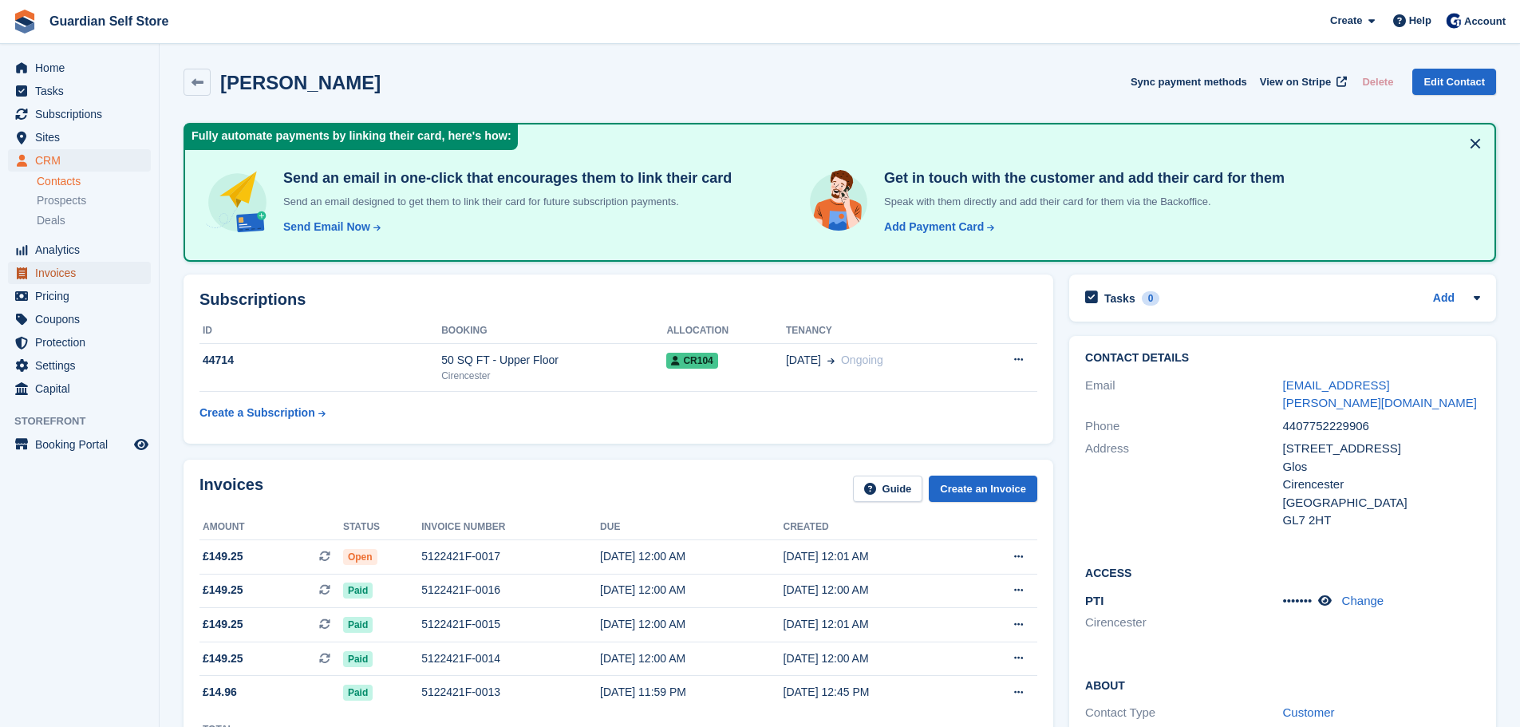
click at [90, 271] on span "Invoices" at bounding box center [83, 273] width 96 height 22
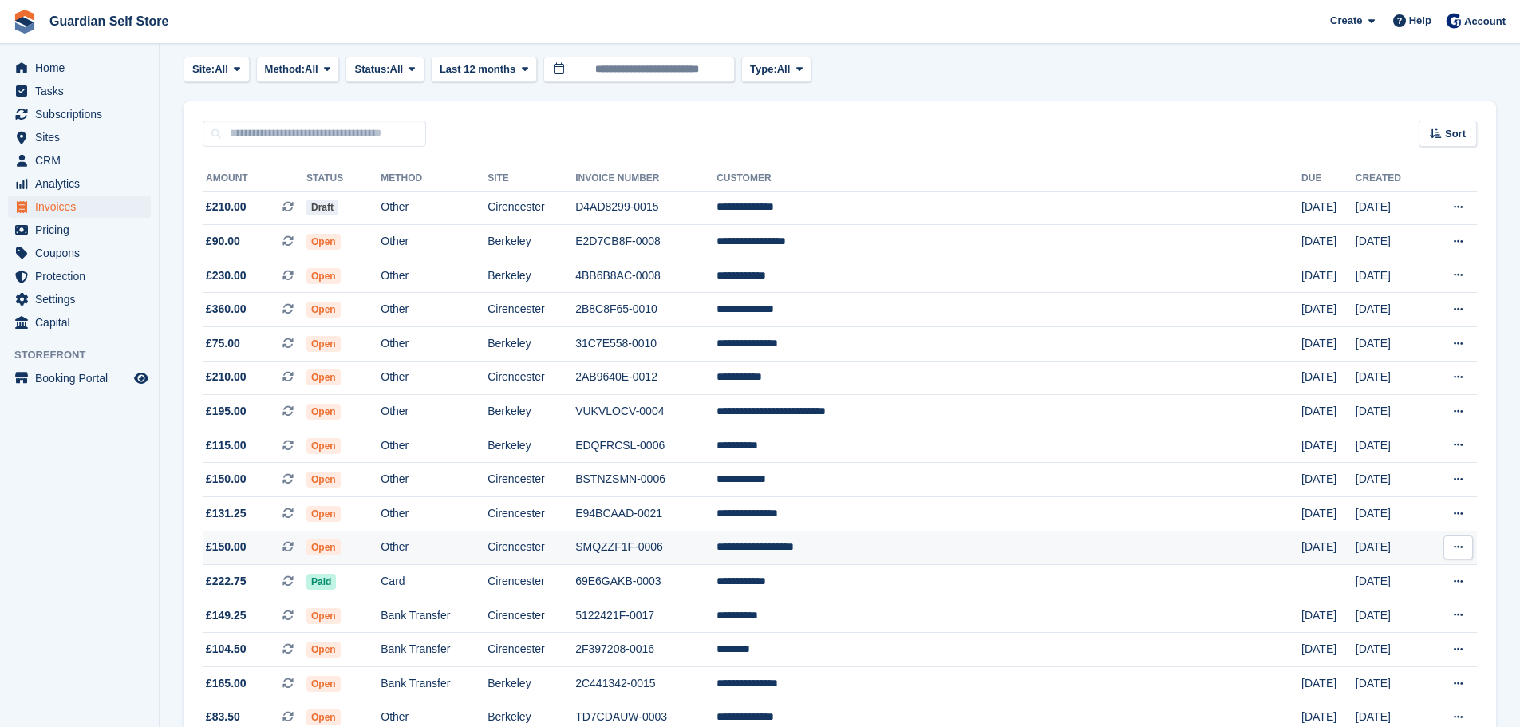
scroll to position [133, 0]
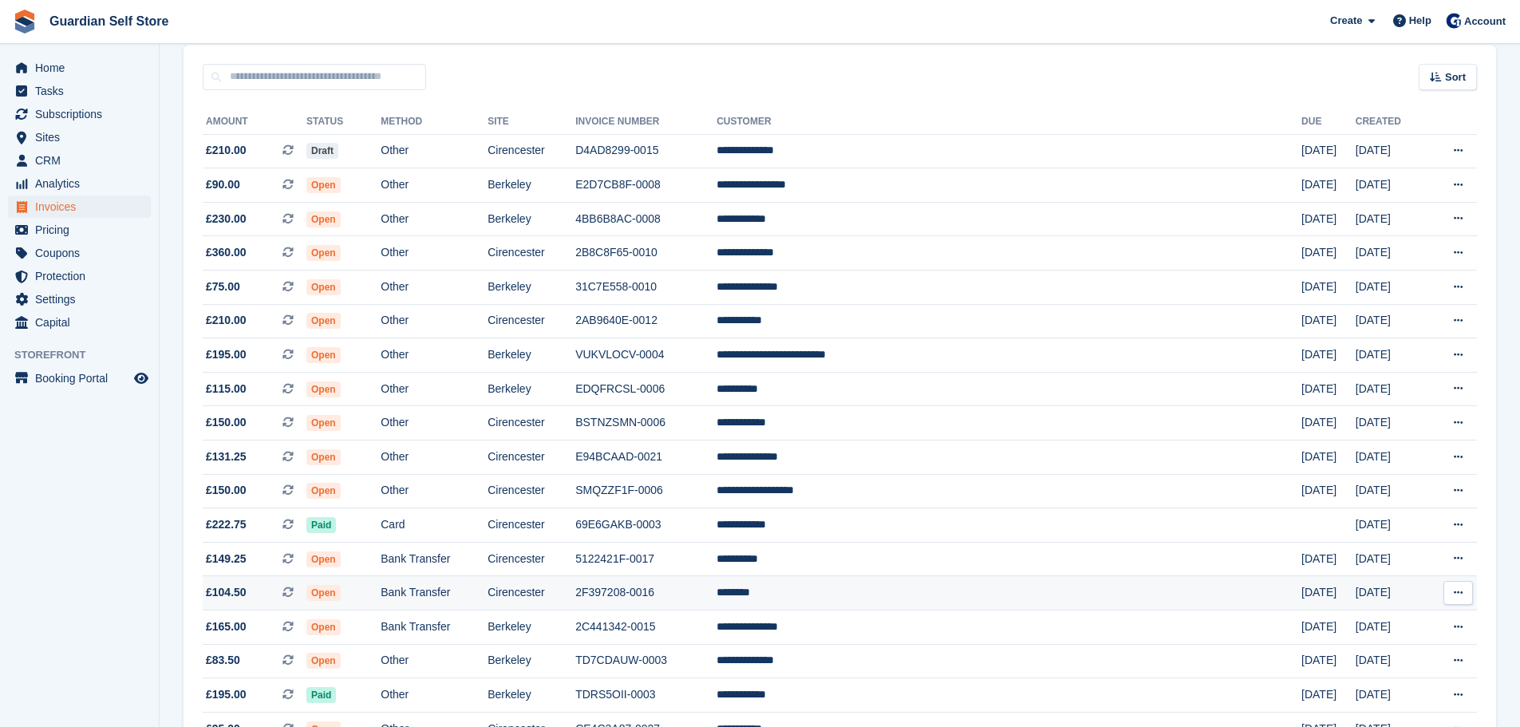
click at [717, 598] on td "2F397208-0016" at bounding box center [645, 593] width 141 height 34
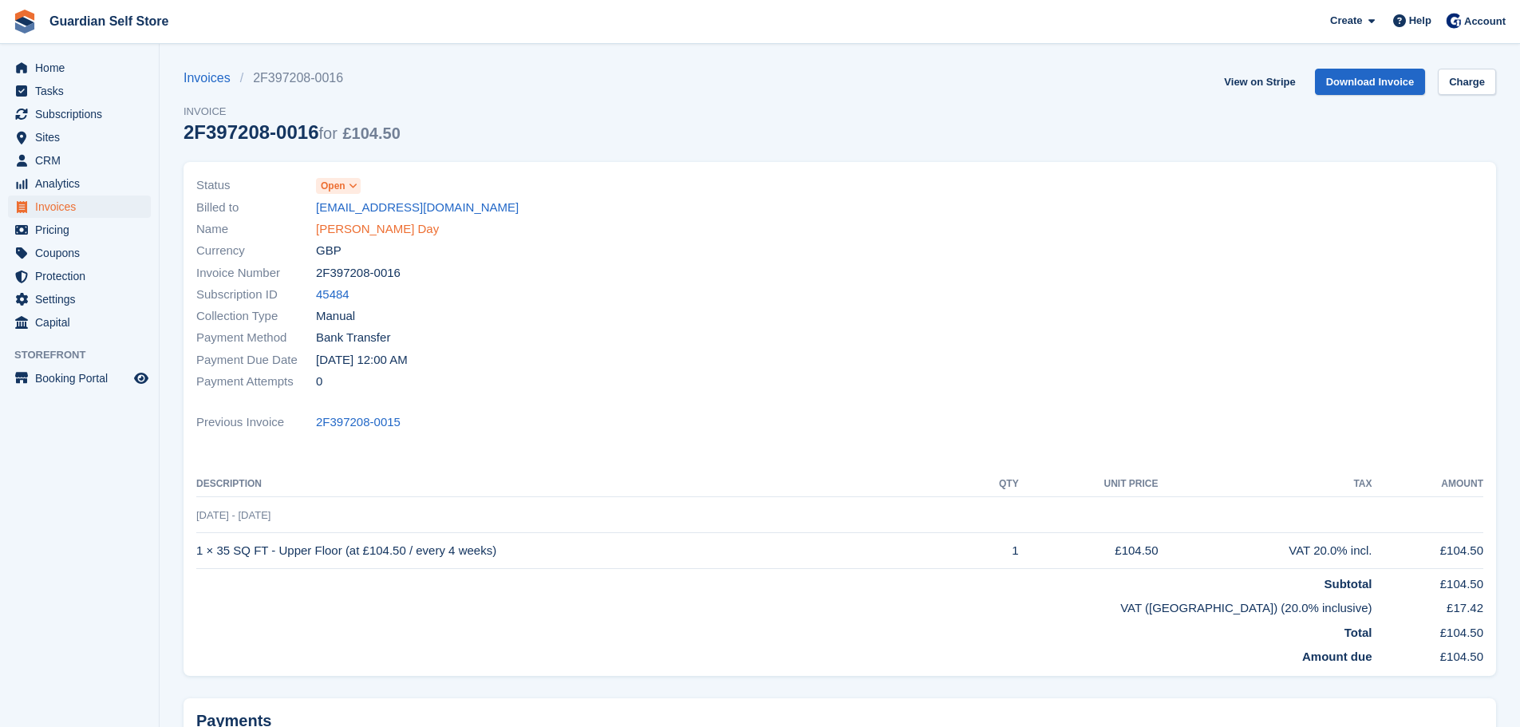
click at [350, 232] on link "Dawn Day" at bounding box center [377, 229] width 123 height 18
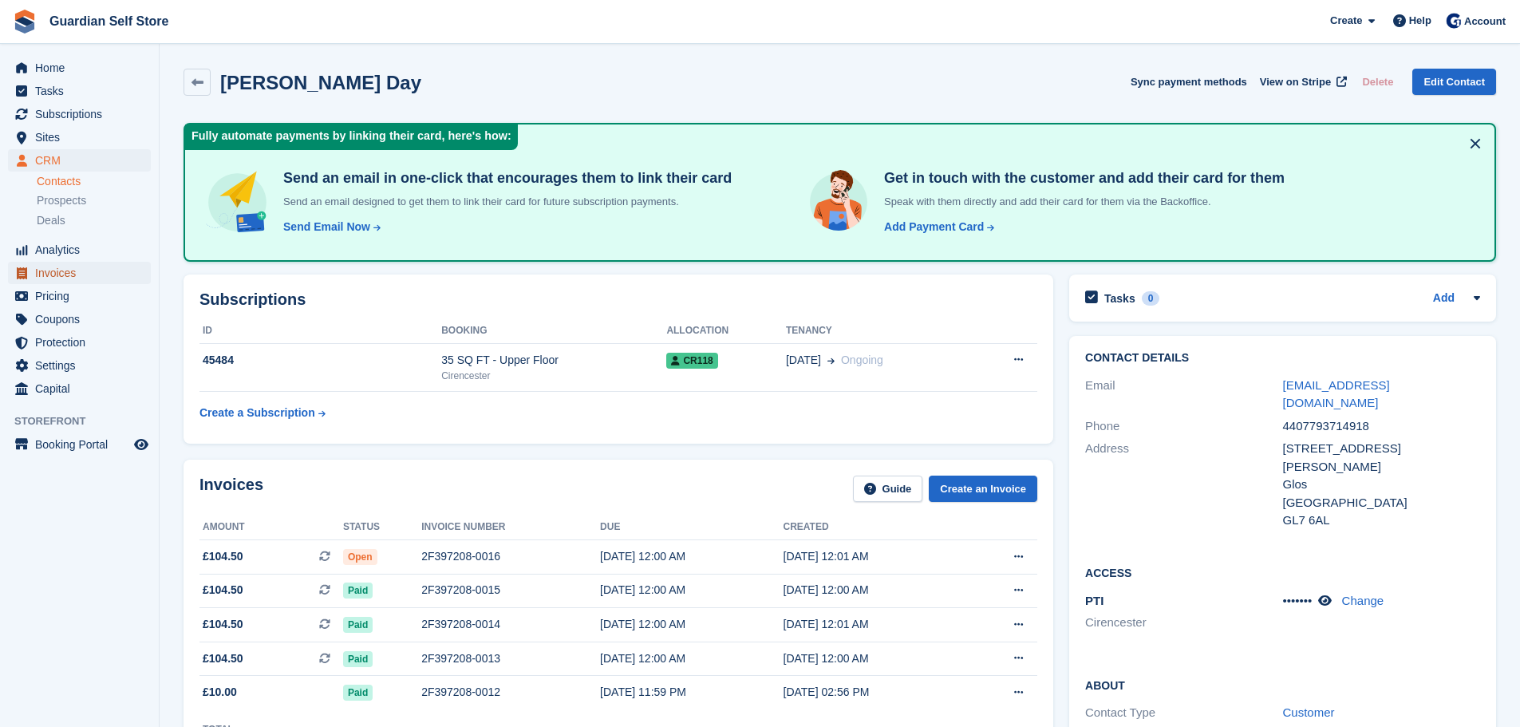
click at [76, 274] on span "Invoices" at bounding box center [83, 273] width 96 height 22
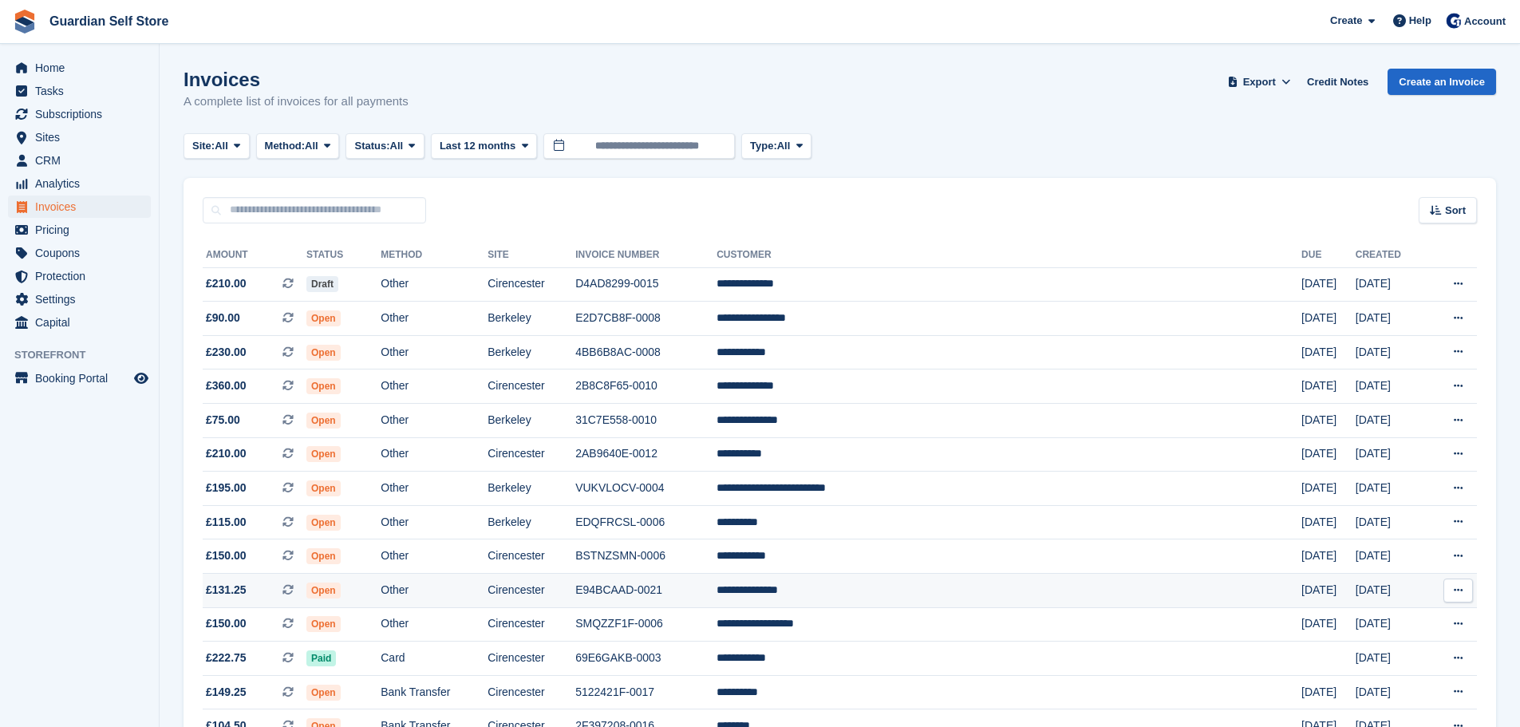
scroll to position [133, 0]
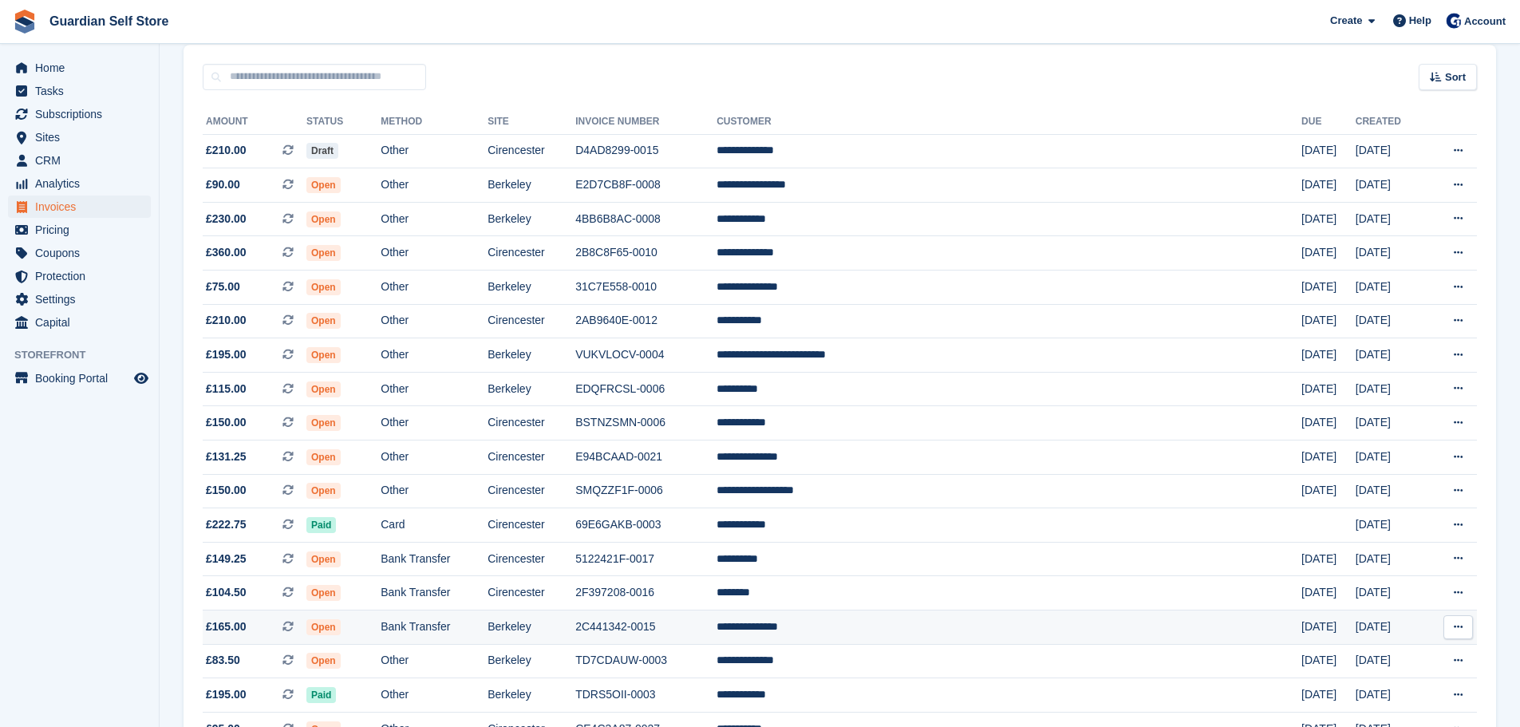
click at [702, 611] on td "2C441342-0015" at bounding box center [645, 627] width 141 height 34
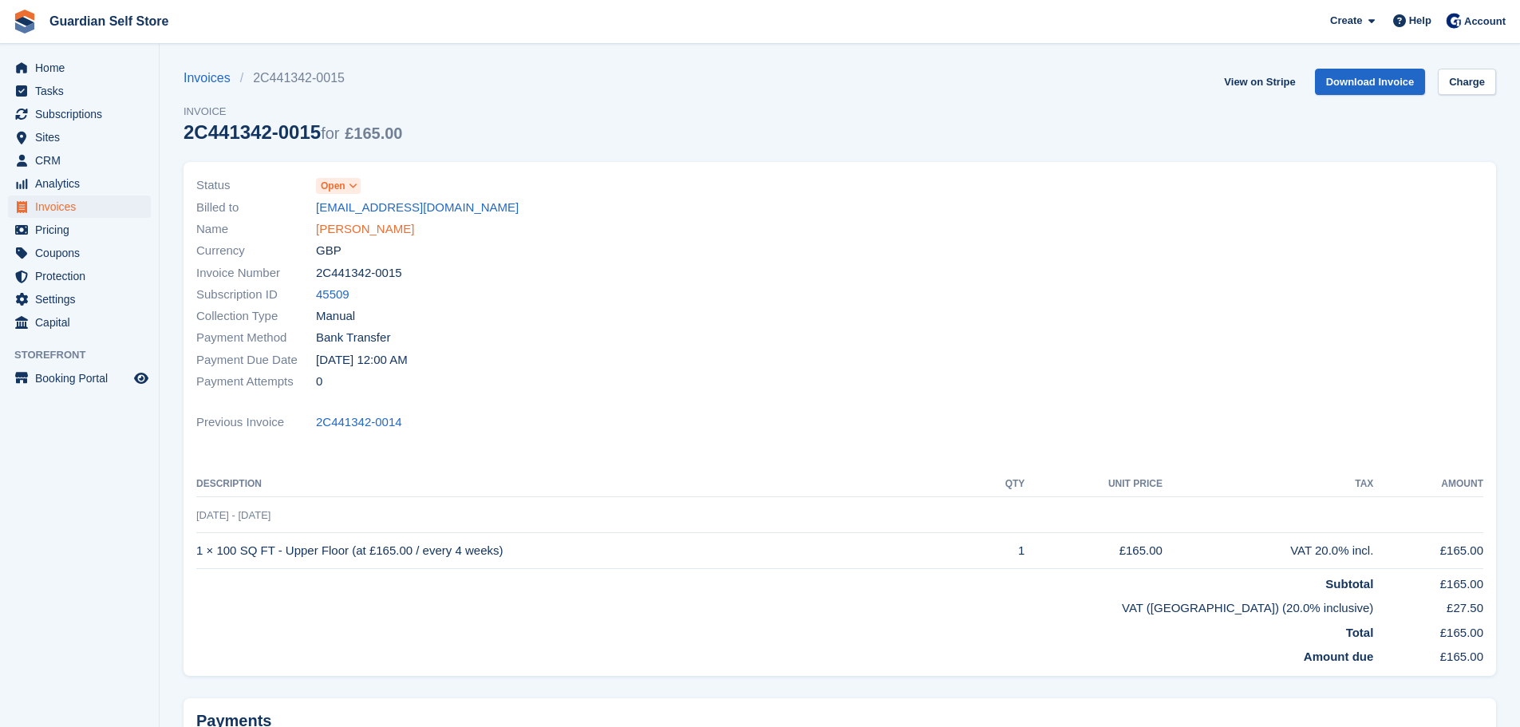
click at [378, 233] on link "[PERSON_NAME]" at bounding box center [365, 229] width 98 height 18
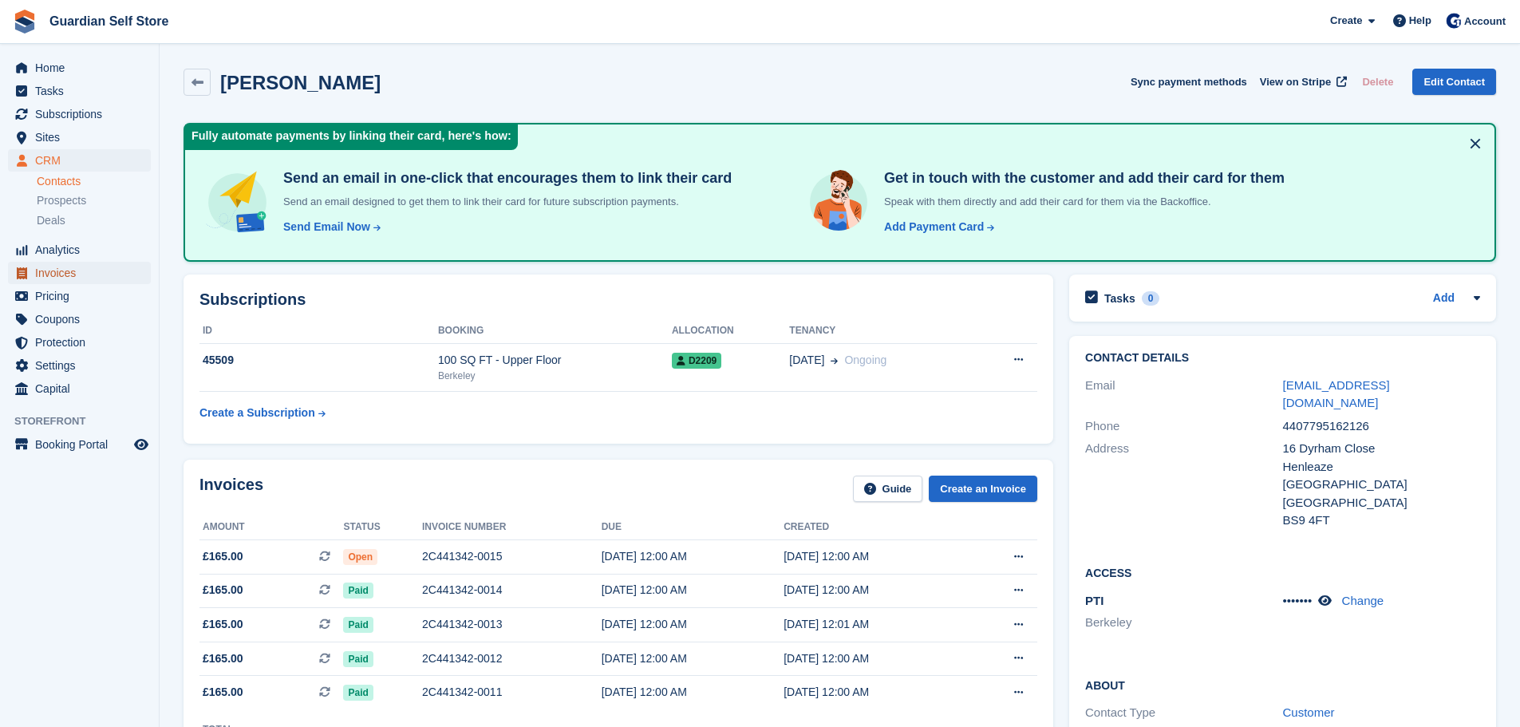
click at [133, 275] on link "Invoices" at bounding box center [79, 273] width 143 height 22
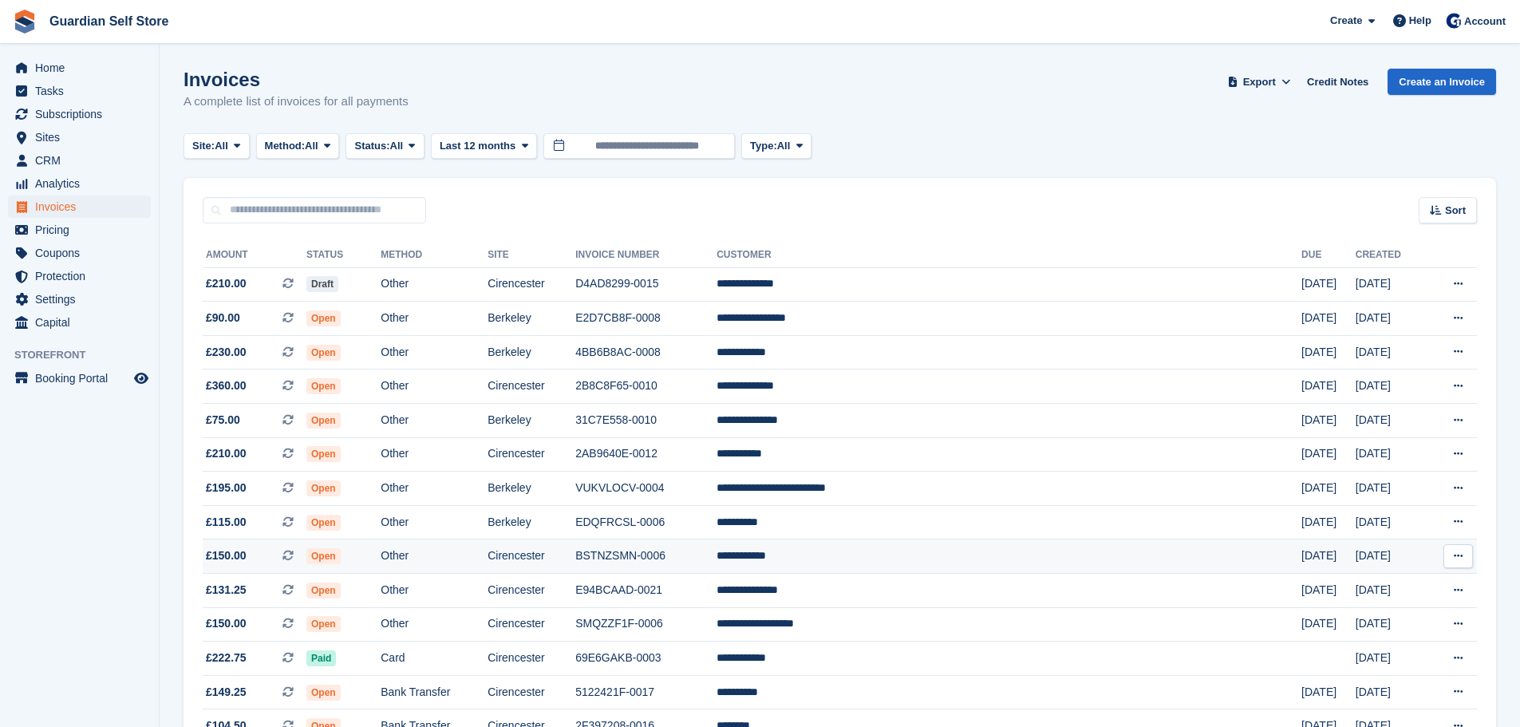
scroll to position [133, 0]
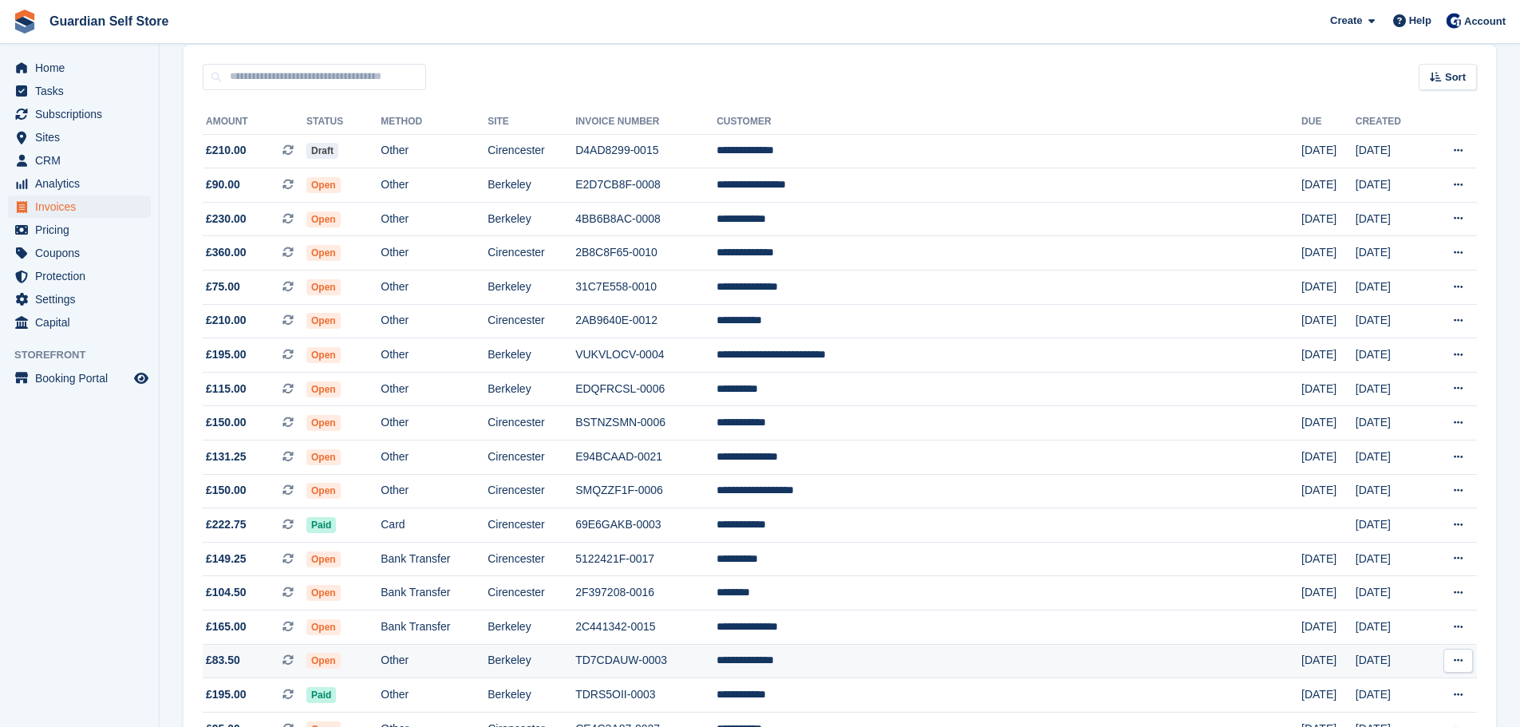
click at [575, 653] on td "Berkeley" at bounding box center [532, 661] width 88 height 34
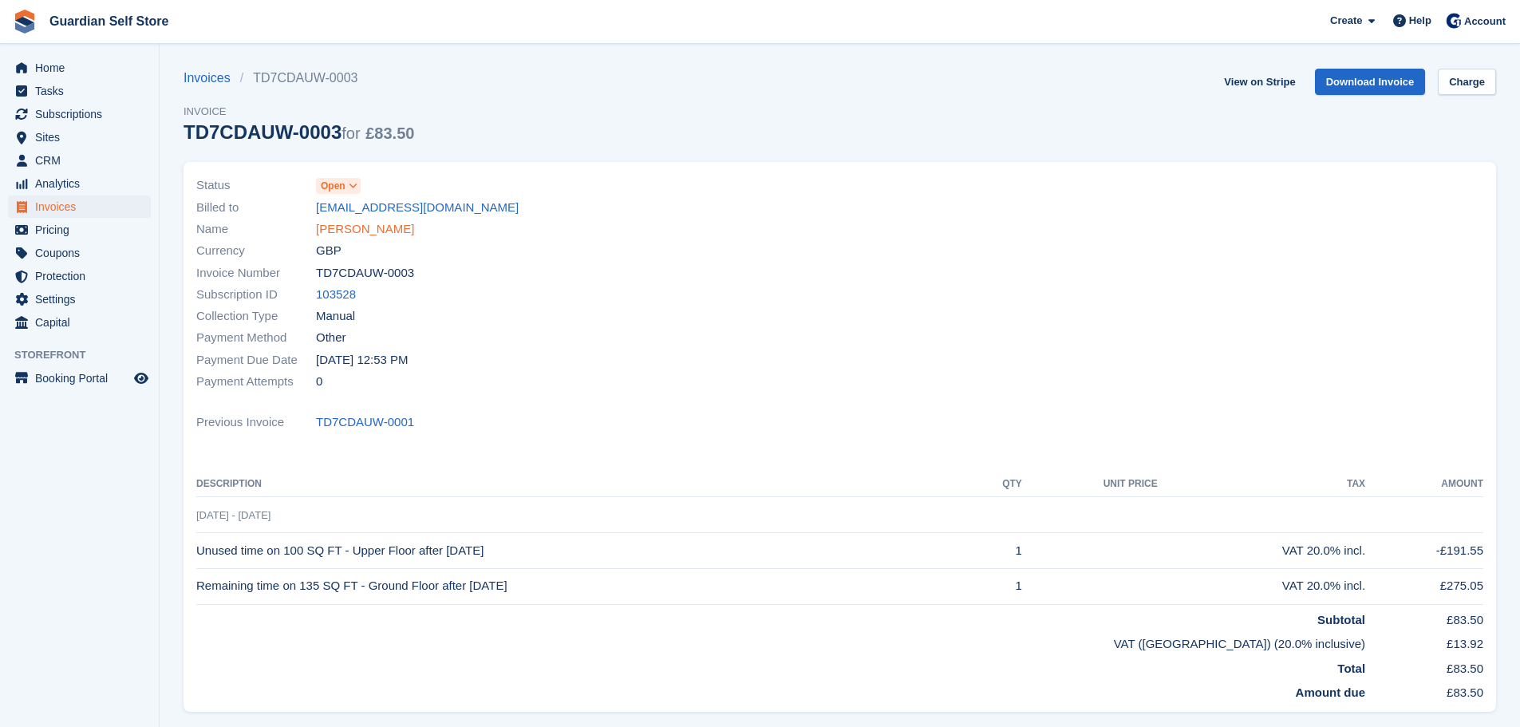
click at [334, 234] on link "[PERSON_NAME]" at bounding box center [365, 229] width 98 height 18
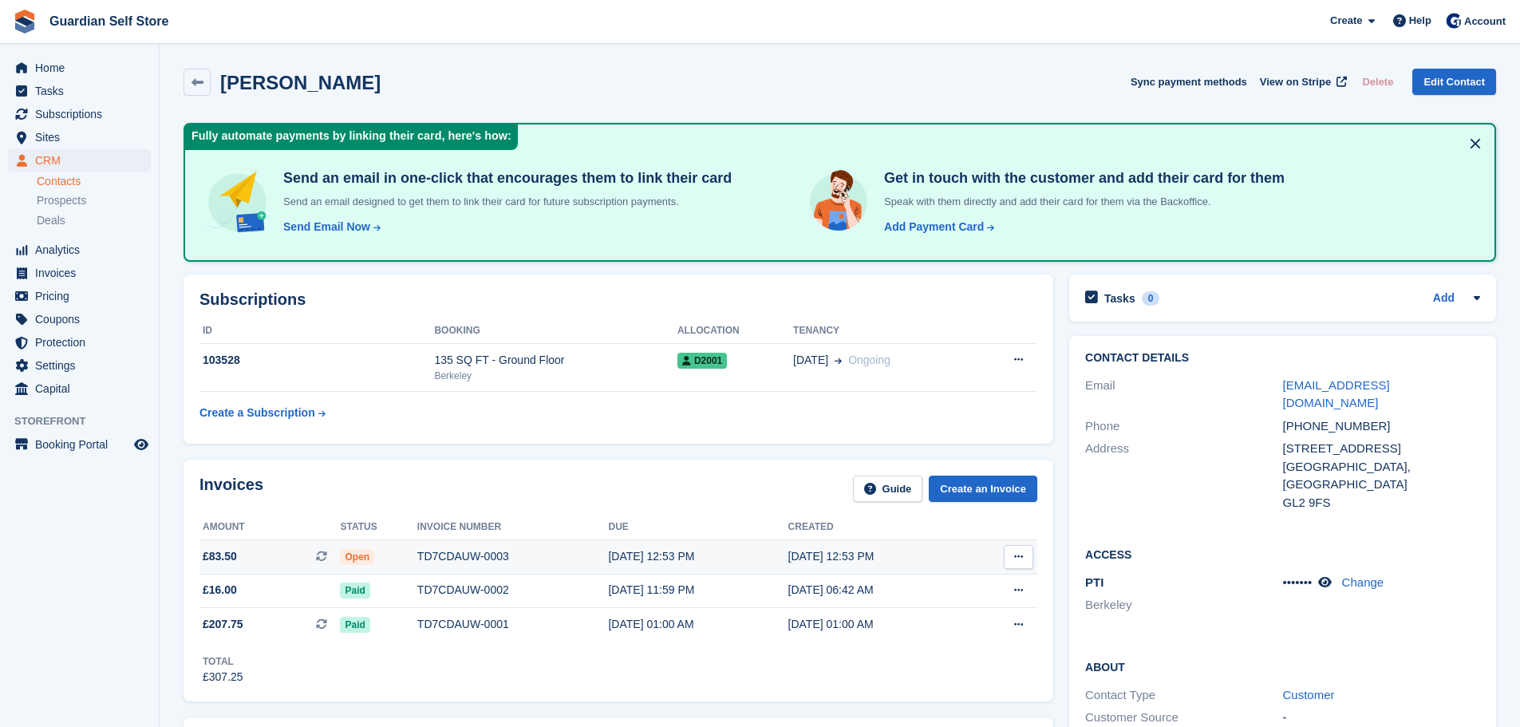
click at [437, 548] on div "TD7CDAUW-0003" at bounding box center [513, 556] width 192 height 17
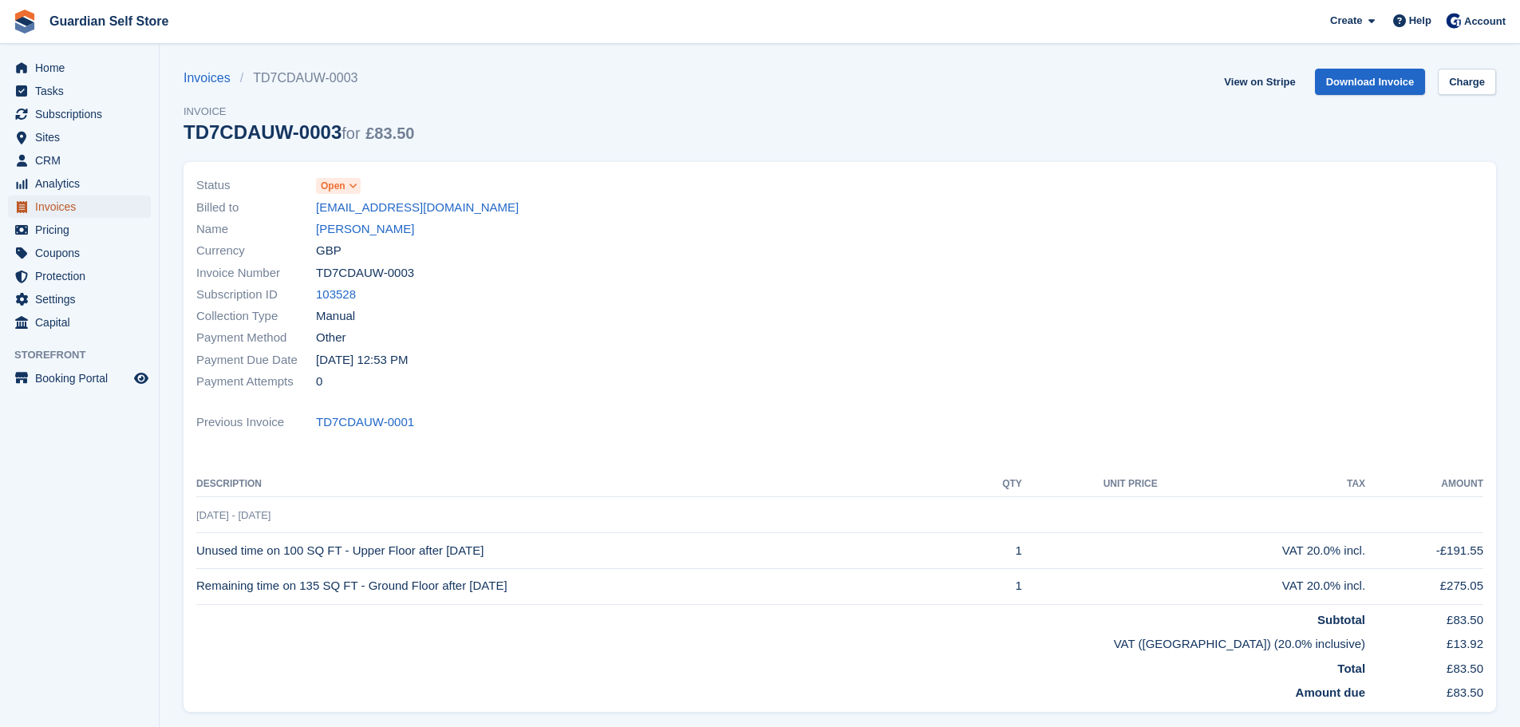
click at [110, 207] on span "Invoices" at bounding box center [83, 207] width 96 height 22
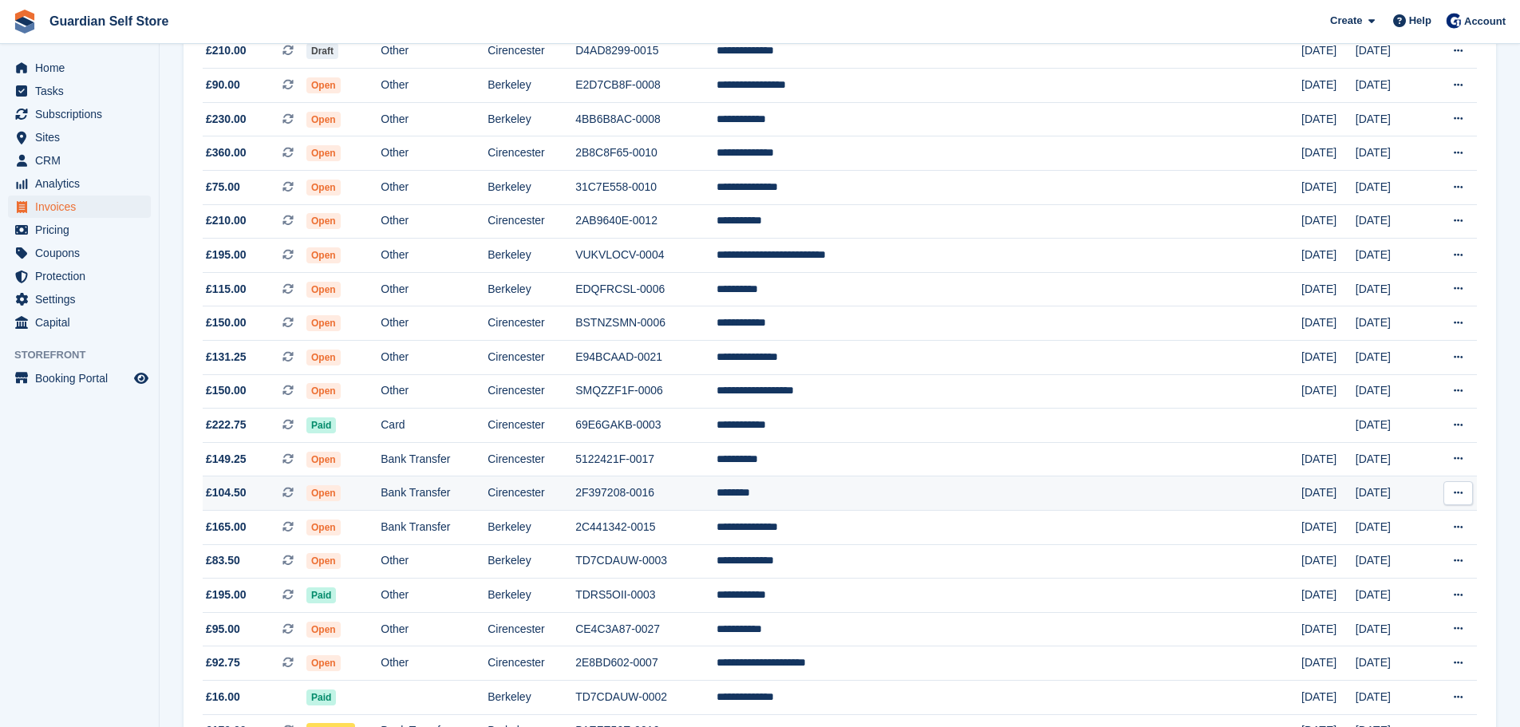
scroll to position [266, 0]
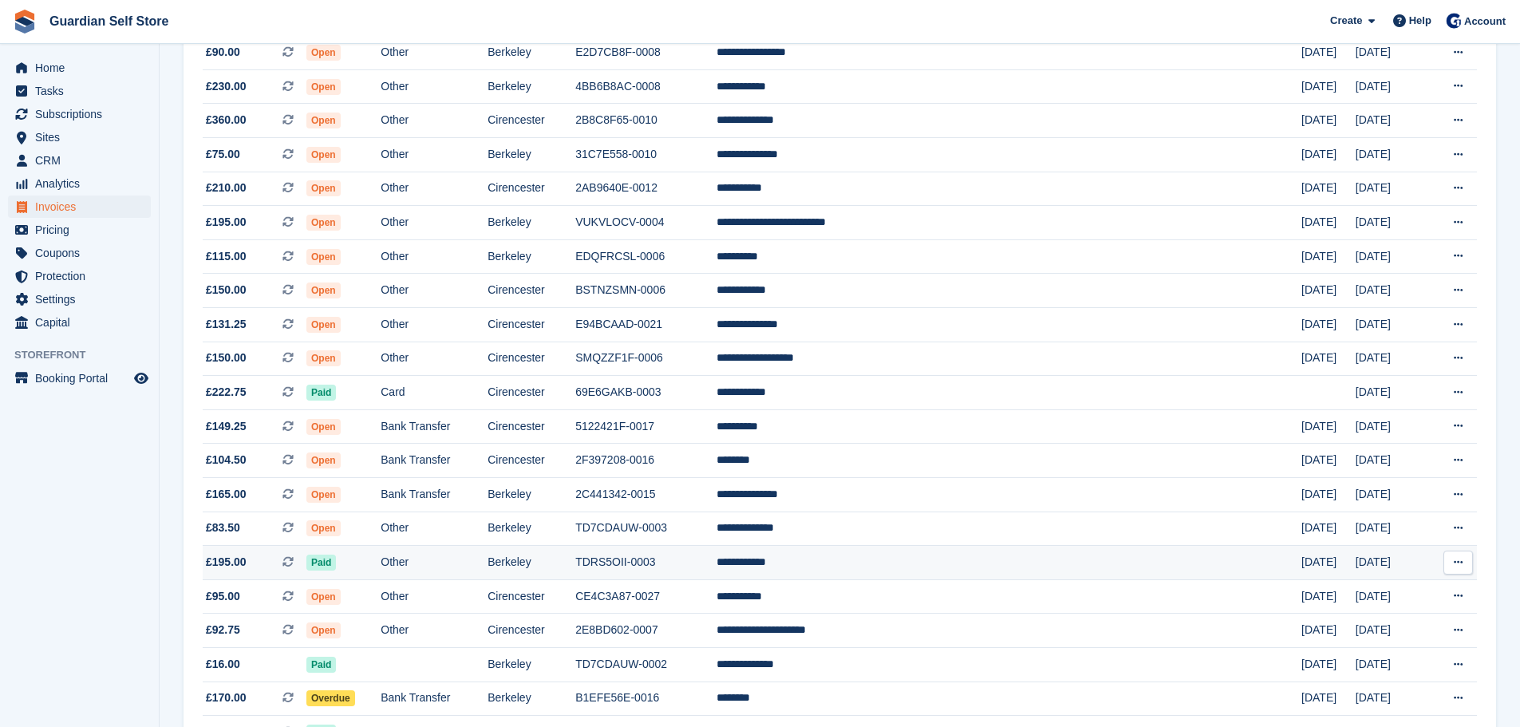
click at [717, 565] on td "TDRS5OII-0003" at bounding box center [645, 563] width 141 height 34
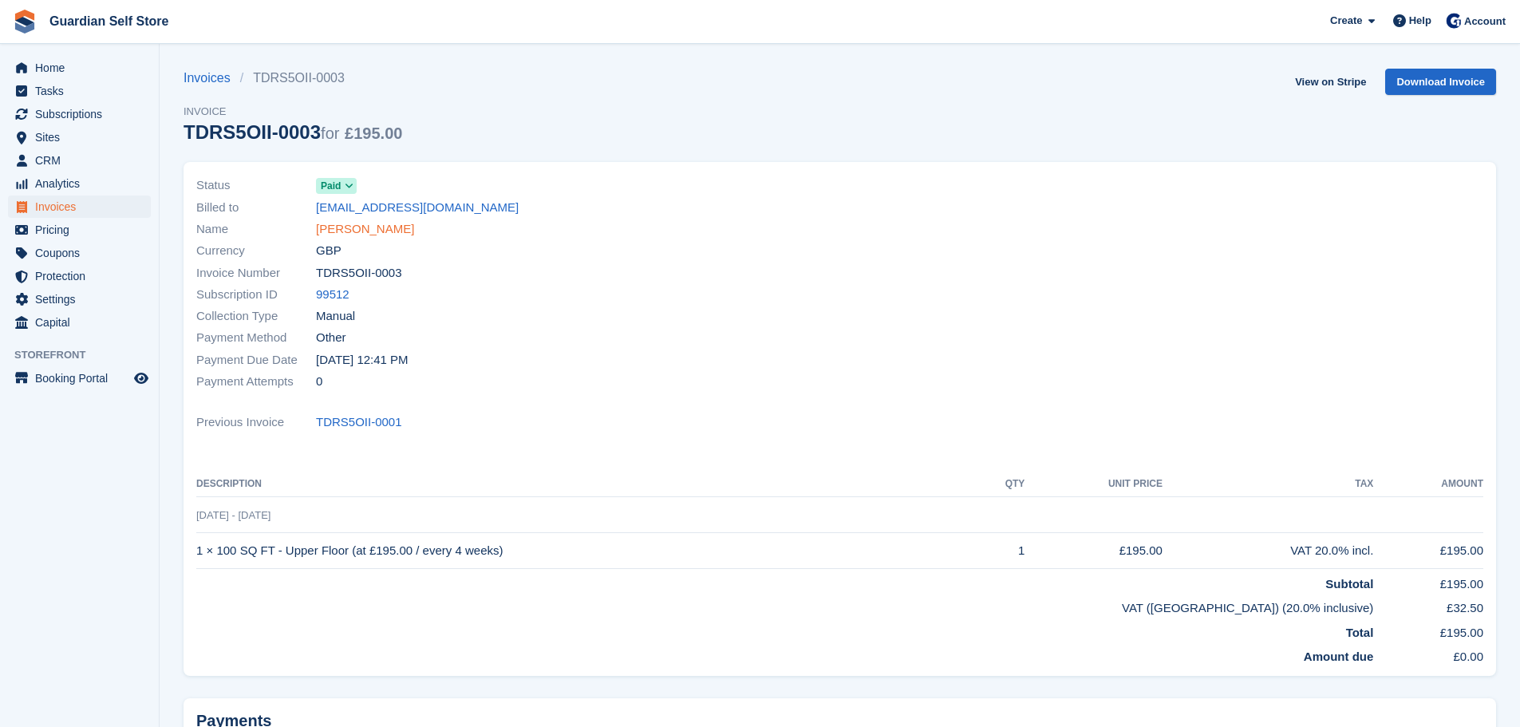
click at [358, 229] on link "Becca Earley" at bounding box center [365, 229] width 98 height 18
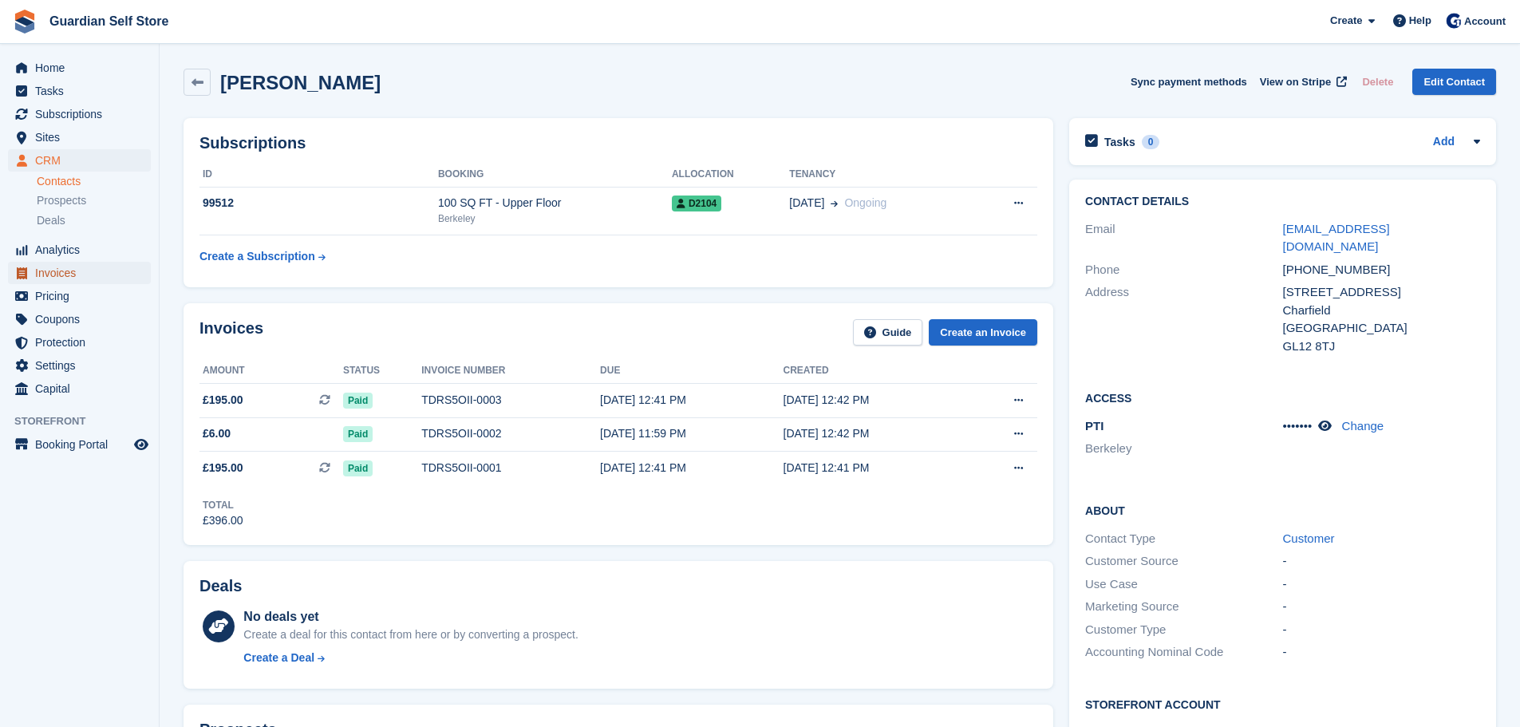
click at [59, 271] on span "Invoices" at bounding box center [83, 273] width 96 height 22
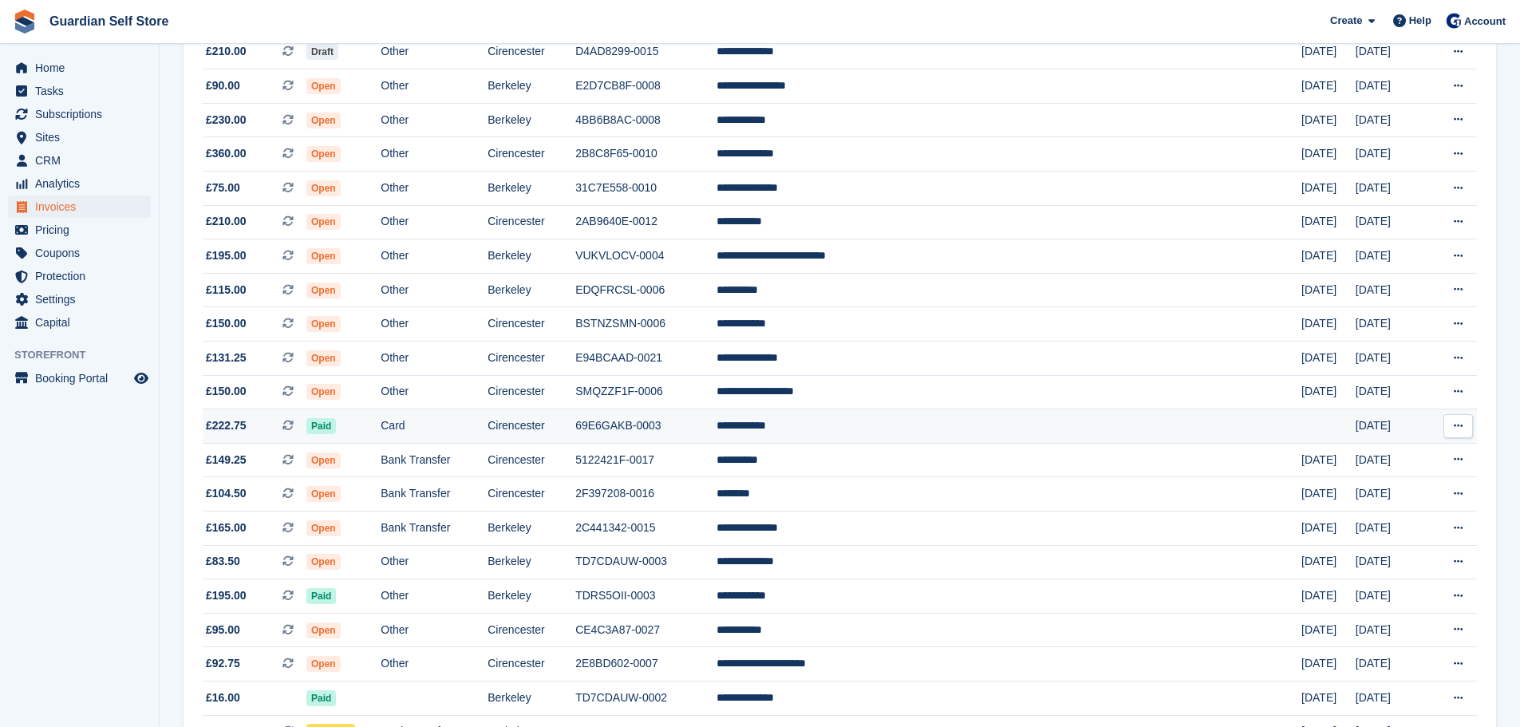
scroll to position [266, 0]
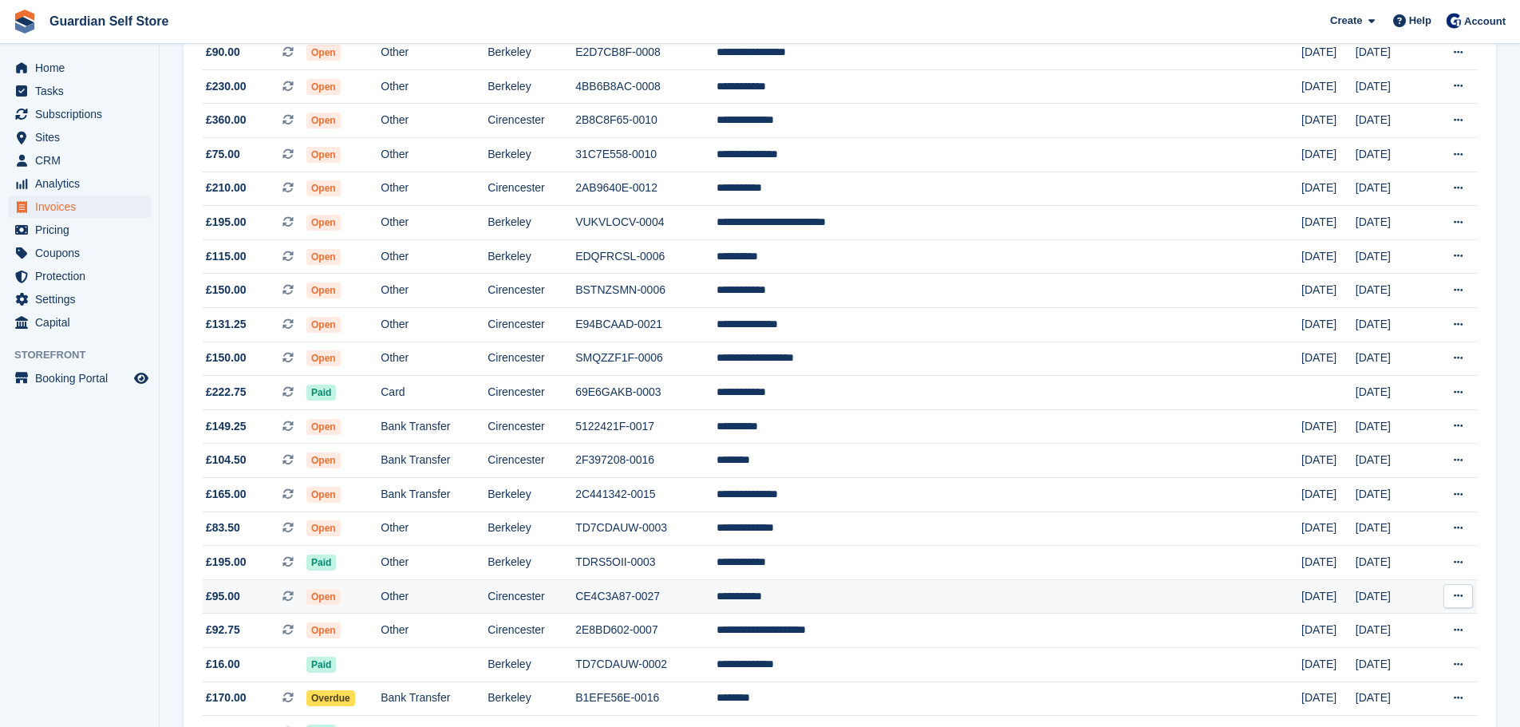
click at [575, 586] on td "Cirencester" at bounding box center [532, 596] width 88 height 34
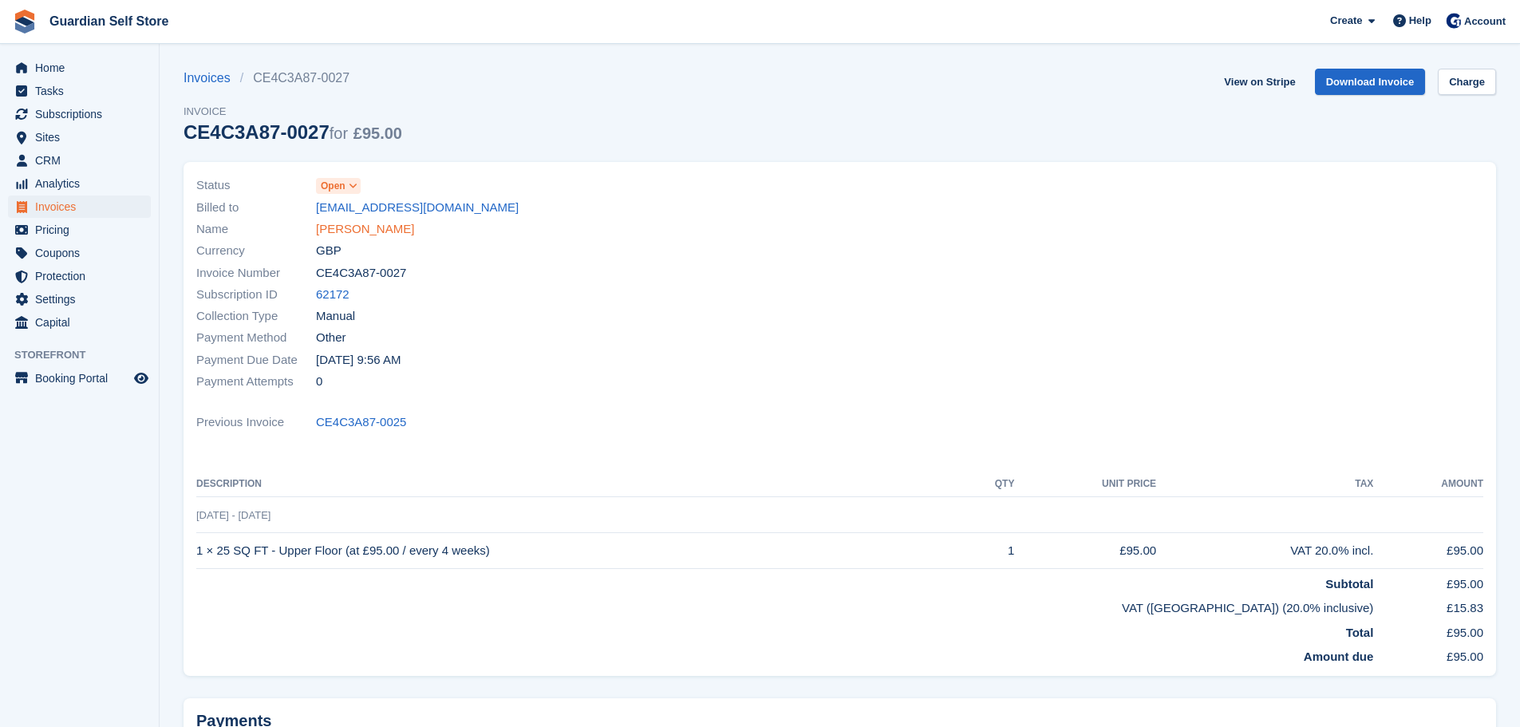
click at [338, 232] on link "[PERSON_NAME]" at bounding box center [365, 229] width 98 height 18
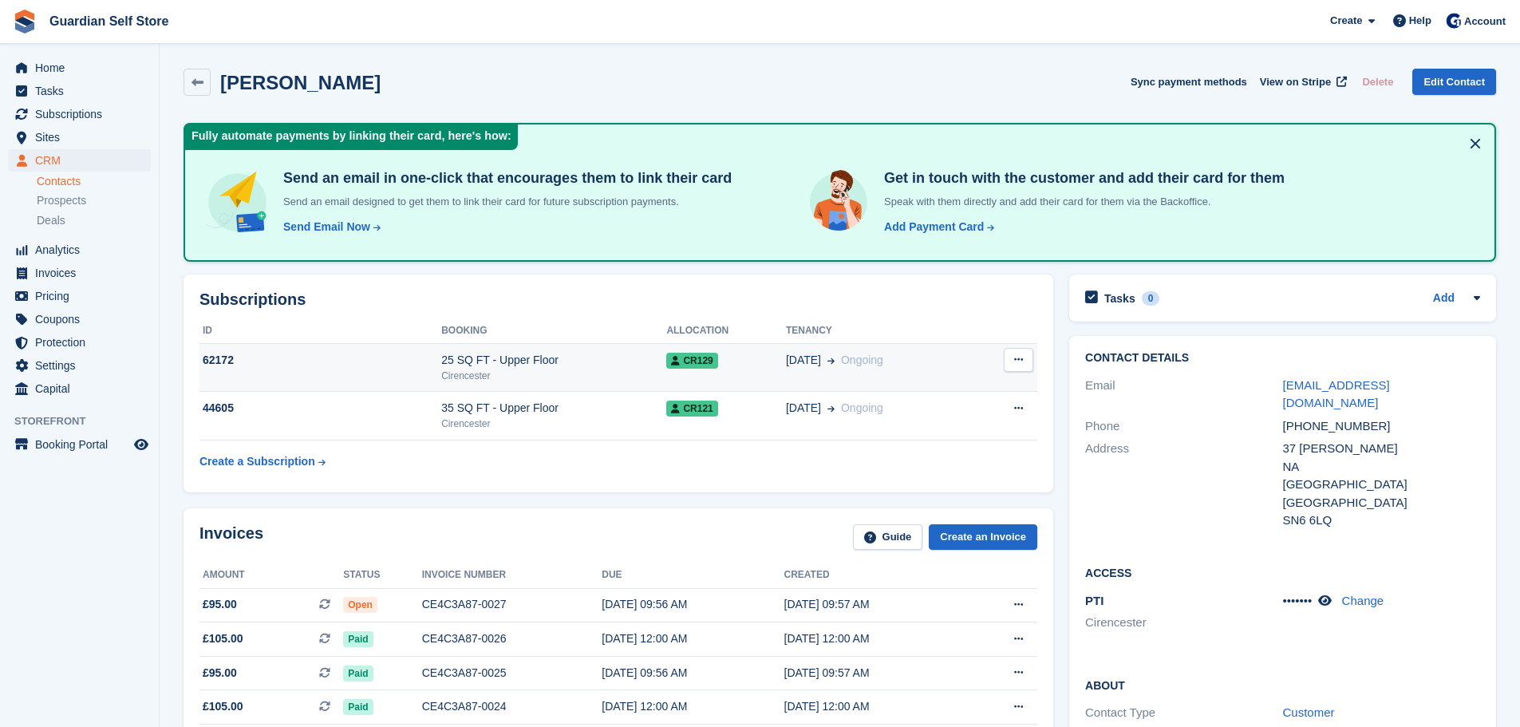
click at [514, 354] on div "25 SQ FT - Upper Floor" at bounding box center [553, 360] width 225 height 17
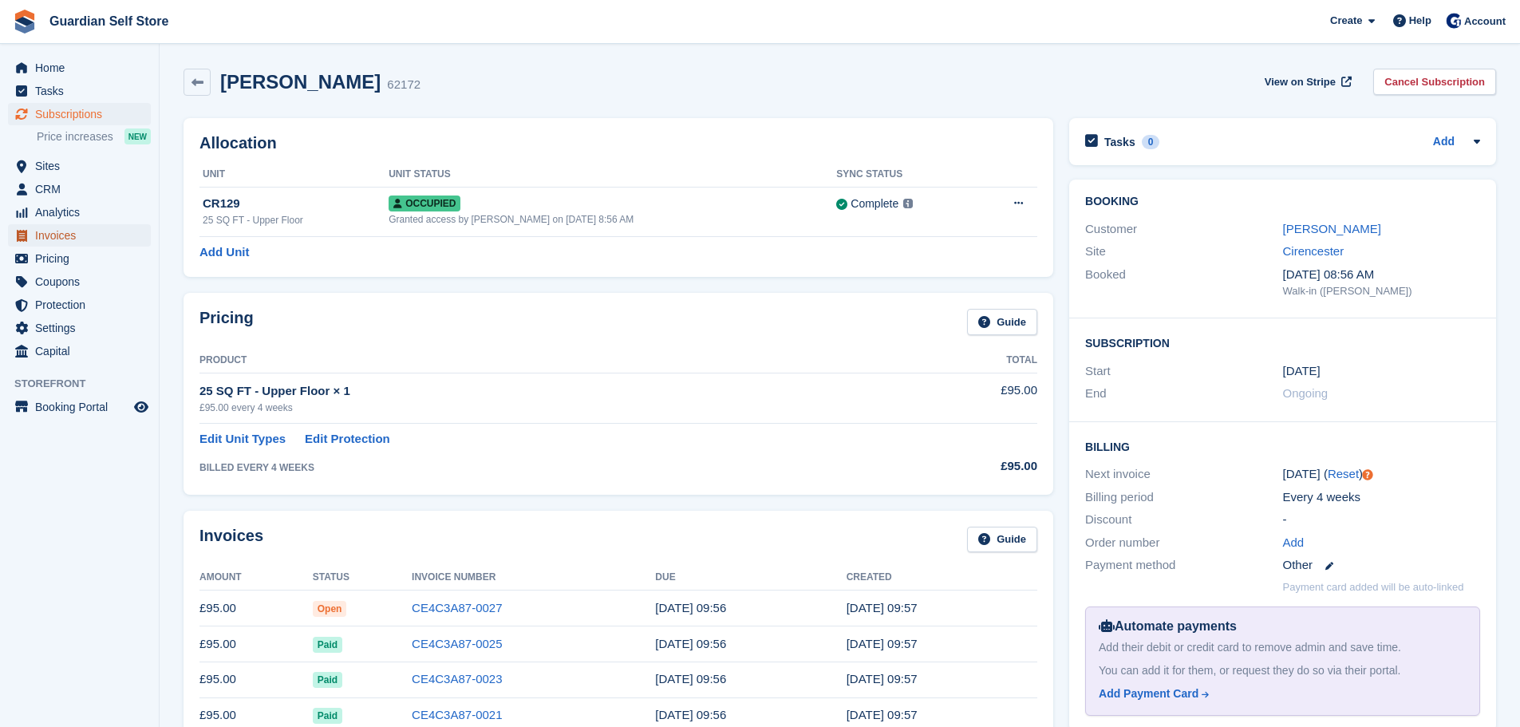
click at [77, 237] on span "Invoices" at bounding box center [83, 235] width 96 height 22
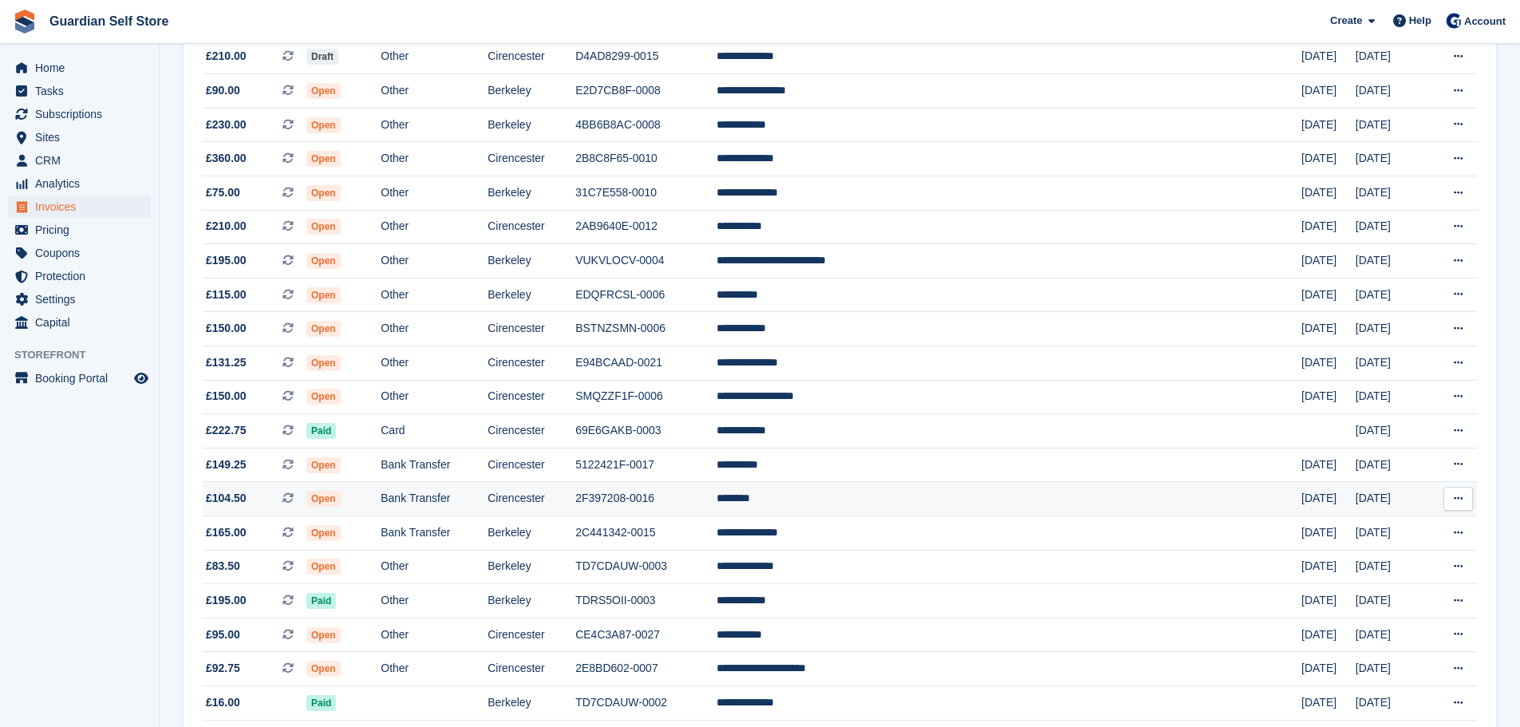
scroll to position [266, 0]
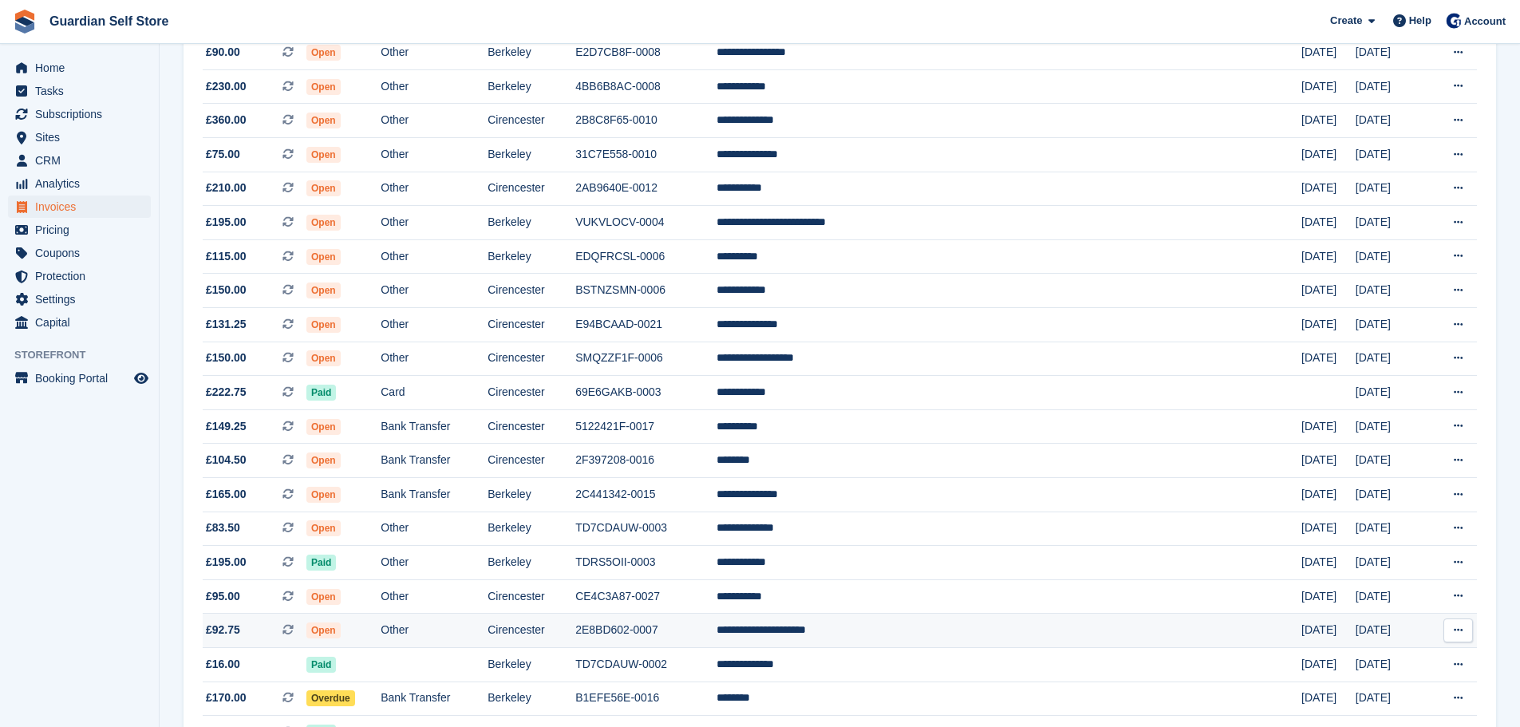
click at [717, 633] on td "2E8BD602-0007" at bounding box center [645, 631] width 141 height 34
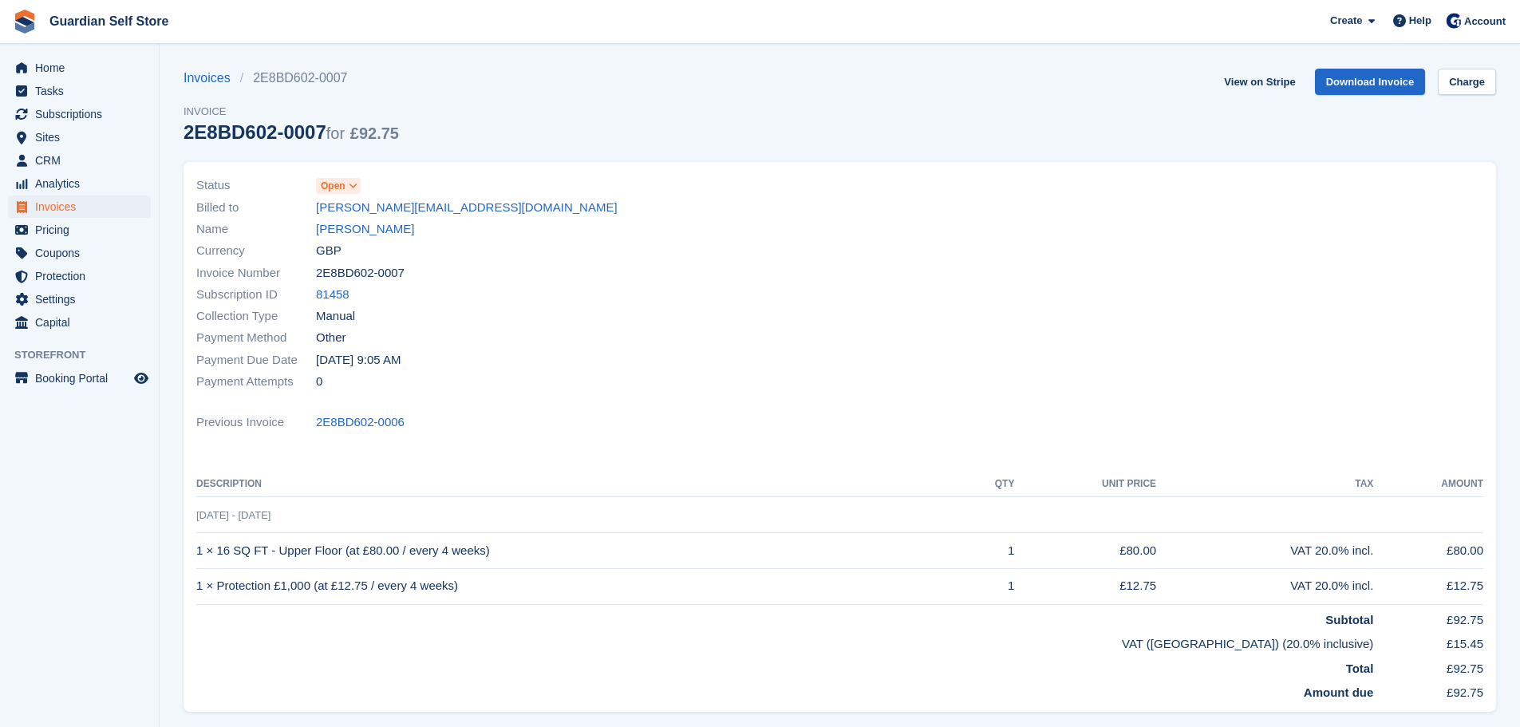
click at [348, 231] on link "[PERSON_NAME]" at bounding box center [365, 229] width 98 height 18
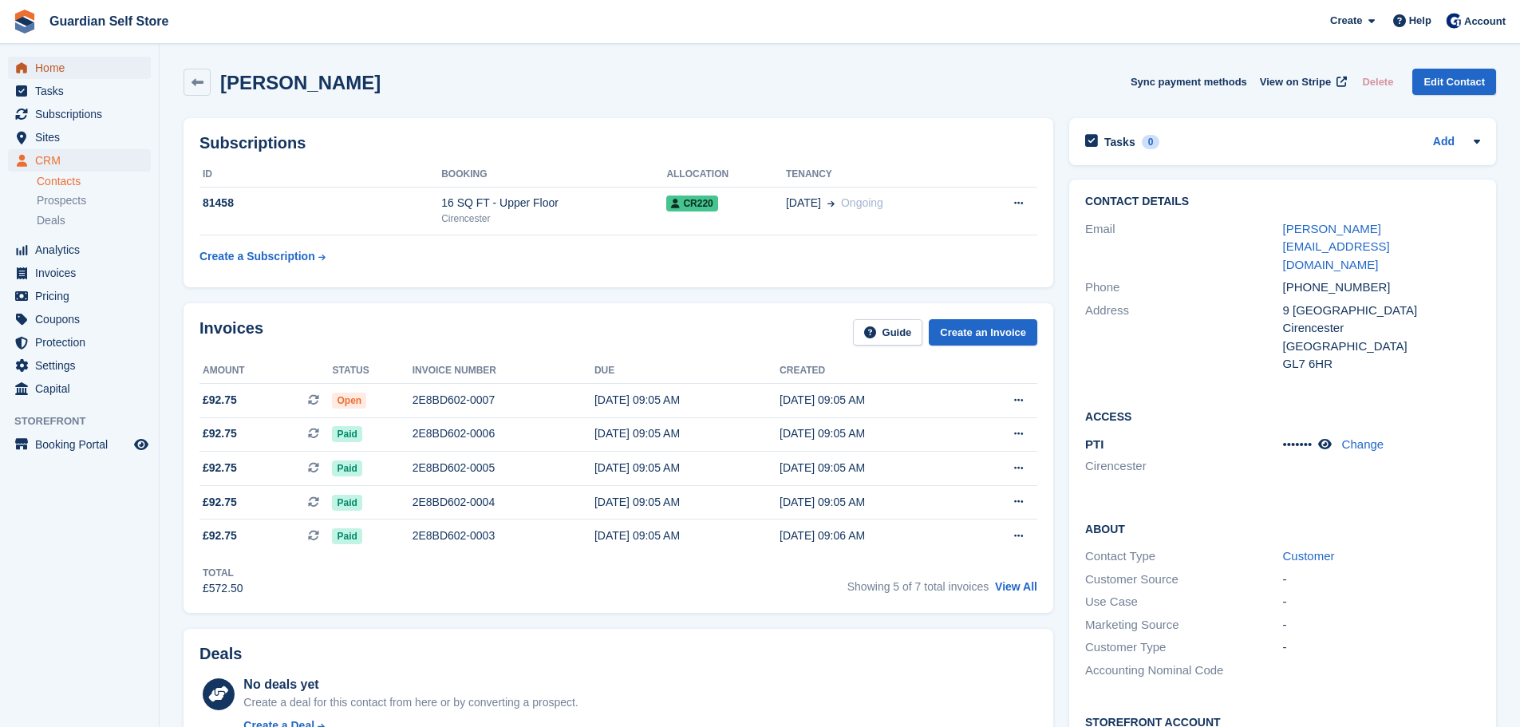
click at [73, 73] on span "Home" at bounding box center [83, 68] width 96 height 22
